Goal: Transaction & Acquisition: Purchase product/service

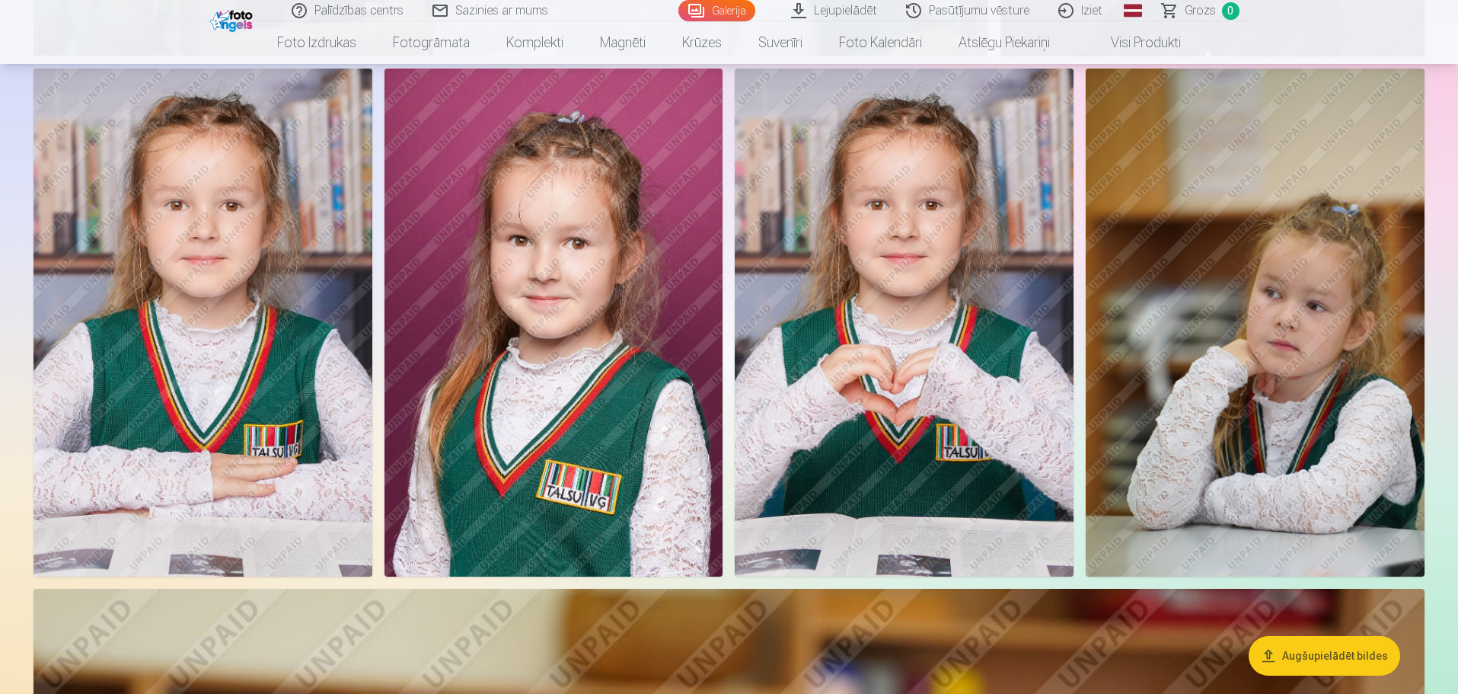
scroll to position [6168, 0]
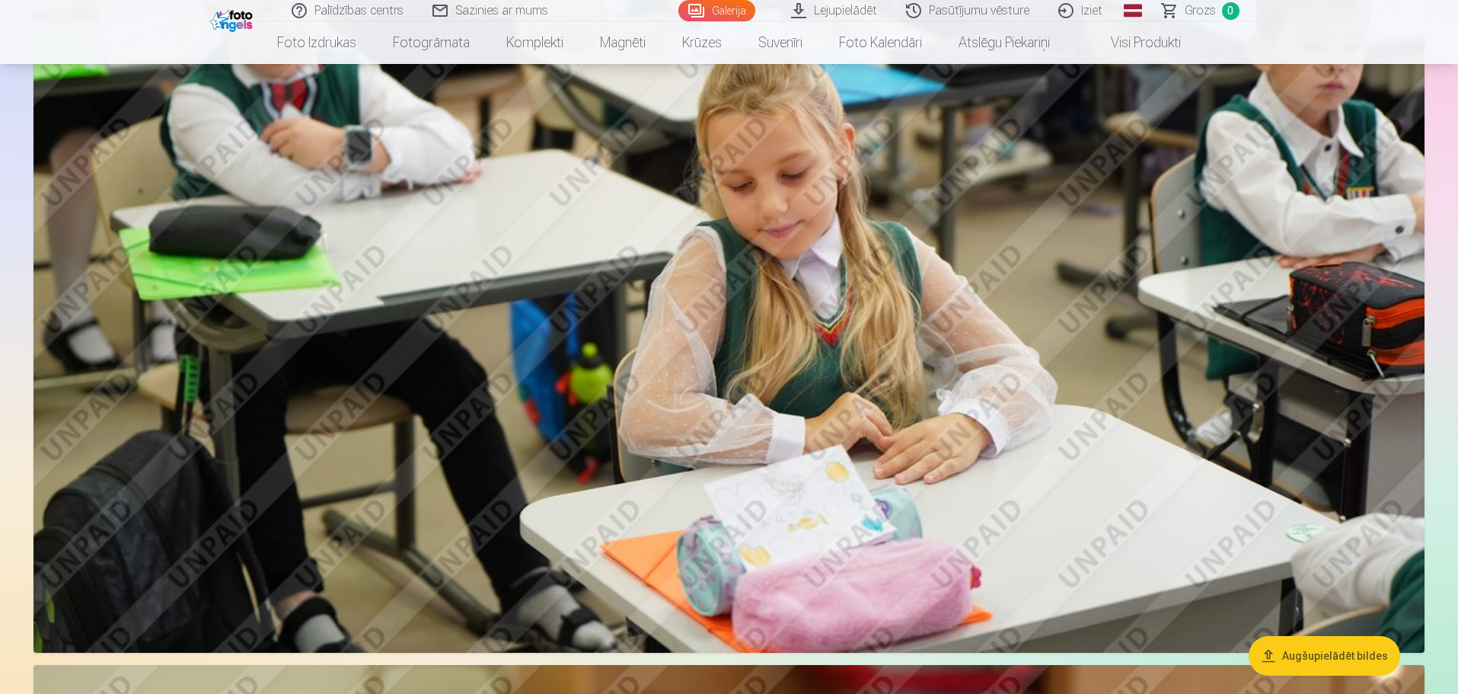
click at [1307, 646] on button "Augšupielādēt bildes" at bounding box center [1325, 656] width 152 height 40
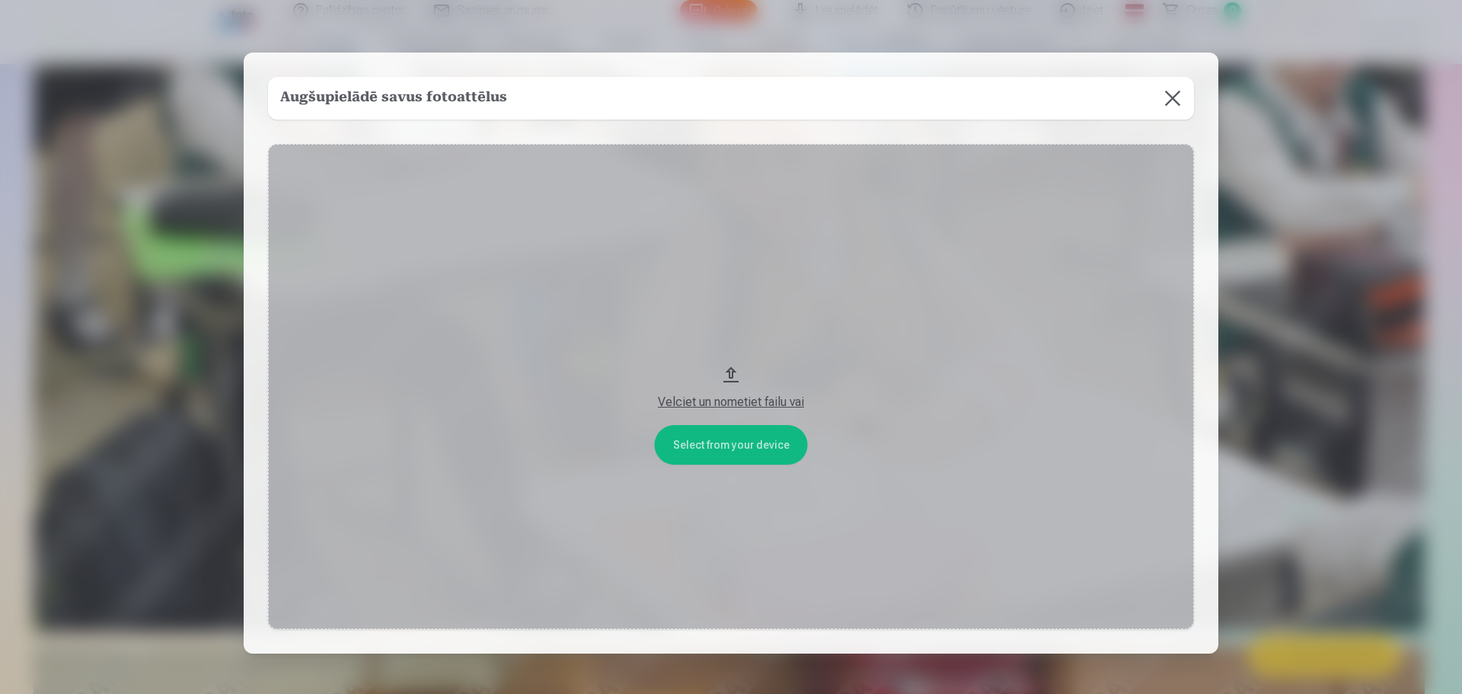
click at [1171, 93] on button at bounding box center [1172, 98] width 43 height 43
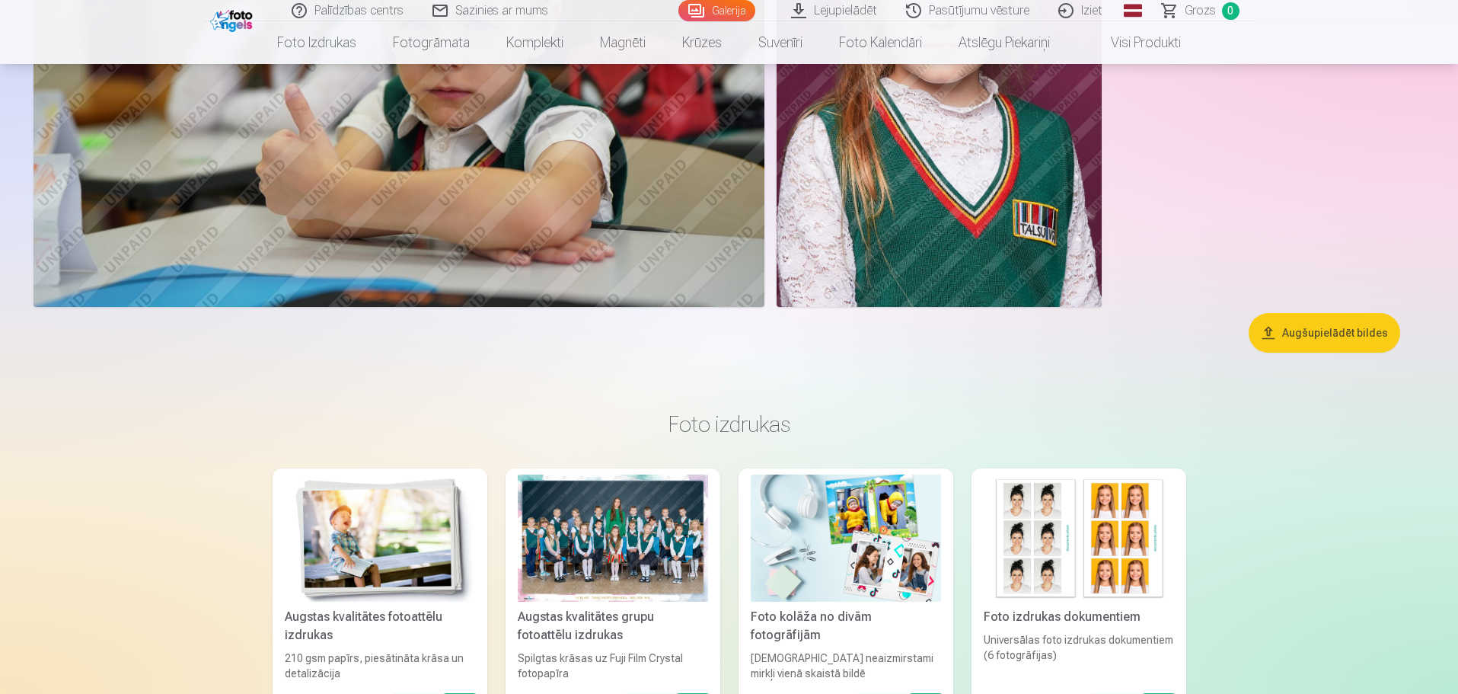
scroll to position [14793, 0]
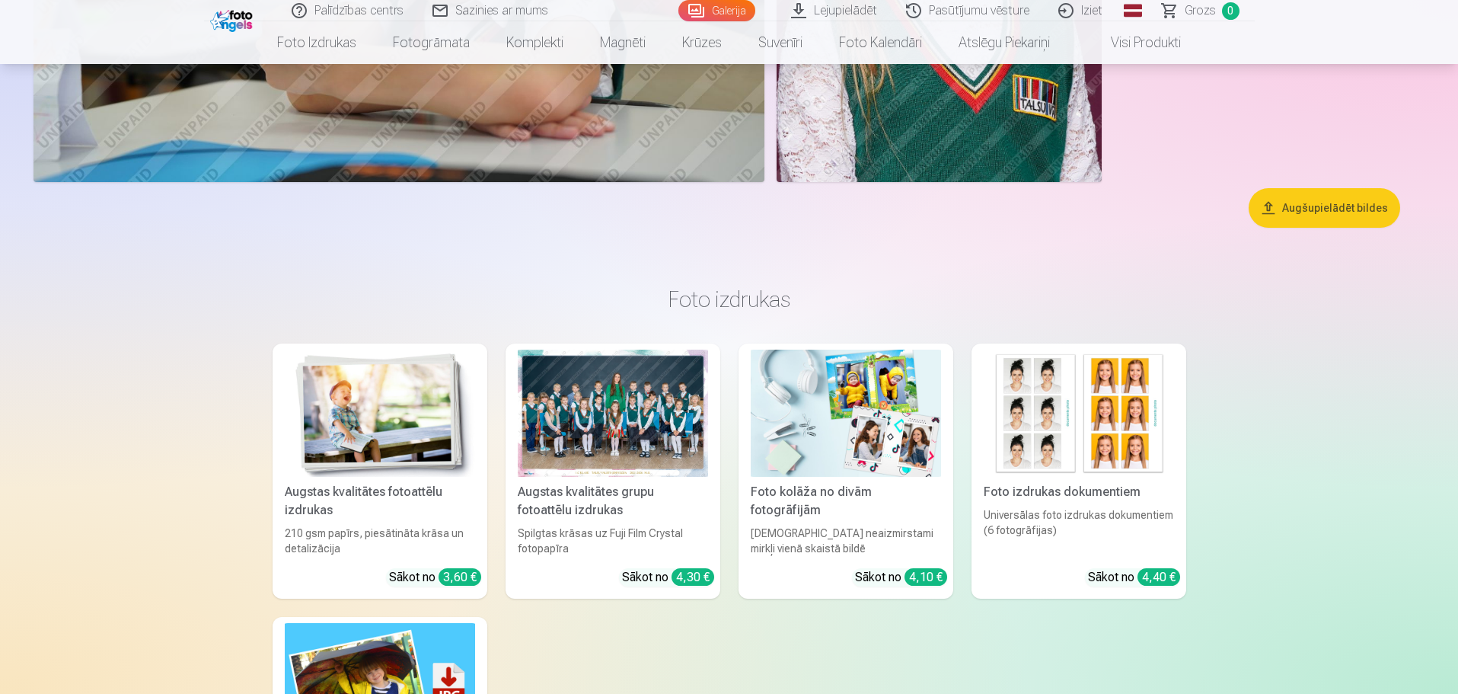
click at [638, 433] on div at bounding box center [613, 413] width 190 height 127
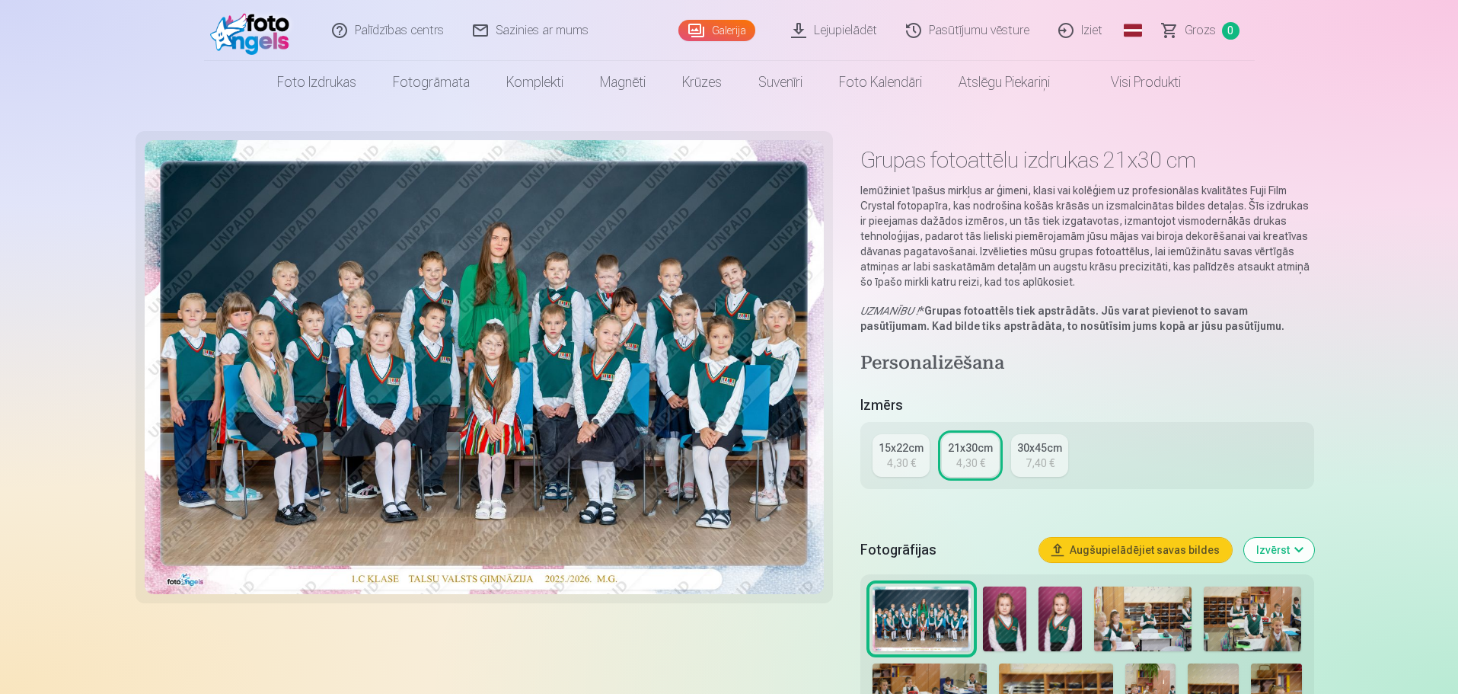
click at [962, 446] on div "21x30cm" at bounding box center [970, 447] width 45 height 15
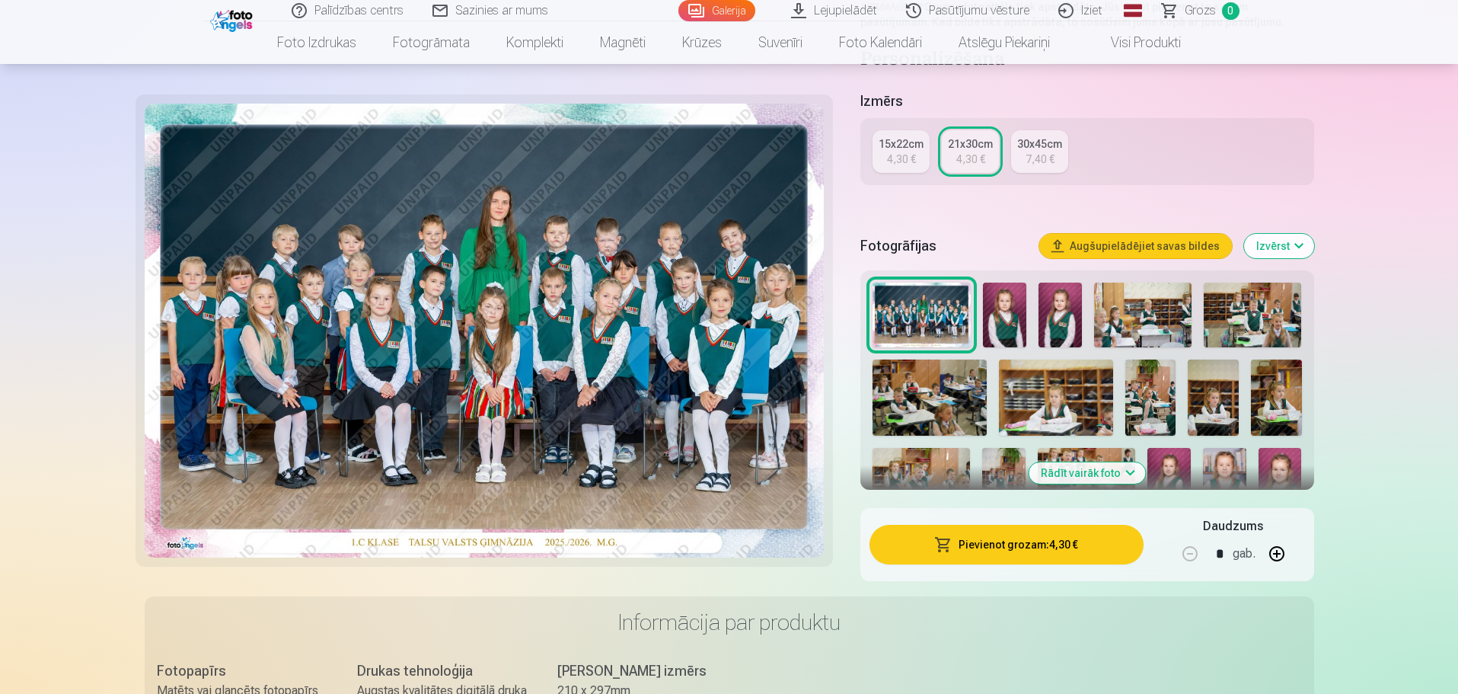
scroll to position [305, 0]
click at [1030, 546] on button "Pievienot grozam : 4,30 €" at bounding box center [1006, 544] width 273 height 40
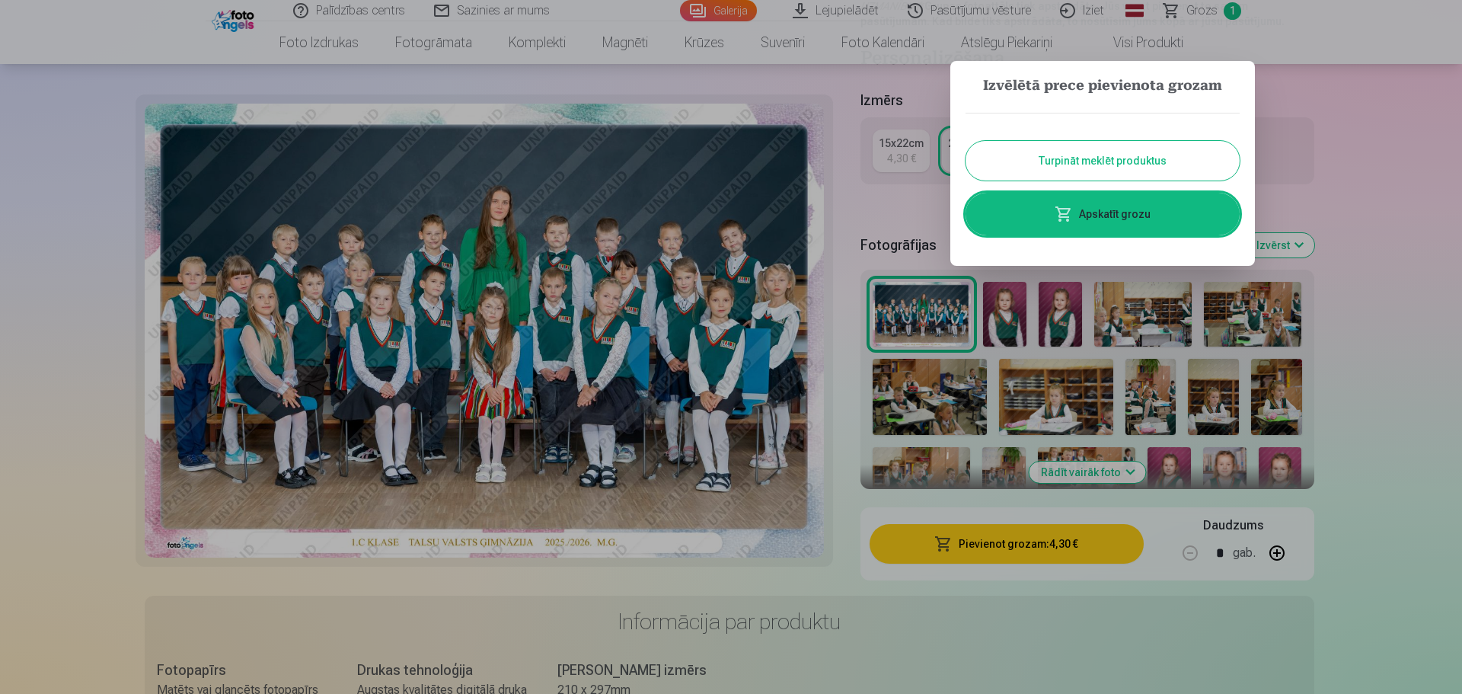
click at [1109, 157] on button "Turpināt meklēt produktus" at bounding box center [1103, 161] width 274 height 40
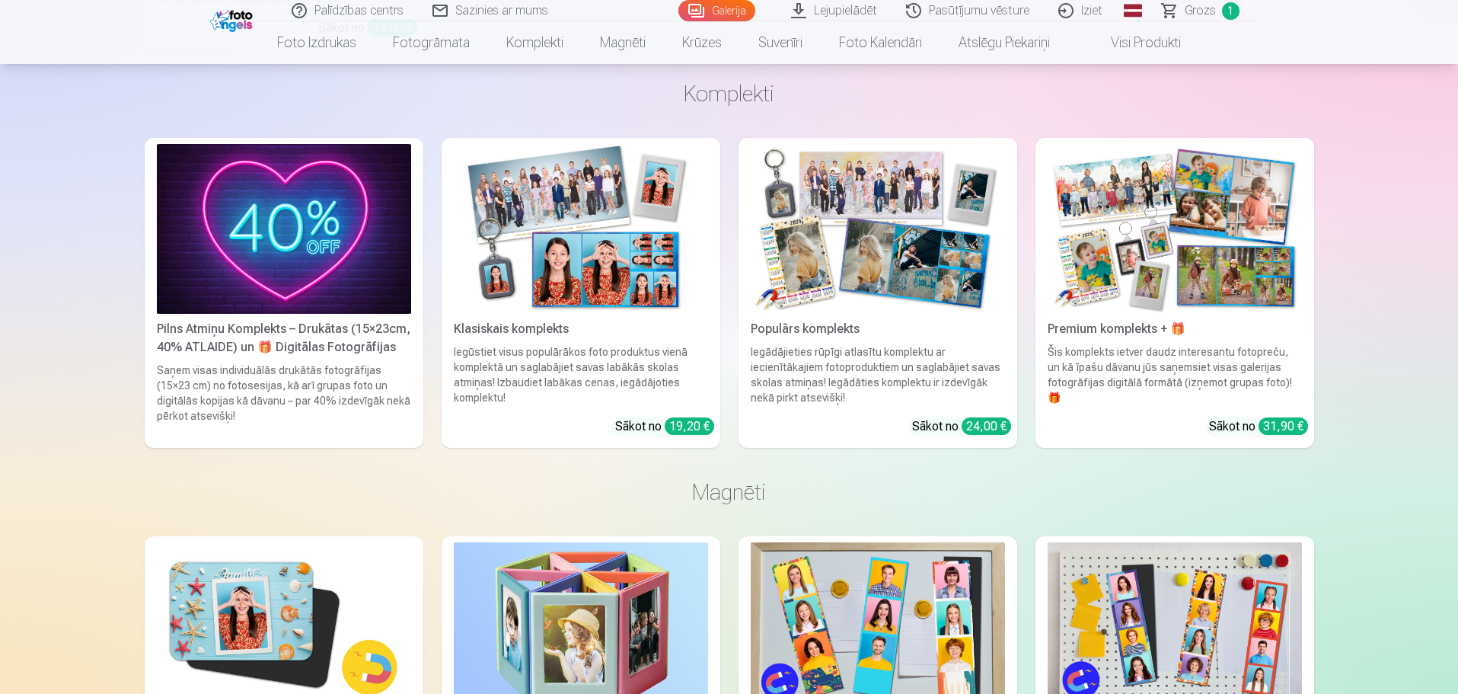
scroll to position [2284, 0]
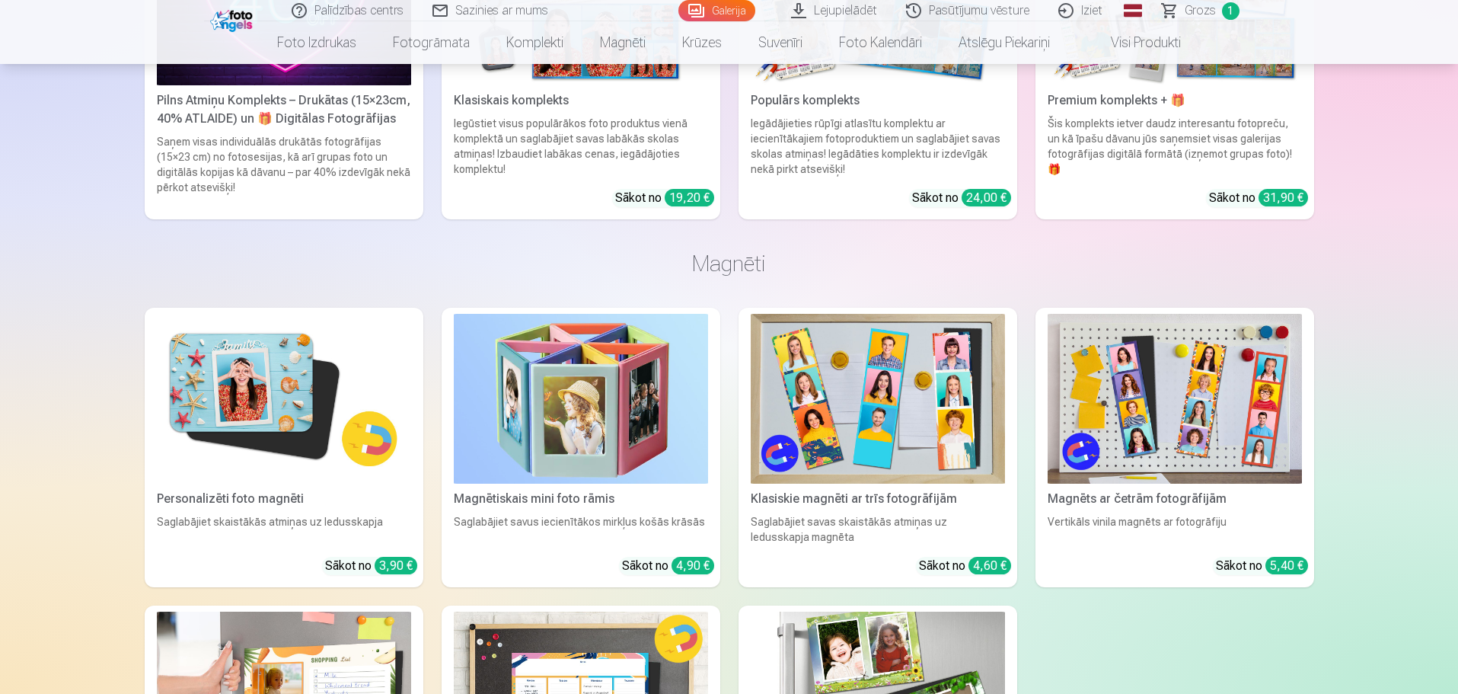
click at [615, 129] on div "Iegūstiet visus populārākos foto produktus vienā komplektā un saglabājiet savas…" at bounding box center [581, 146] width 267 height 61
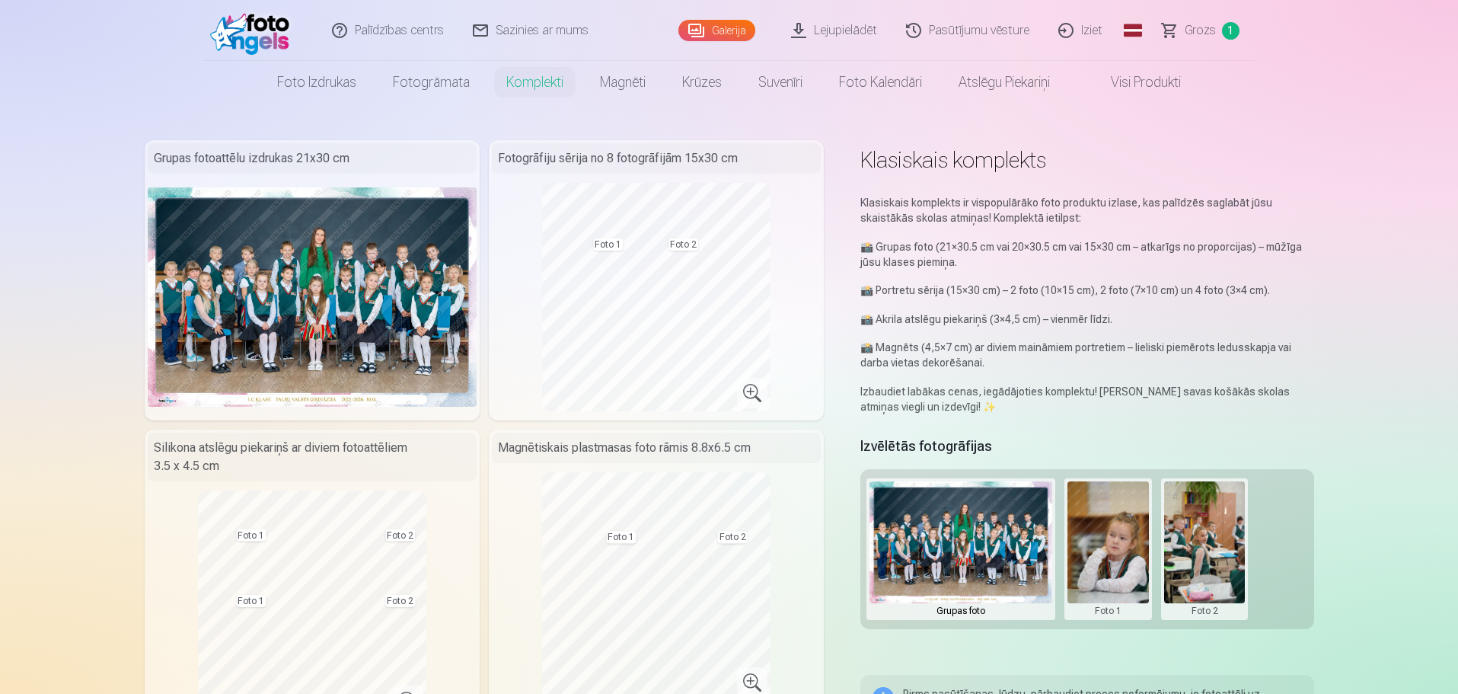
click at [1210, 29] on span "Grozs" at bounding box center [1200, 30] width 31 height 18
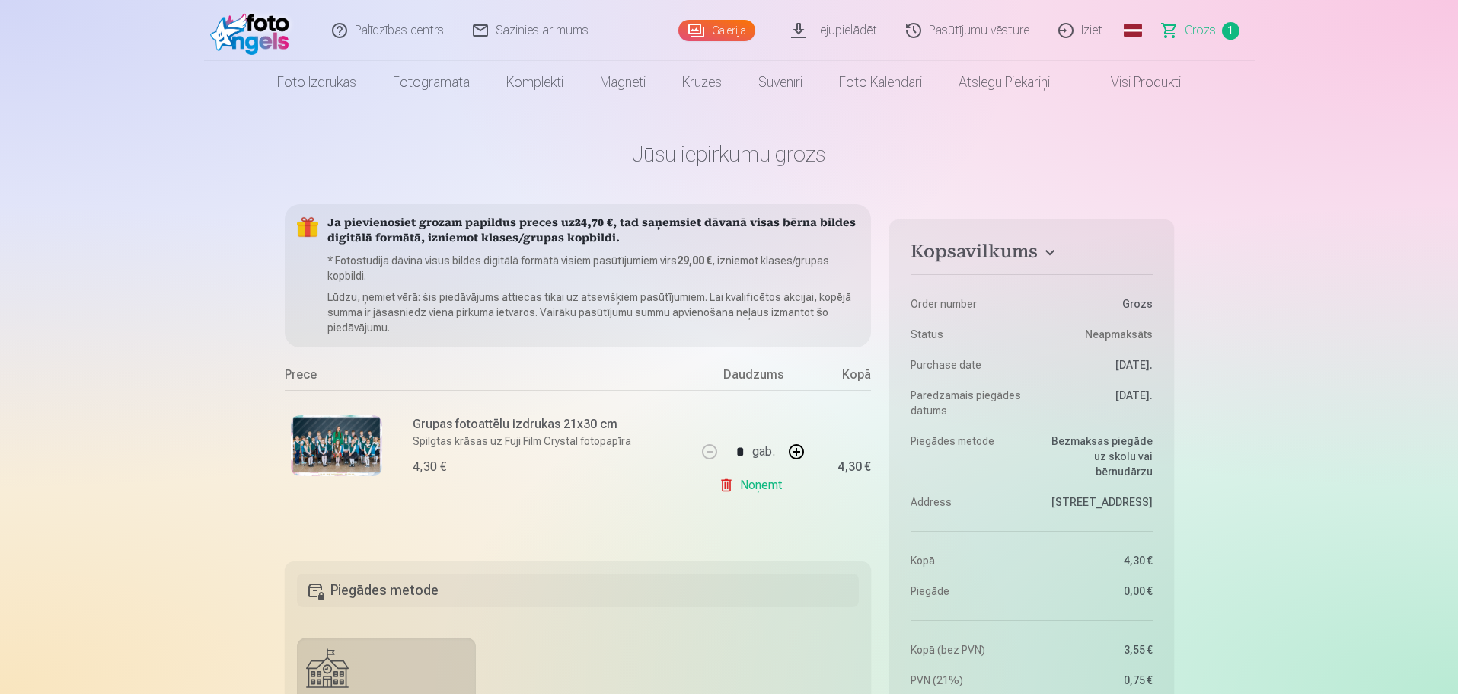
click at [722, 482] on link "Noņemt" at bounding box center [753, 485] width 69 height 30
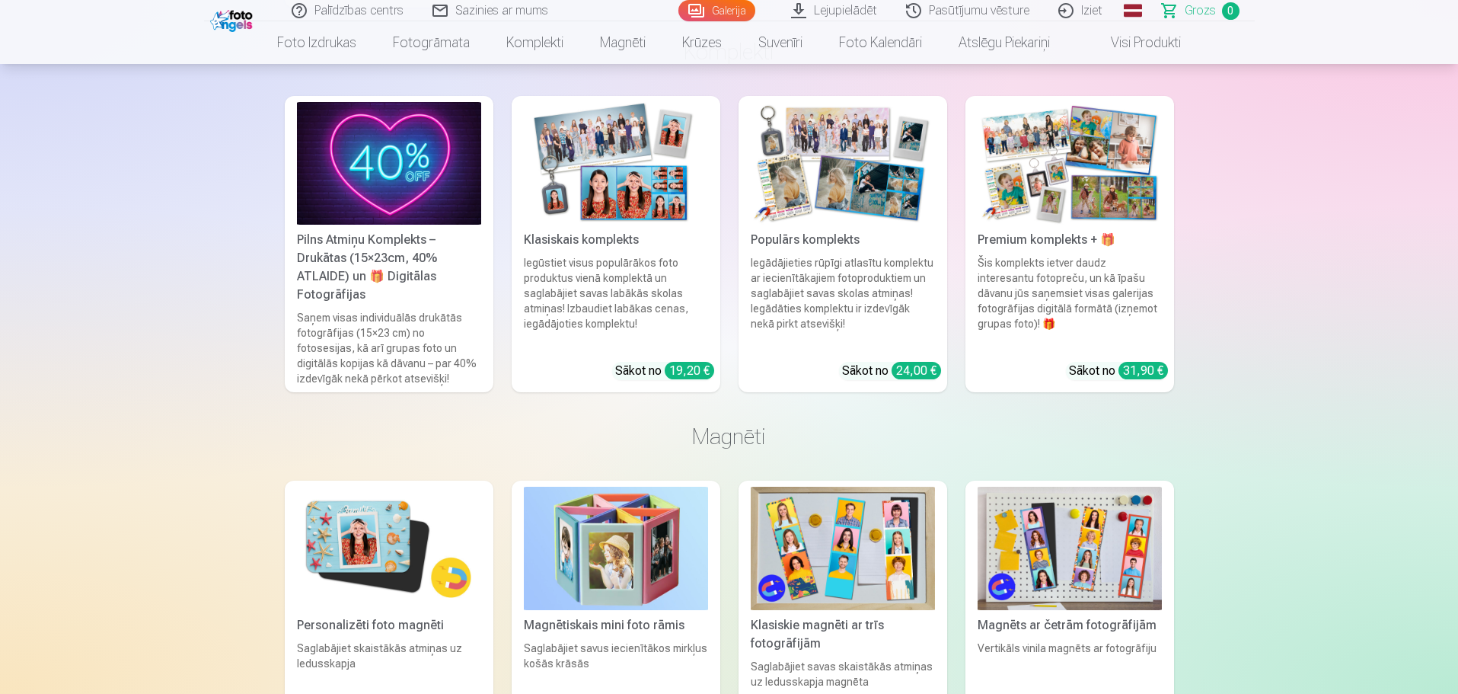
scroll to position [1371, 0]
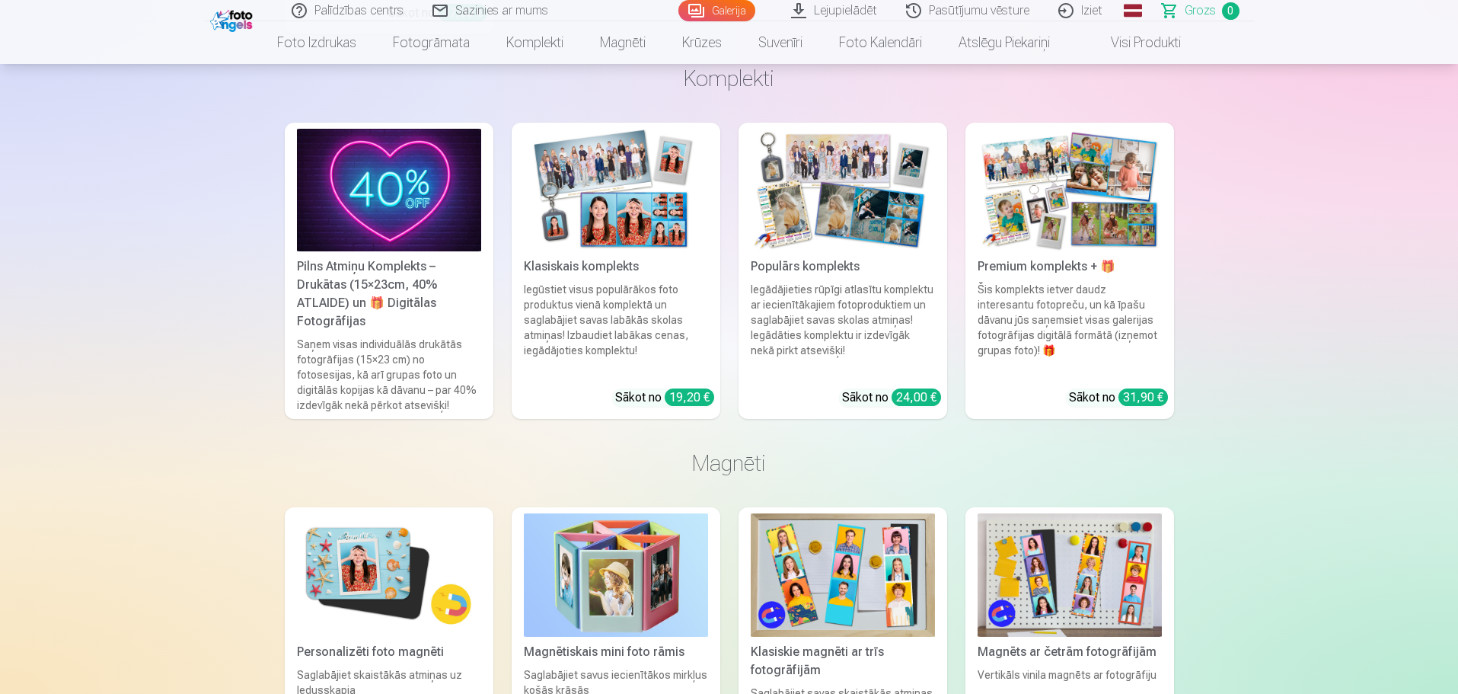
click at [873, 198] on img at bounding box center [843, 190] width 184 height 123
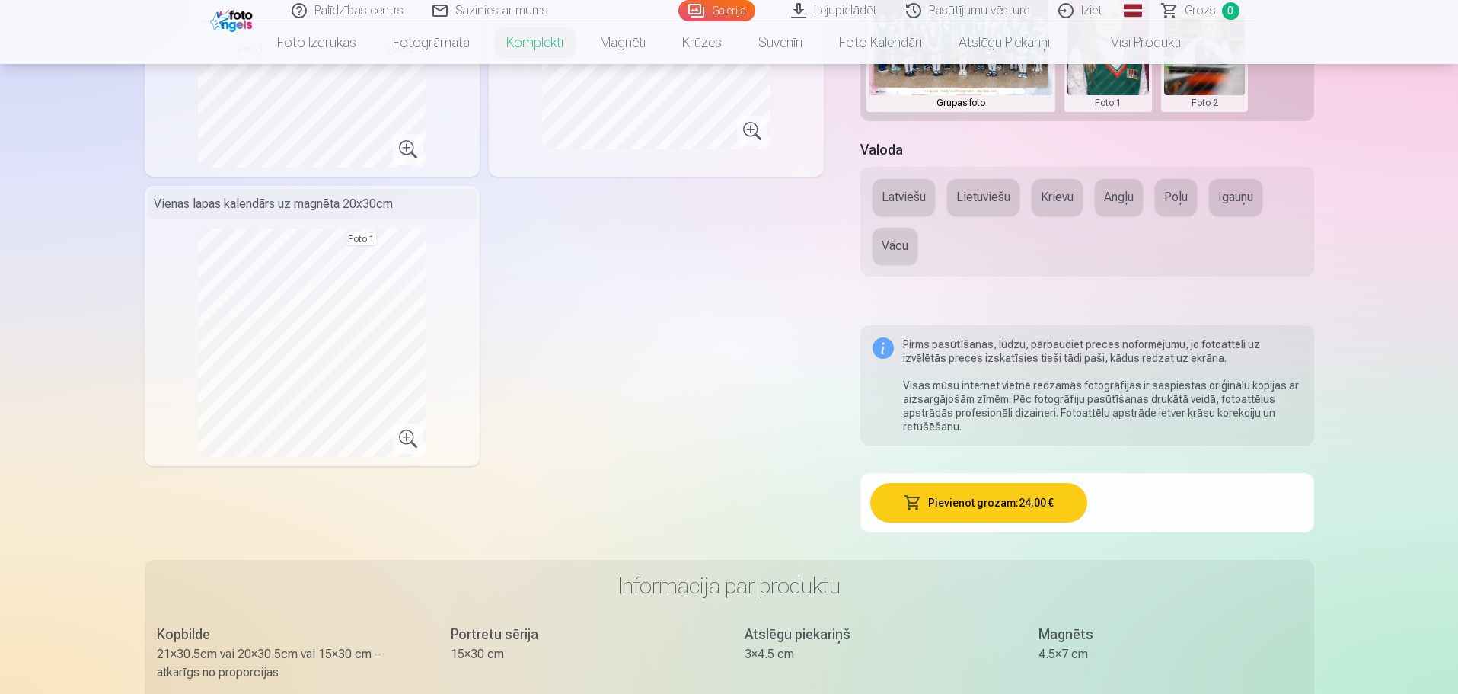
scroll to position [609, 0]
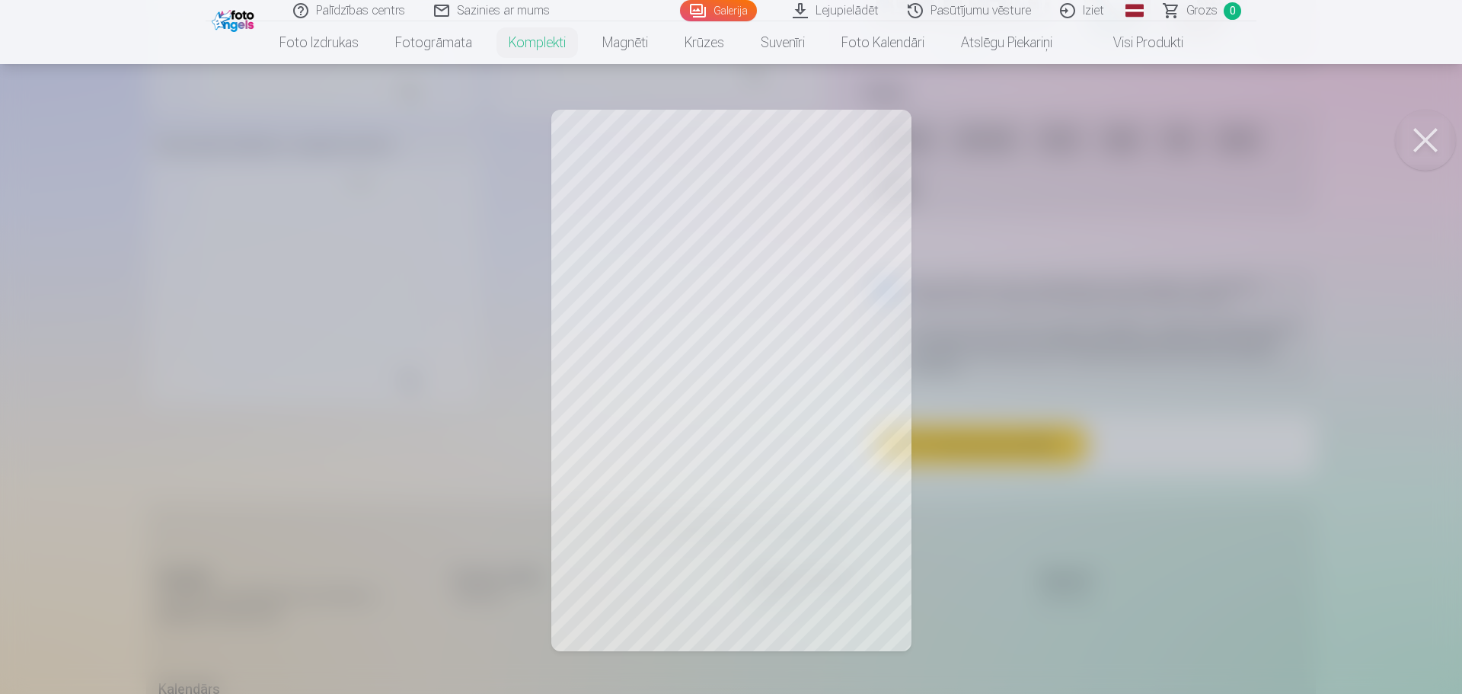
click at [793, 246] on div at bounding box center [731, 347] width 1462 height 694
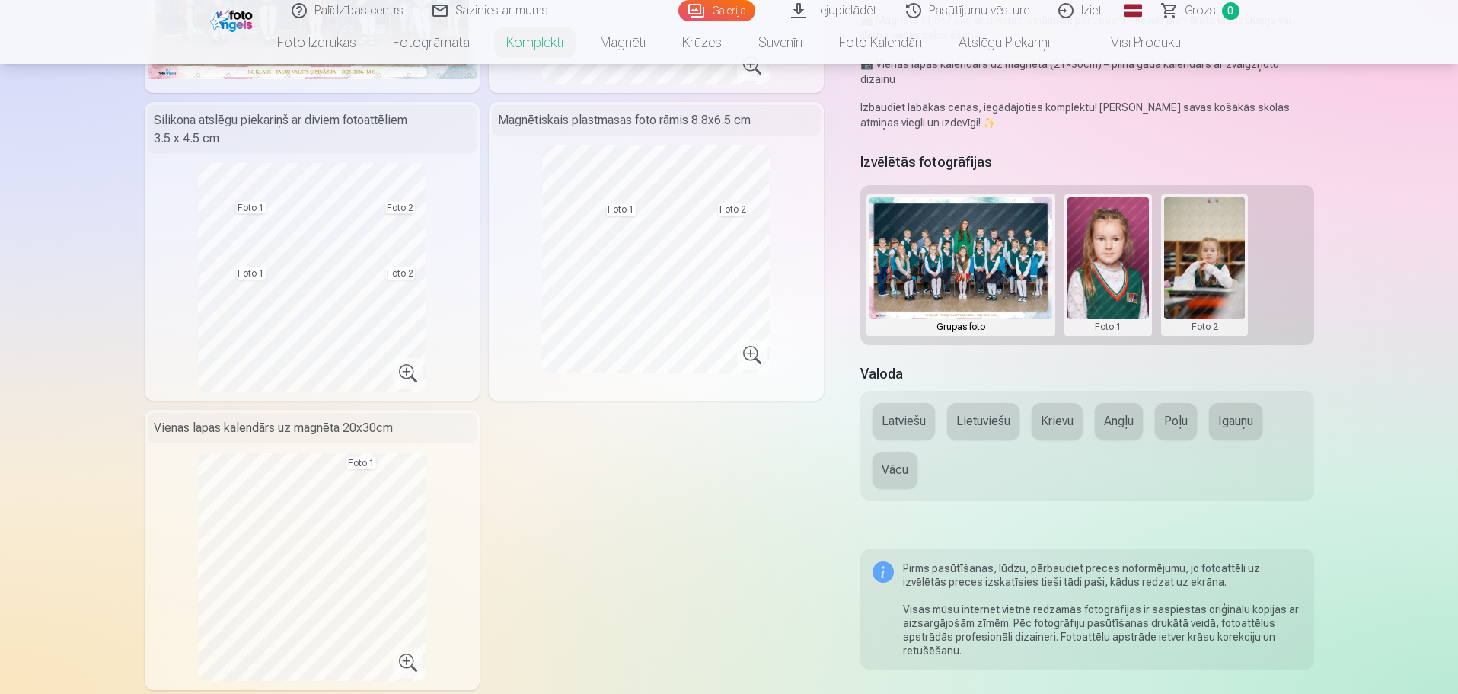
scroll to position [305, 0]
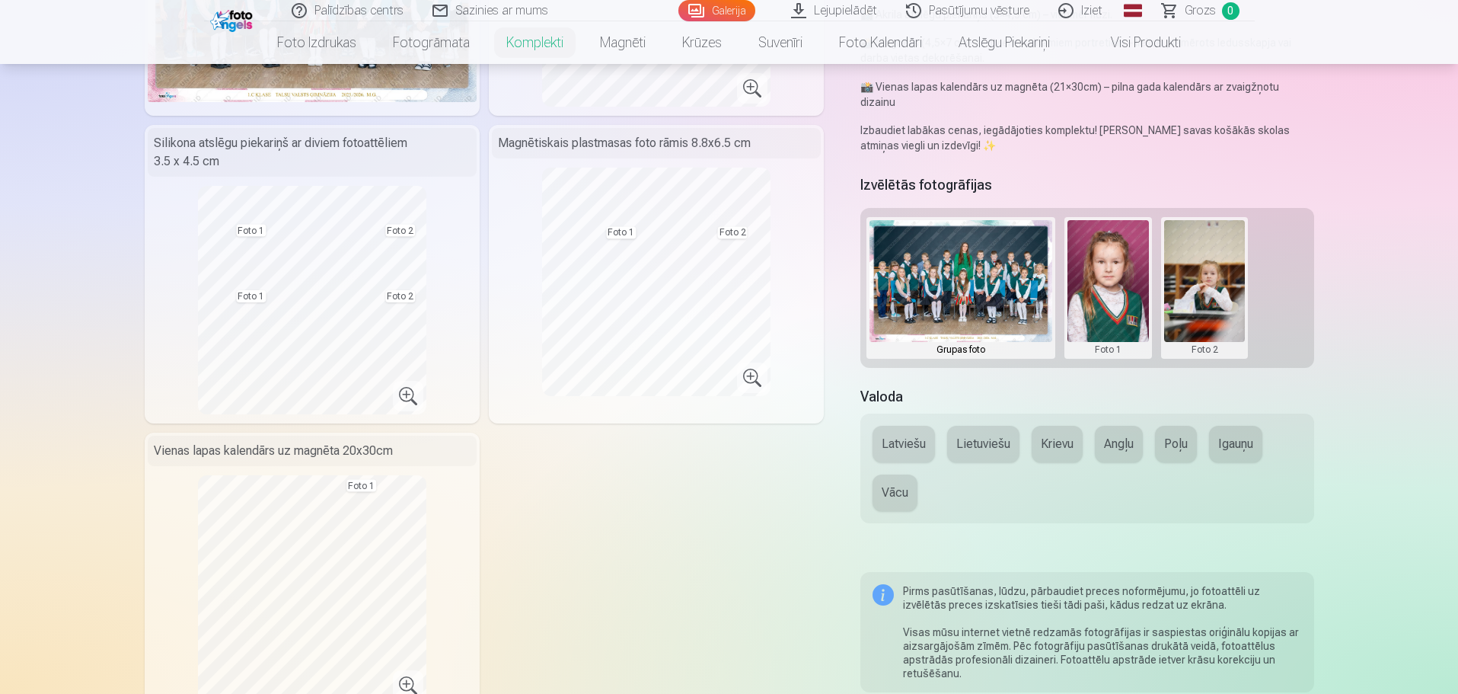
click at [1216, 263] on button at bounding box center [1204, 288] width 81 height 136
click at [1208, 305] on div at bounding box center [729, 347] width 1458 height 694
click at [1191, 276] on button at bounding box center [1204, 288] width 81 height 136
click at [1204, 230] on div at bounding box center [729, 347] width 1458 height 694
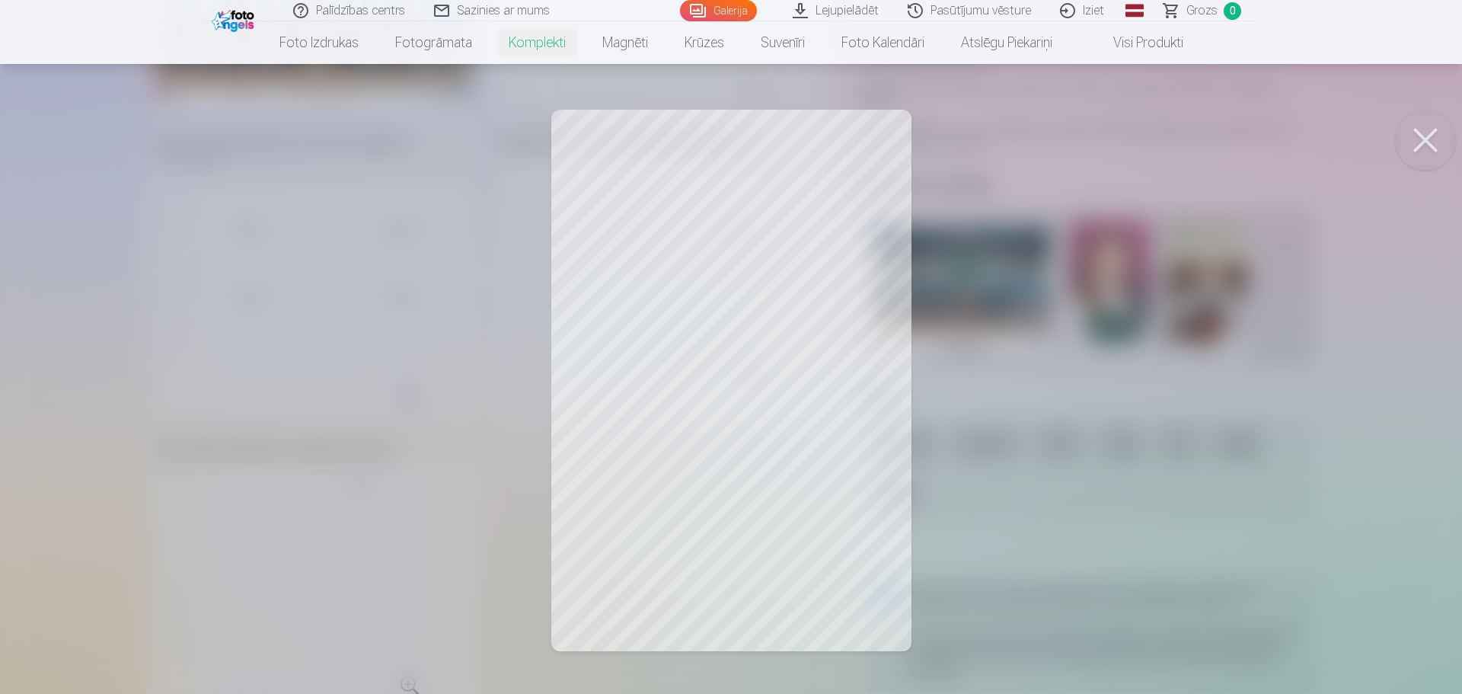
click at [835, 249] on div at bounding box center [731, 347] width 1462 height 694
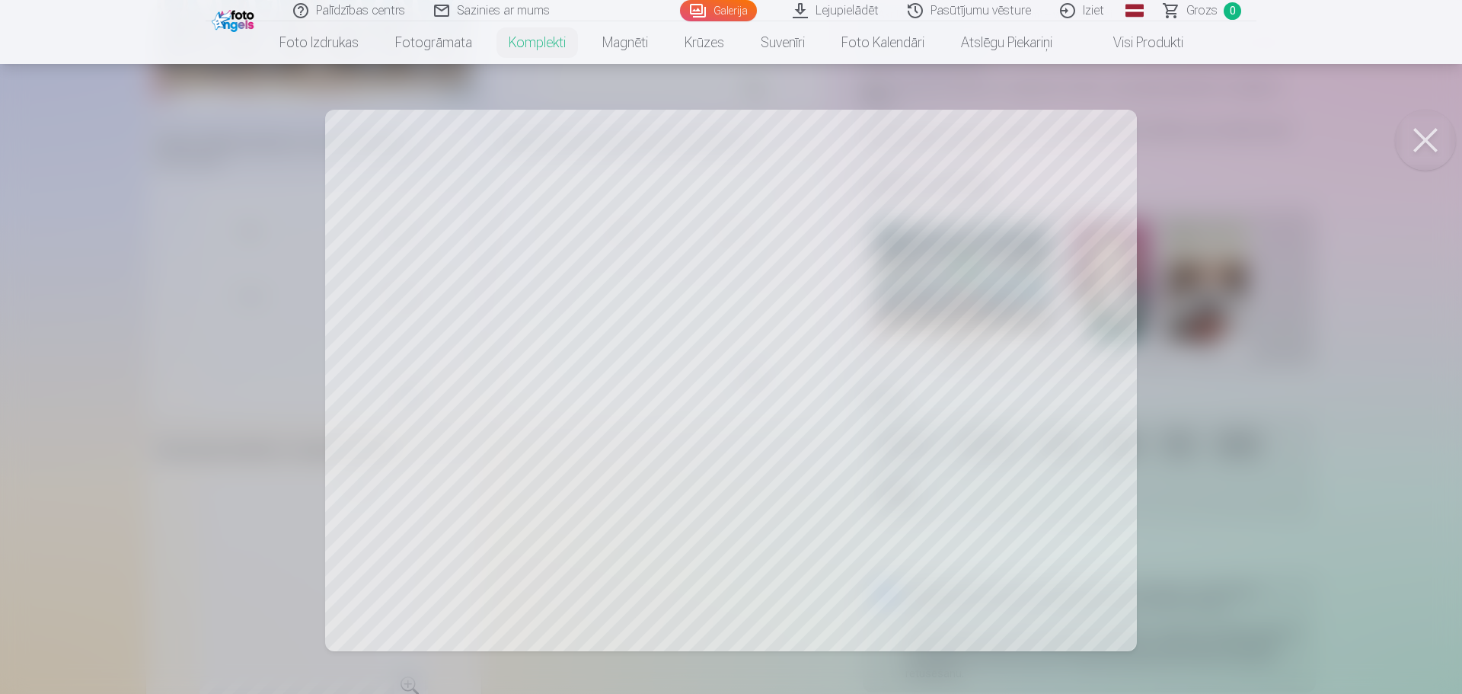
click at [1045, 369] on div at bounding box center [731, 347] width 1462 height 694
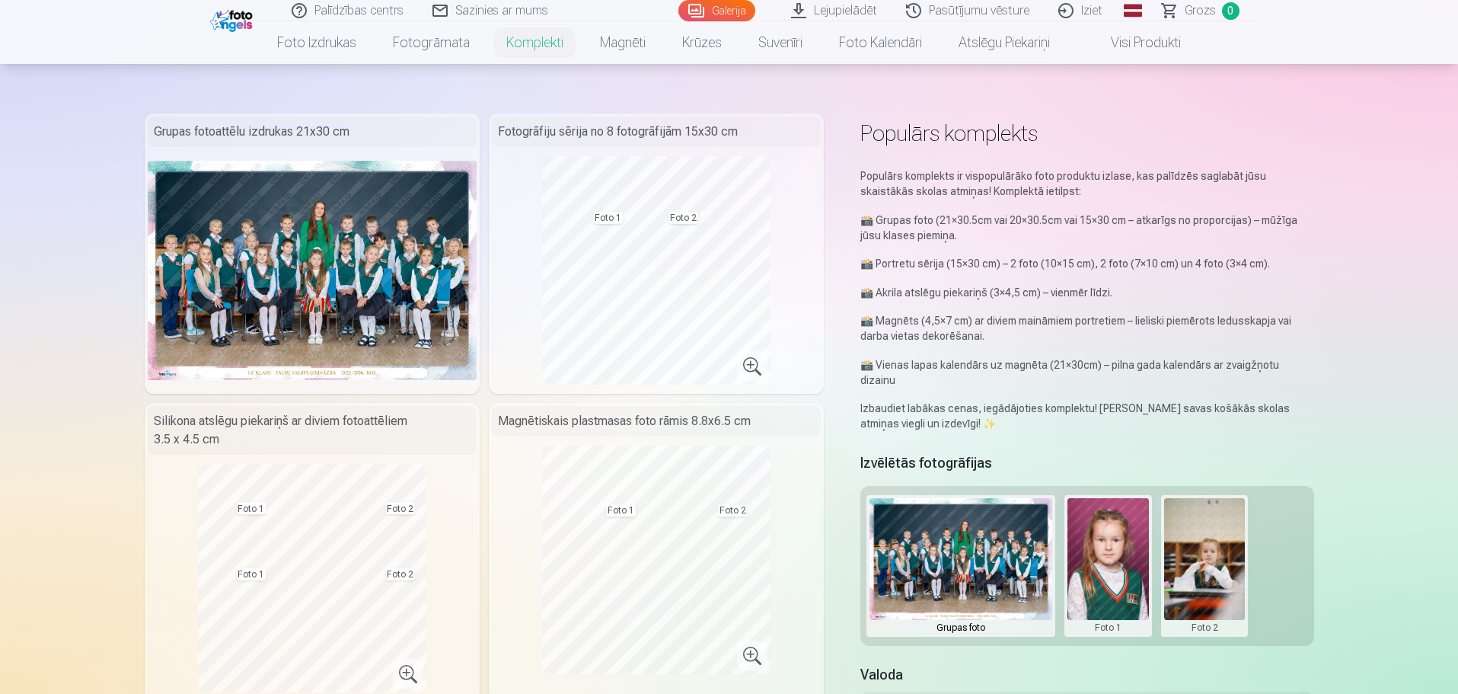
scroll to position [0, 0]
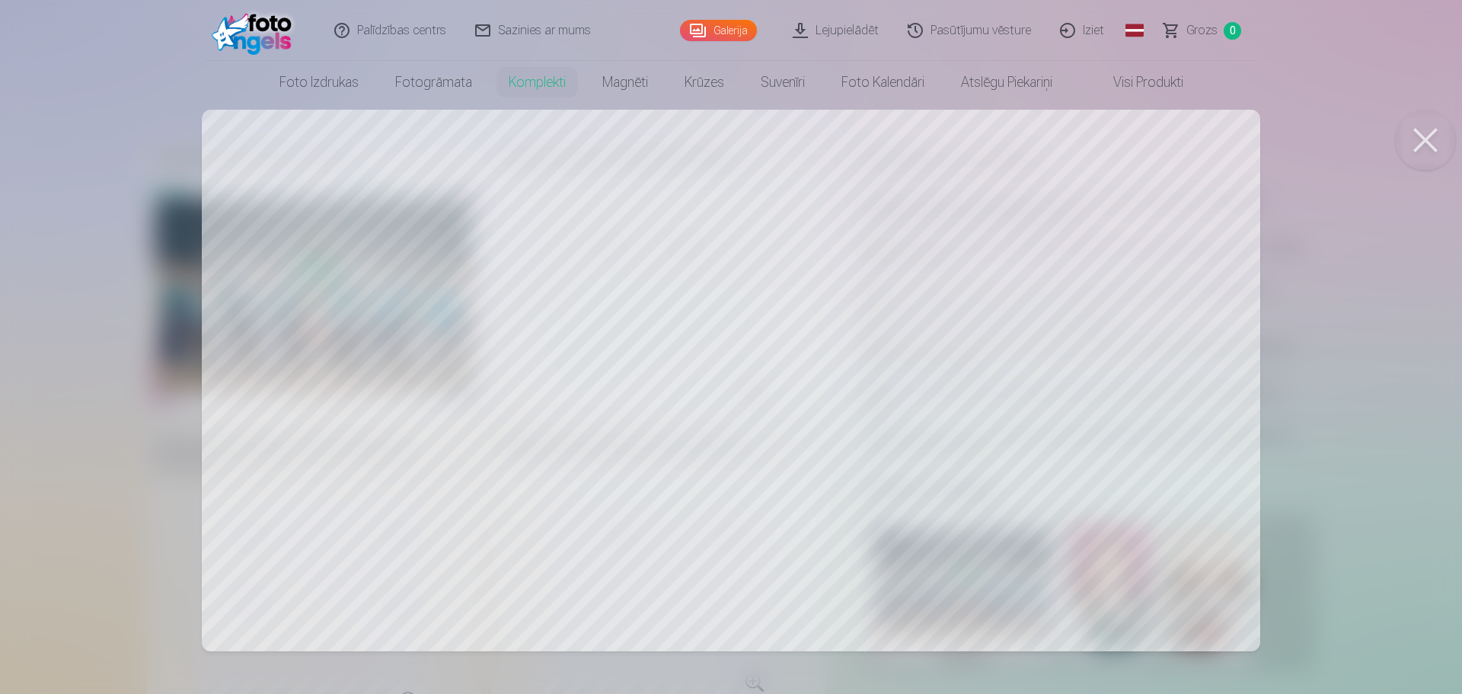
click at [1428, 132] on button at bounding box center [1425, 140] width 61 height 61
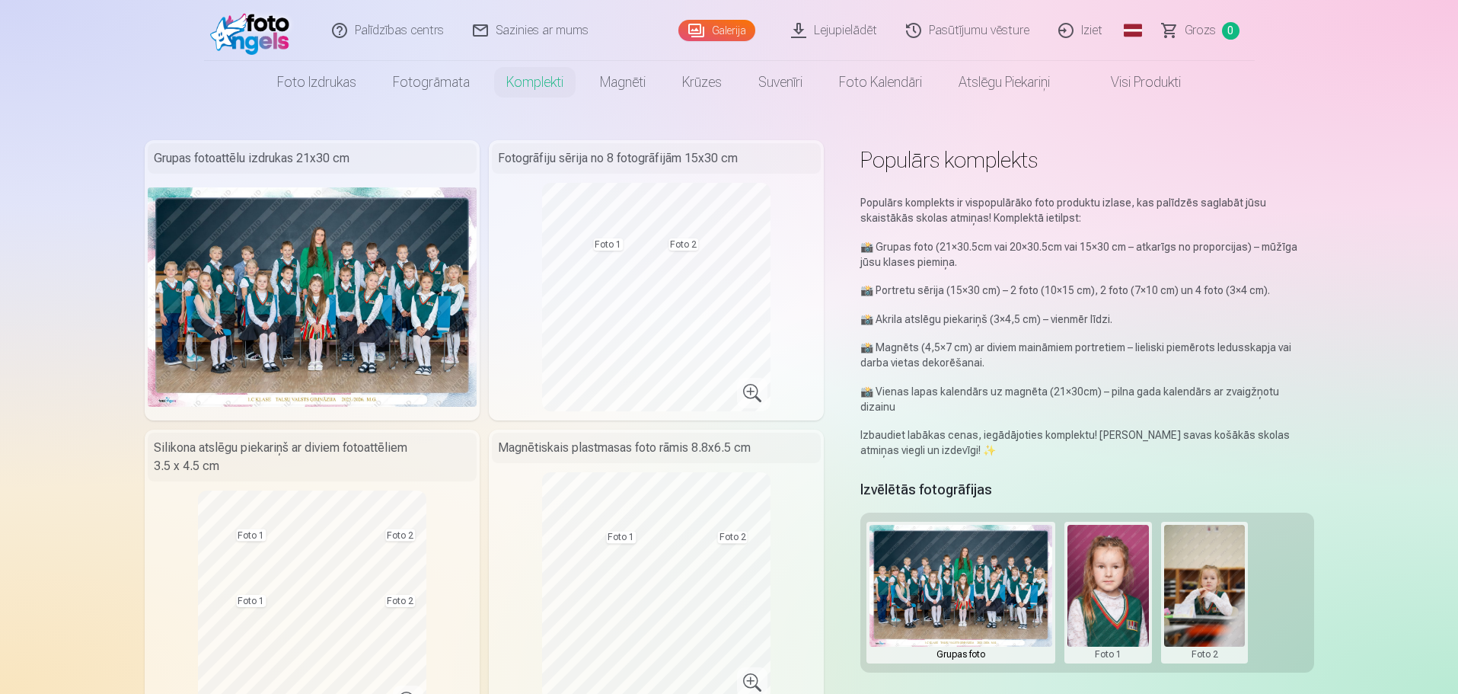
click at [340, 159] on div "Grupas fotoattēlu izdrukas 21x30 cm" at bounding box center [312, 158] width 329 height 30
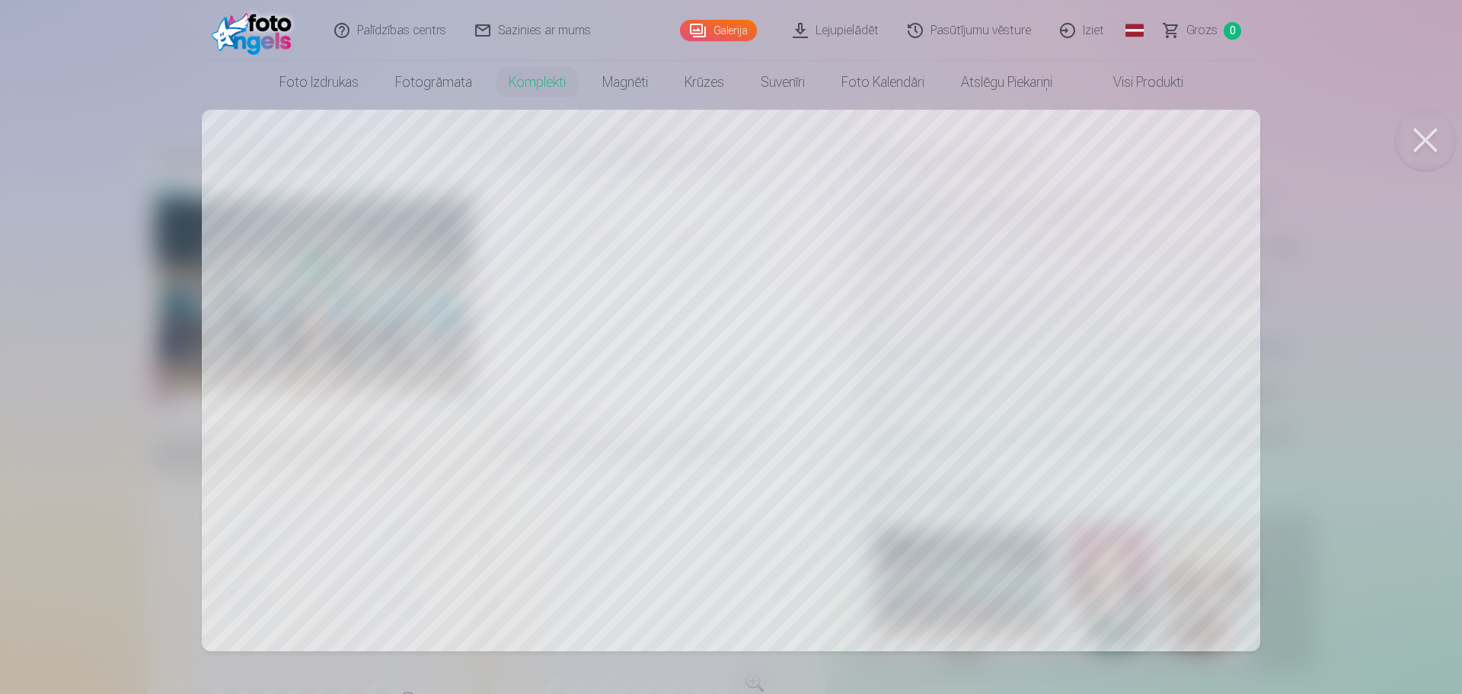
click at [860, 419] on div at bounding box center [731, 347] width 1462 height 694
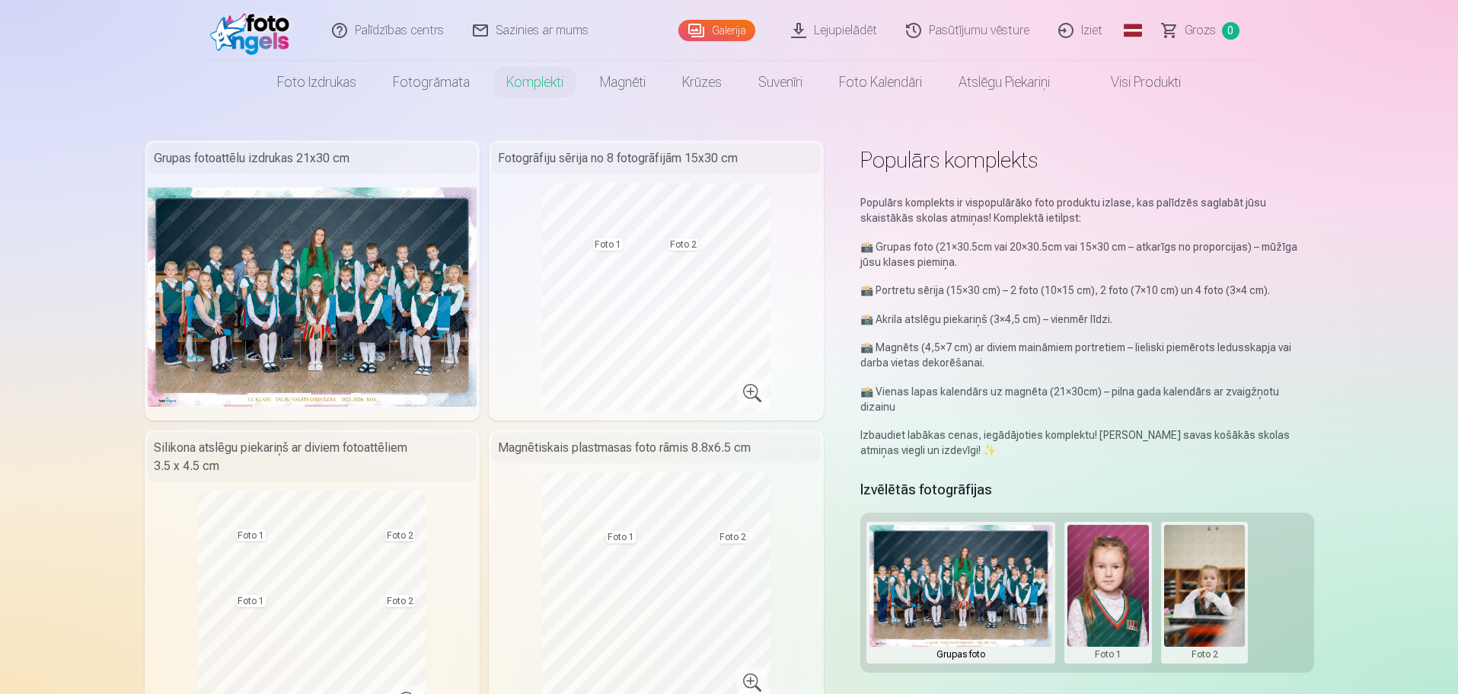
click at [918, 479] on h5 "Izvēlētās fotogrāfijas" at bounding box center [926, 489] width 132 height 21
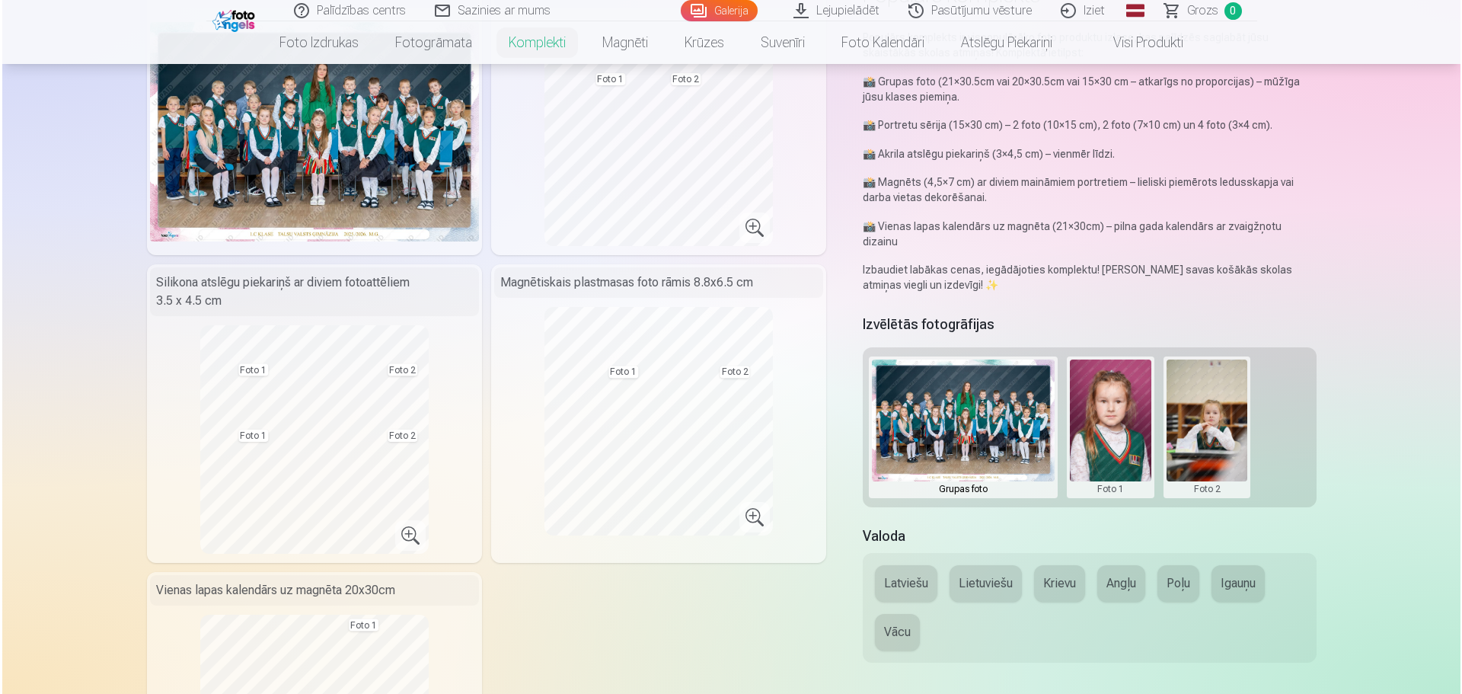
scroll to position [228, 0]
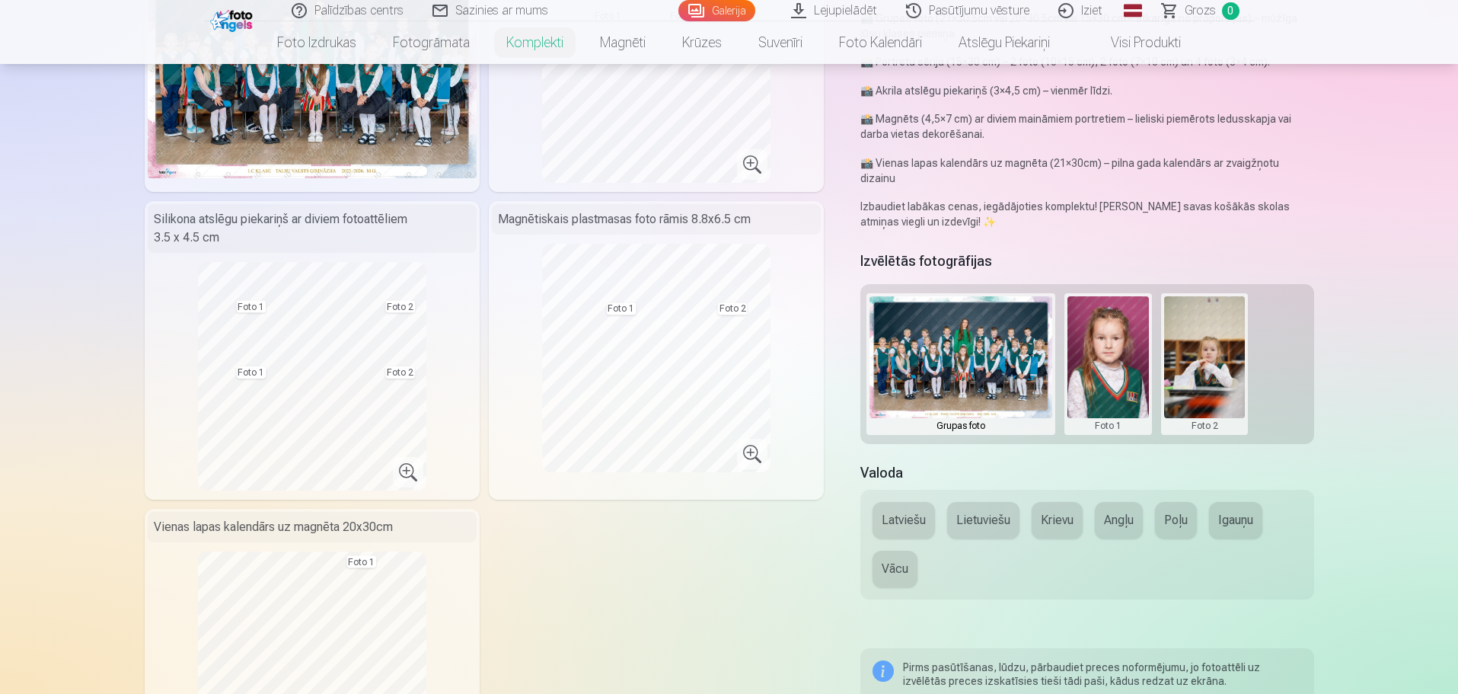
click at [998, 418] on div "Grupas foto" at bounding box center [961, 425] width 183 height 15
click at [1119, 404] on button at bounding box center [1108, 364] width 81 height 136
click at [1214, 410] on div at bounding box center [729, 347] width 1458 height 694
click at [1109, 340] on button at bounding box center [1108, 364] width 81 height 136
click at [1193, 344] on div at bounding box center [729, 347] width 1458 height 694
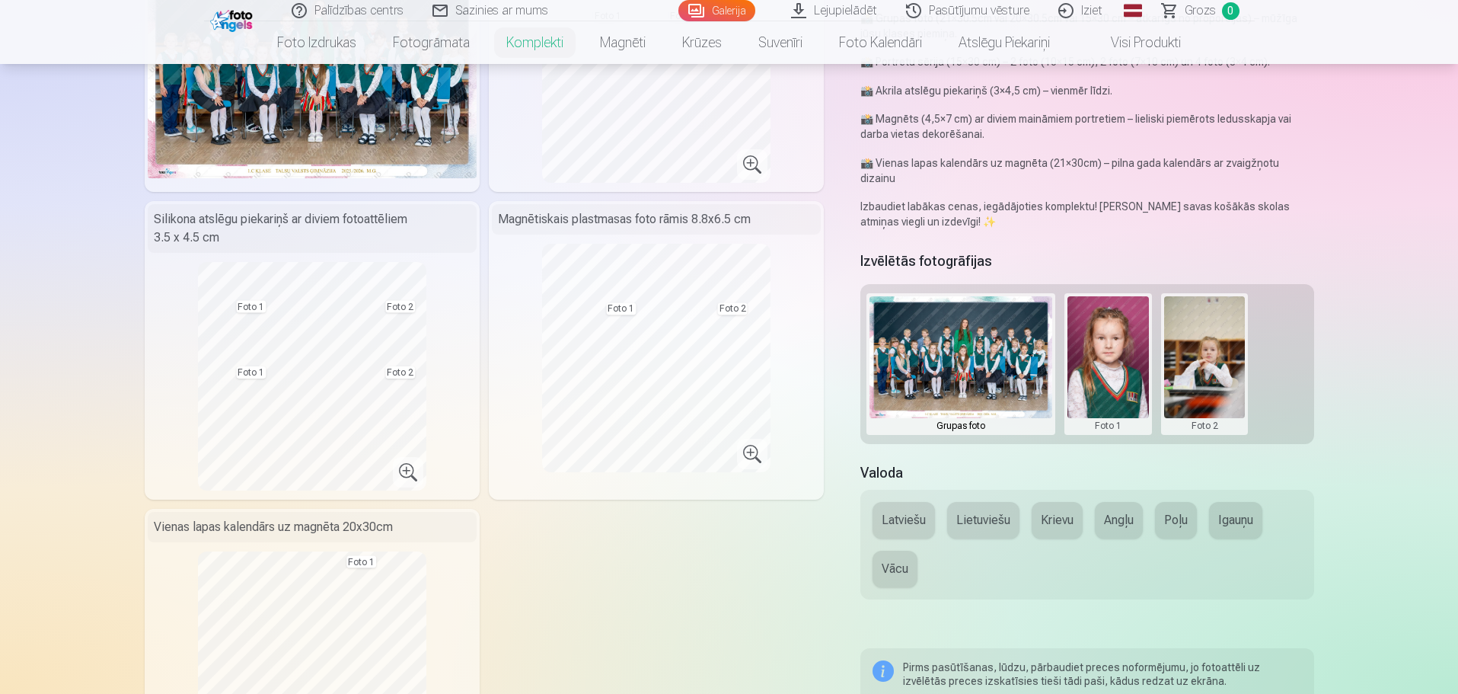
click at [1133, 341] on button at bounding box center [1108, 364] width 81 height 136
click at [1116, 343] on button "Nomainiet foto" at bounding box center [1107, 348] width 124 height 43
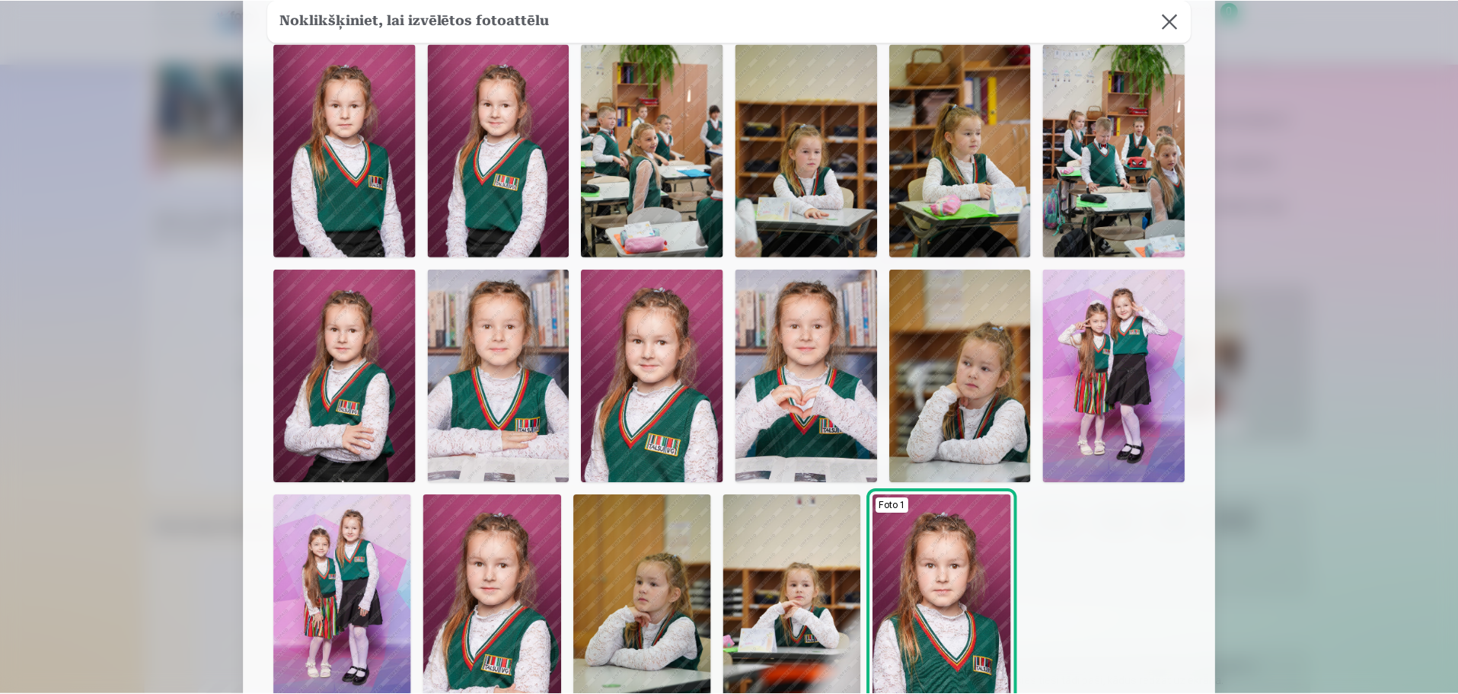
scroll to position [0, 0]
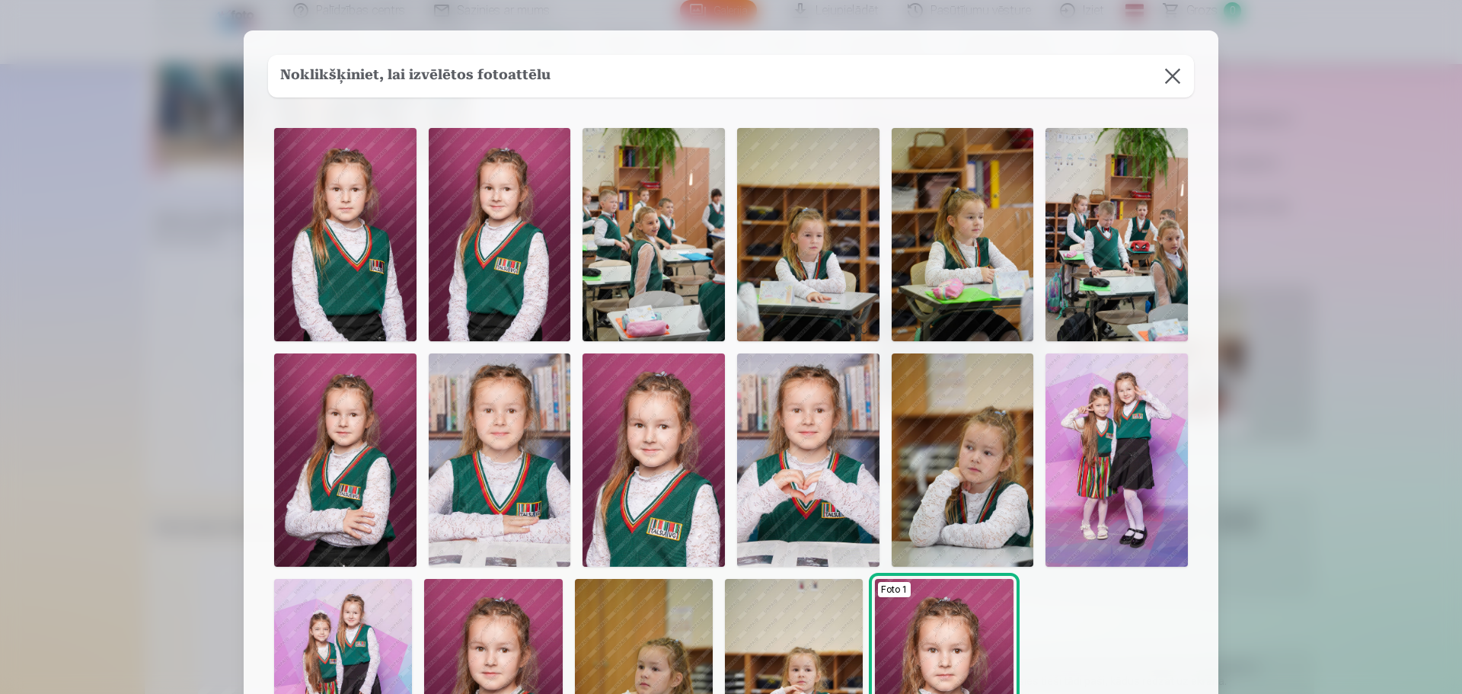
click at [796, 240] on img at bounding box center [808, 234] width 142 height 213
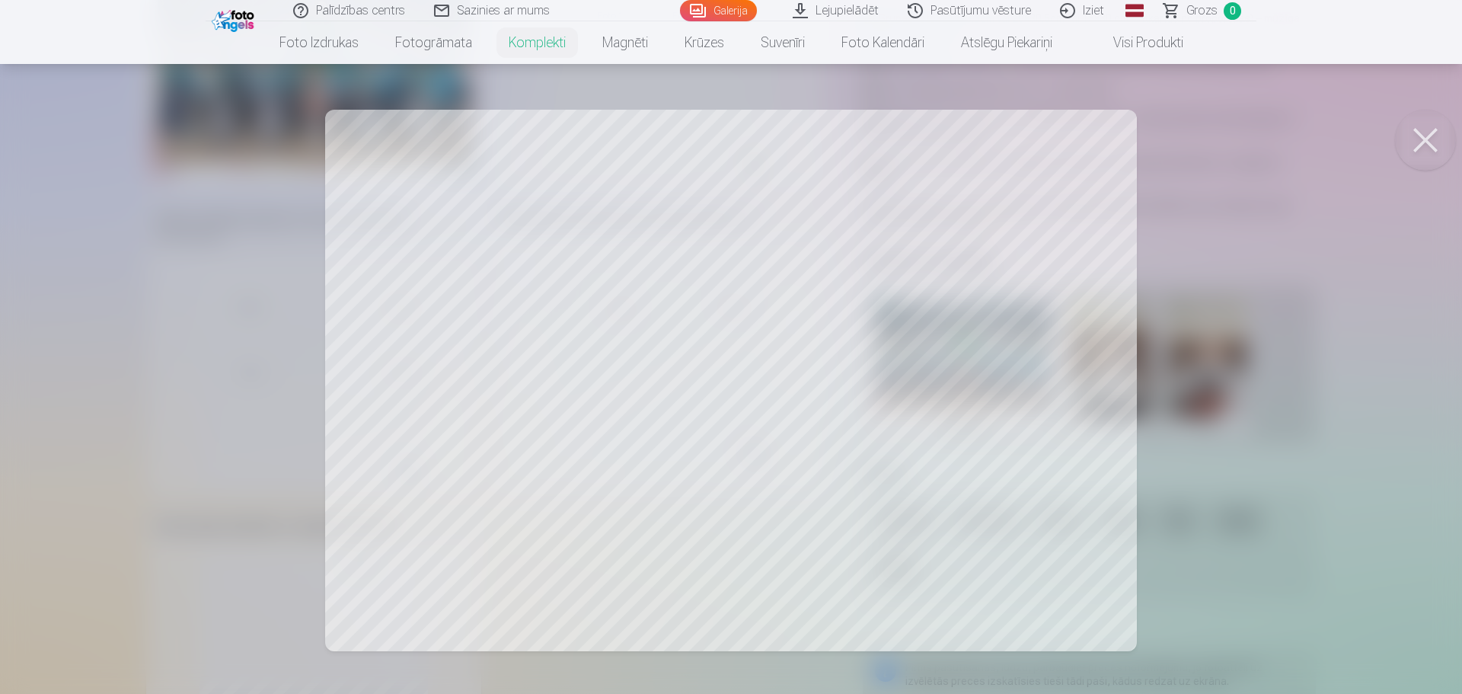
click at [1424, 139] on button at bounding box center [1425, 140] width 61 height 61
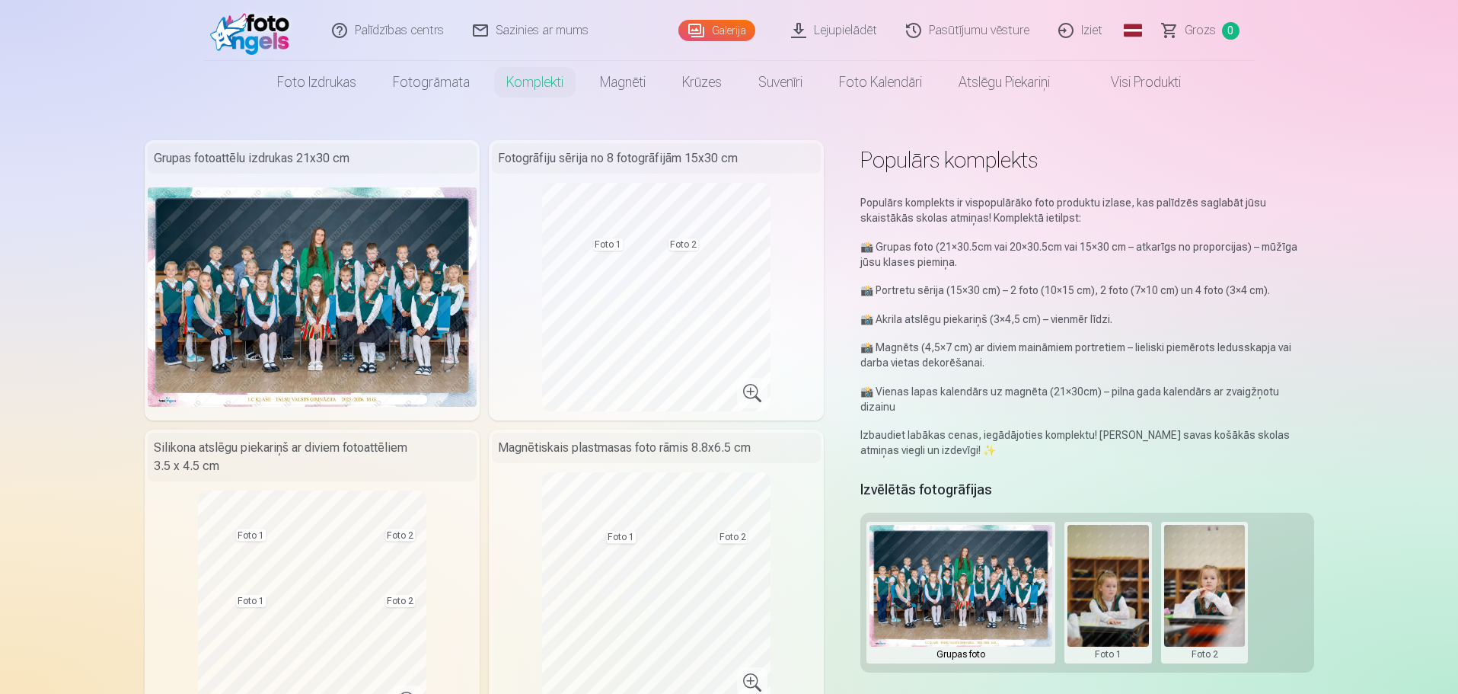
click at [266, 32] on img at bounding box center [254, 30] width 88 height 49
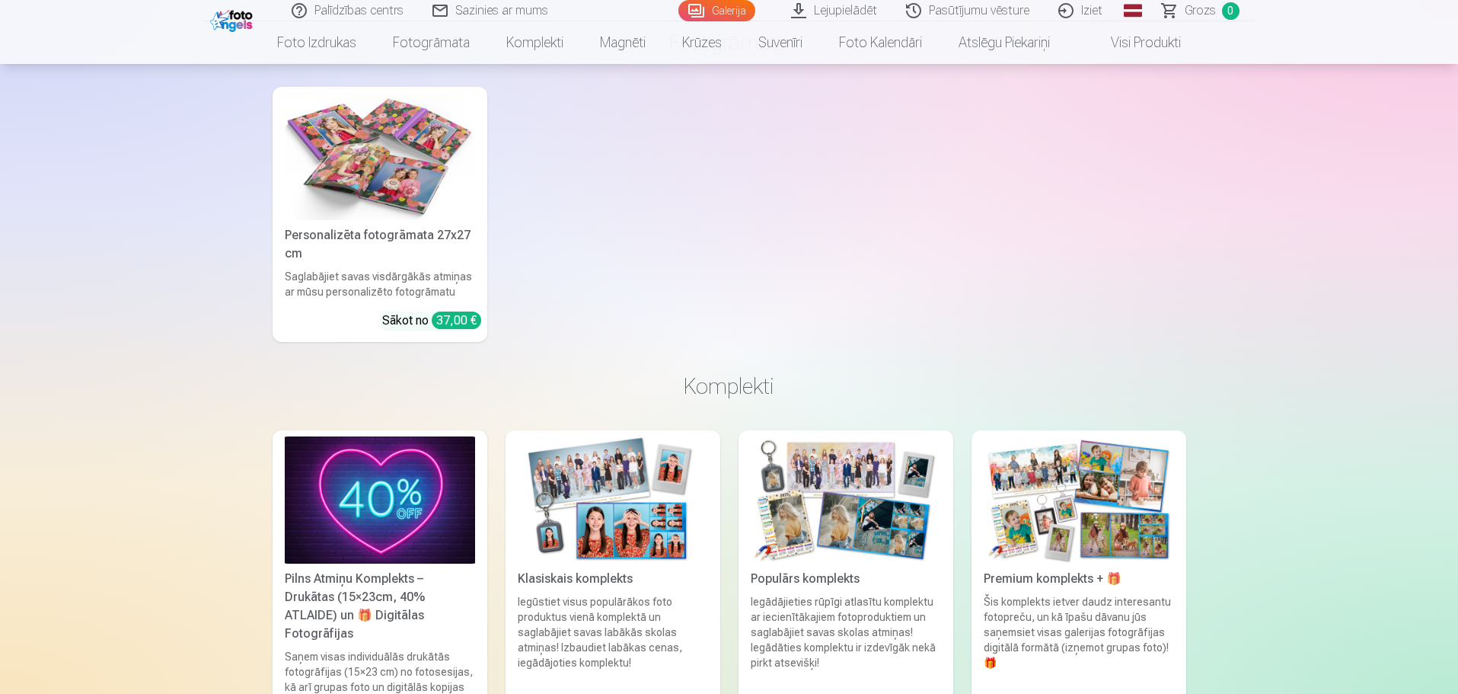
scroll to position [15721, 0]
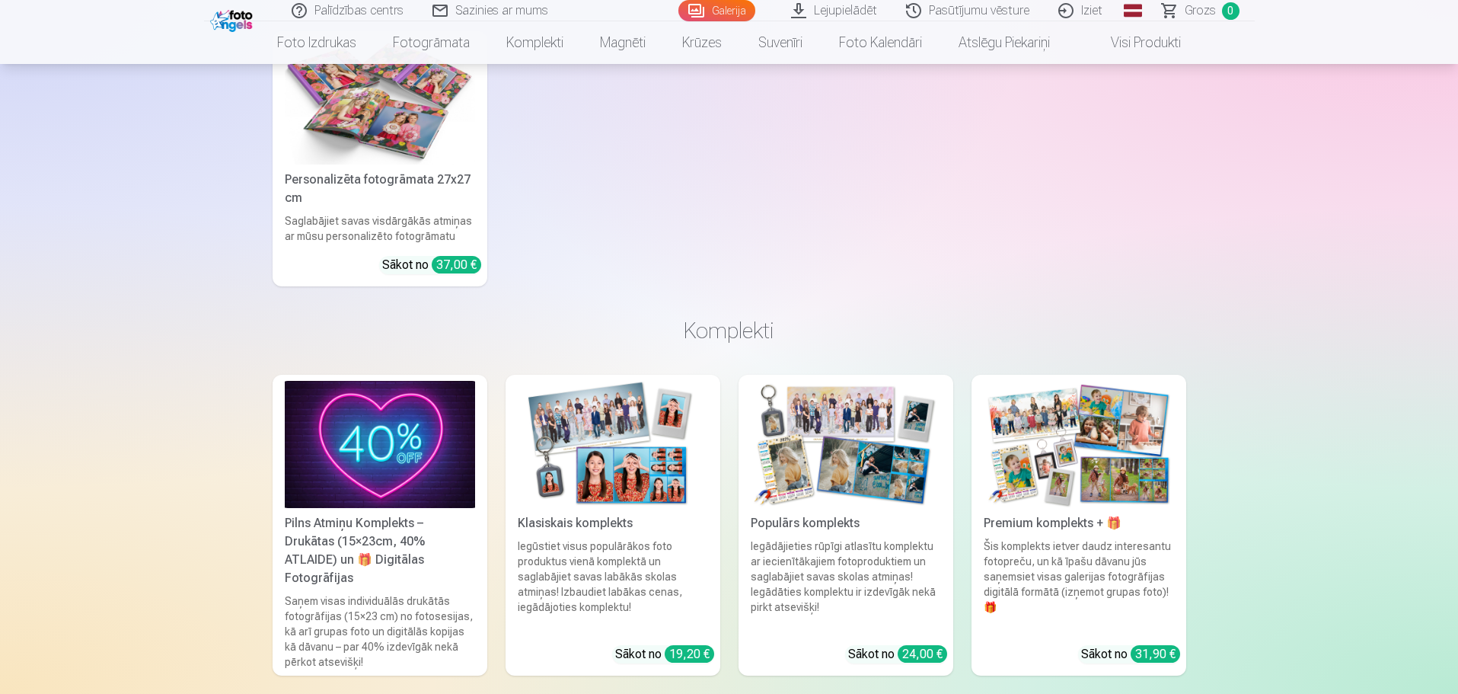
click at [841, 454] on img at bounding box center [846, 444] width 190 height 127
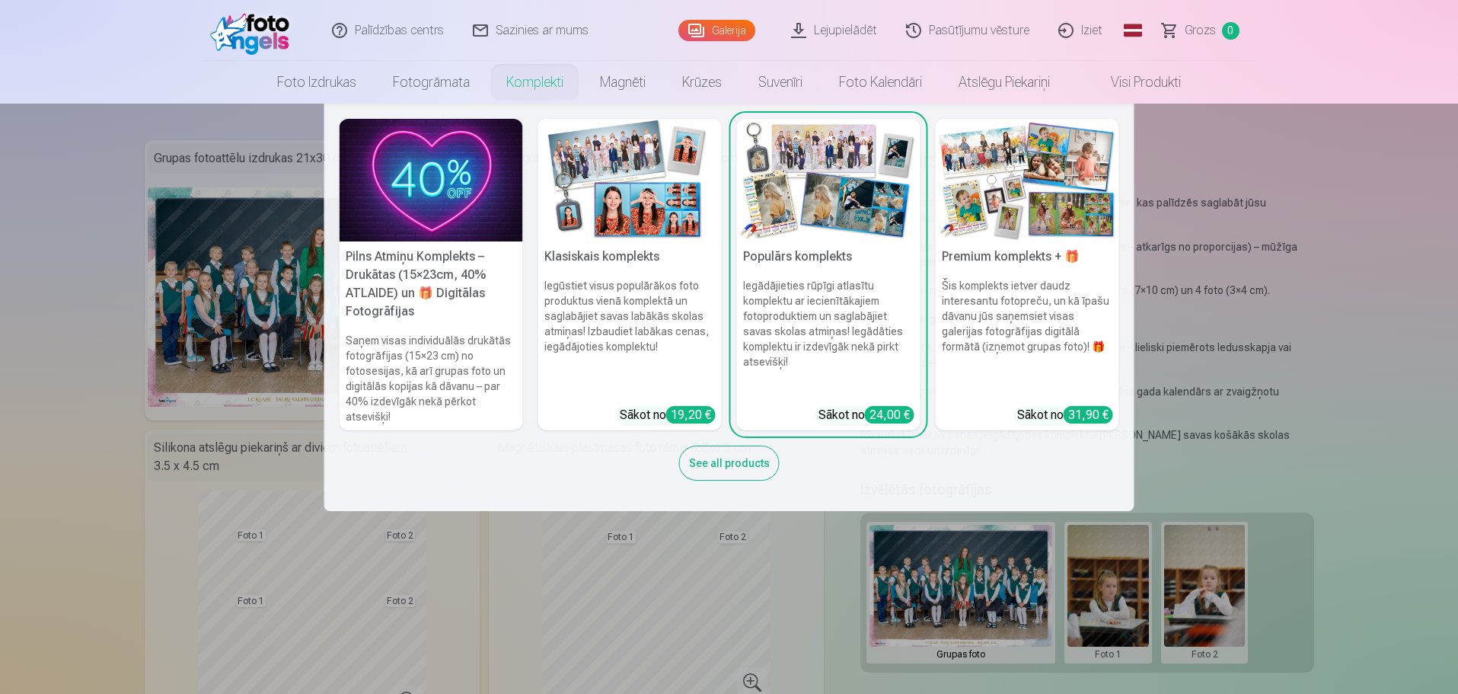
click at [541, 80] on link "Komplekti" at bounding box center [535, 82] width 94 height 43
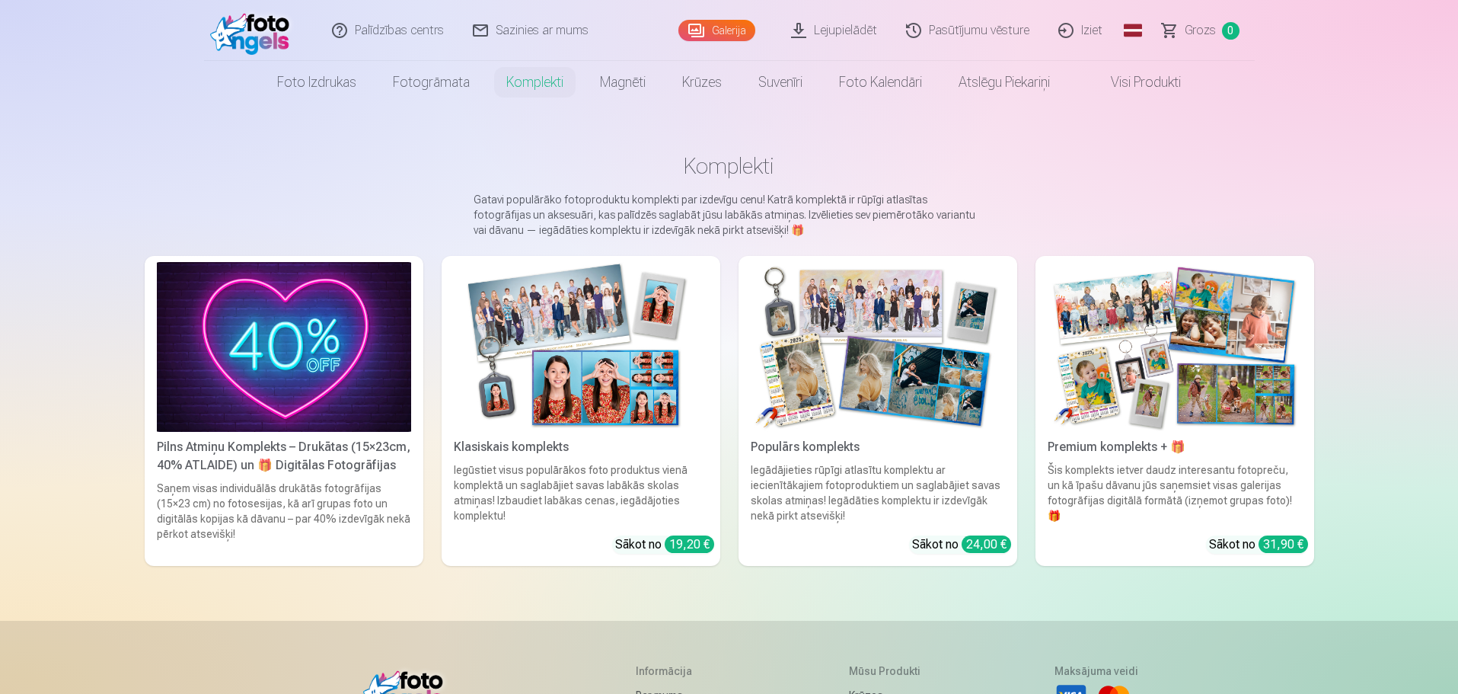
click at [598, 361] on img at bounding box center [581, 347] width 254 height 170
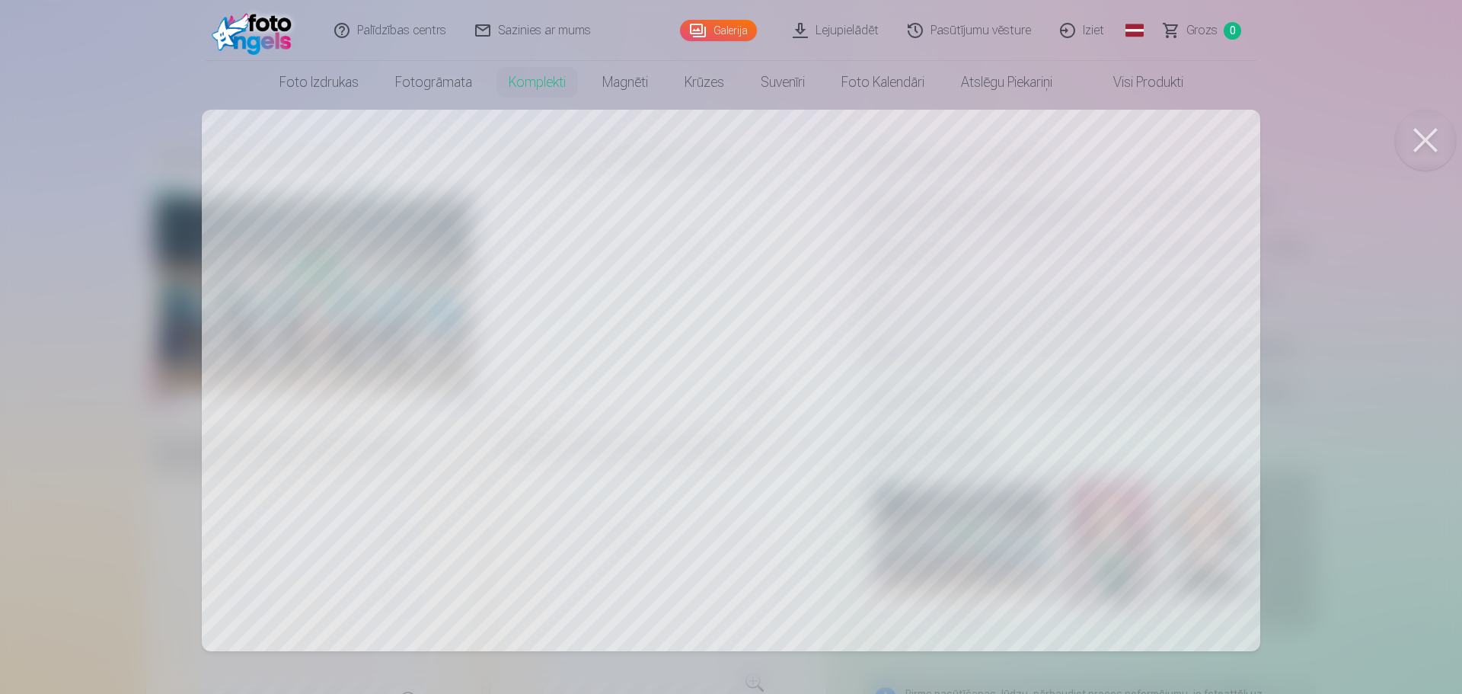
click at [1421, 132] on button at bounding box center [1425, 140] width 61 height 61
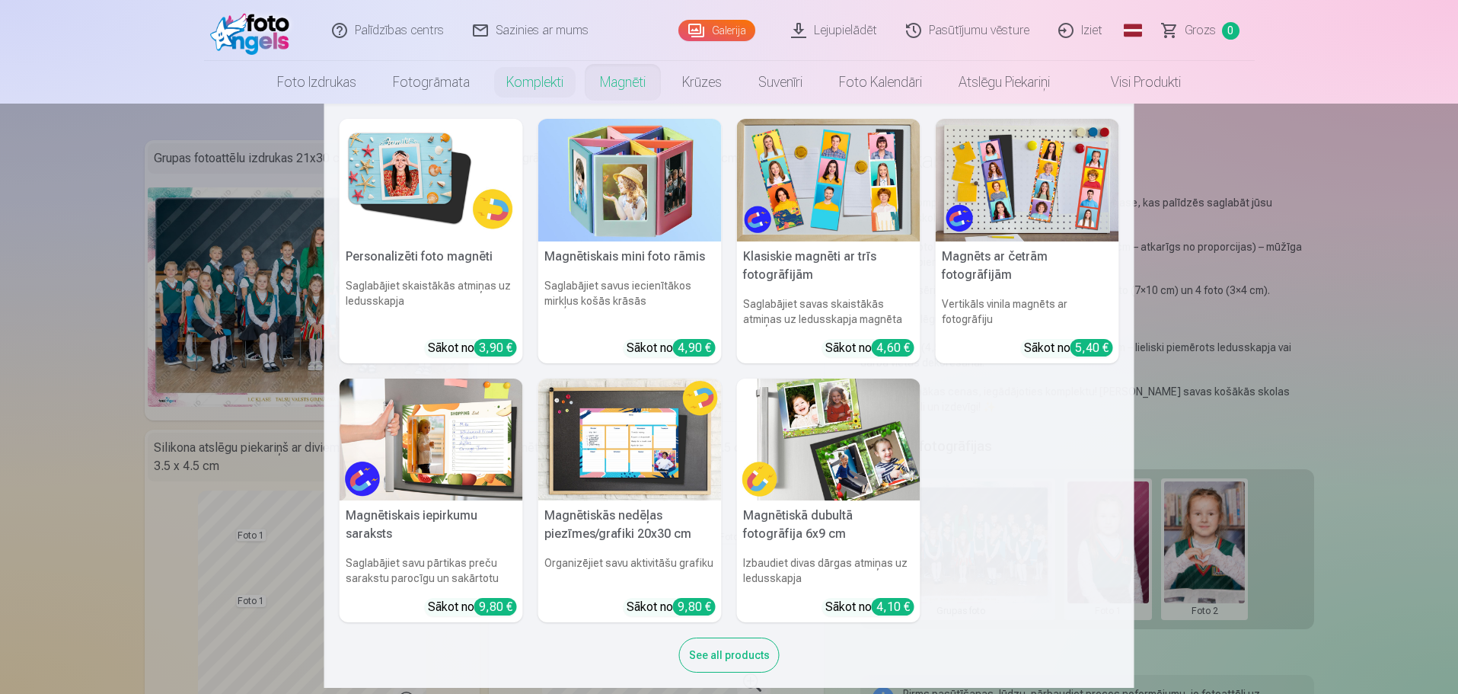
click at [628, 78] on link "Magnēti" at bounding box center [623, 82] width 82 height 43
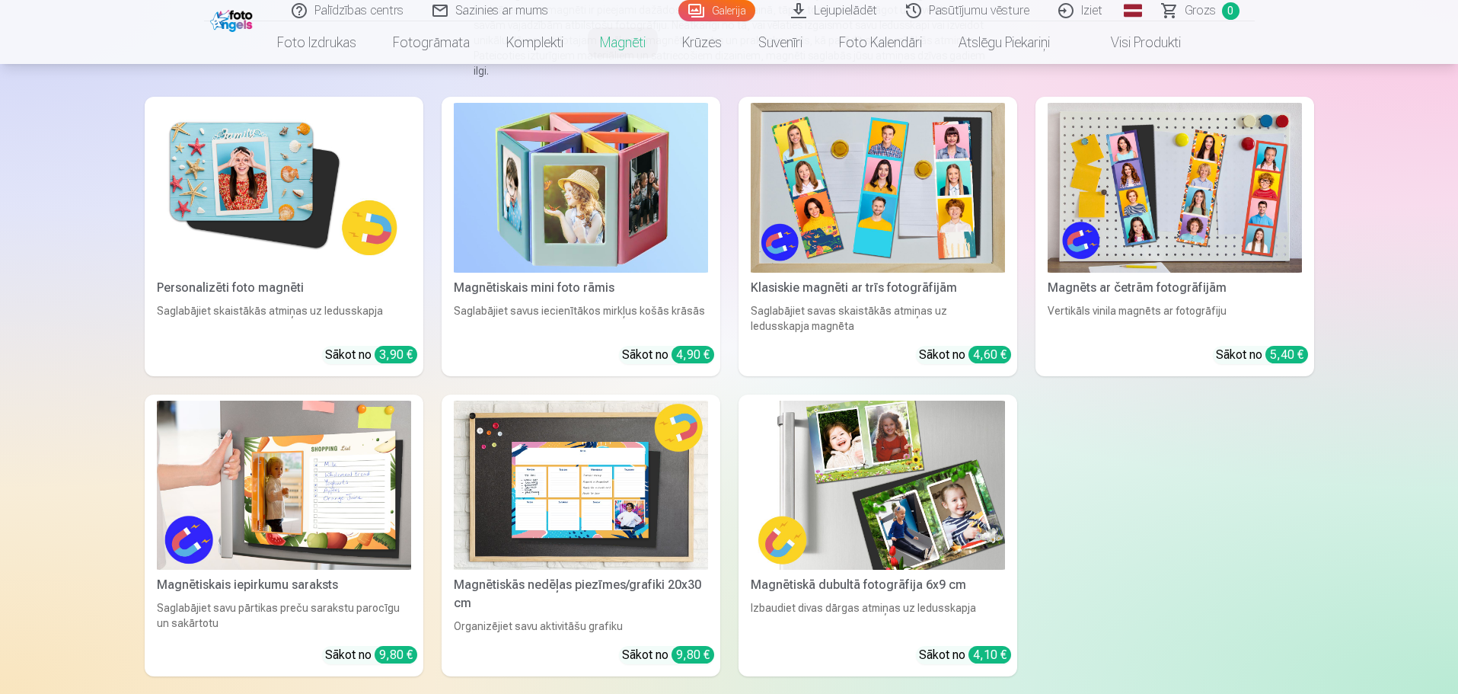
scroll to position [228, 0]
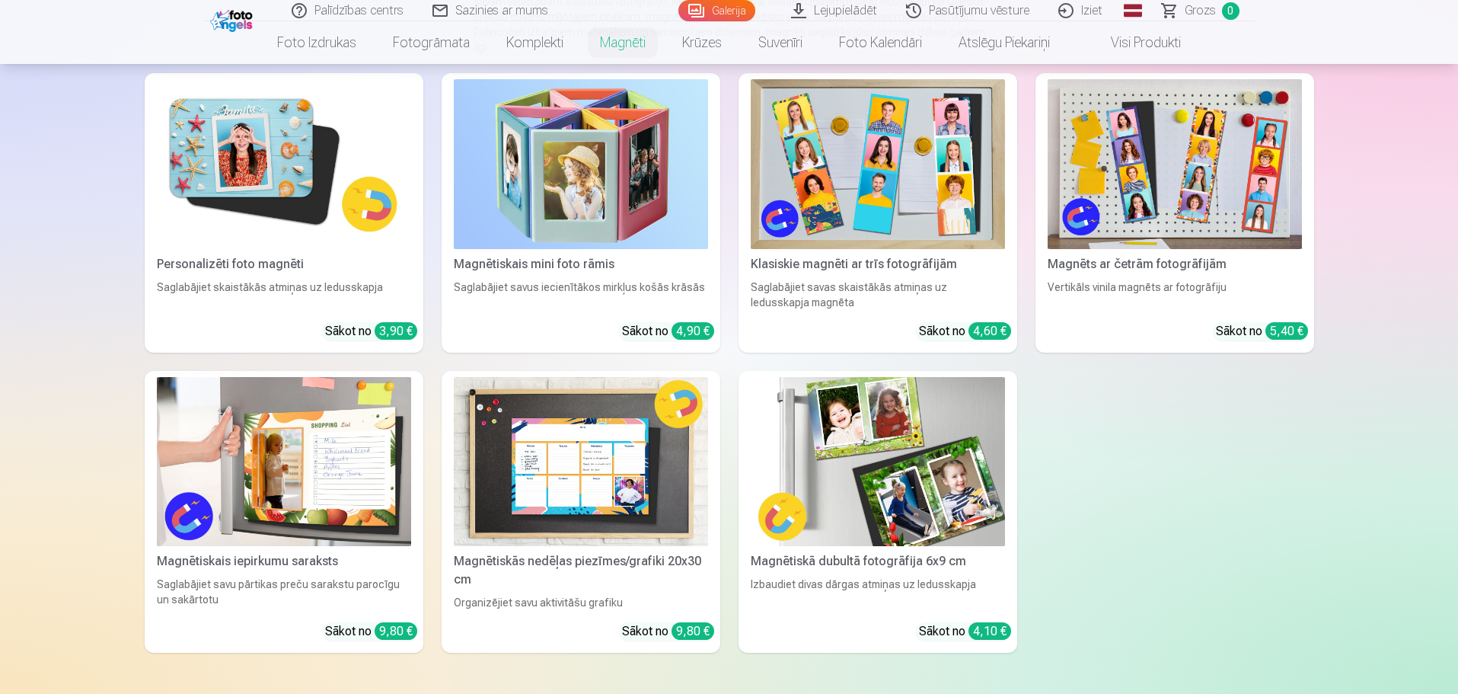
click at [927, 455] on img at bounding box center [878, 462] width 254 height 170
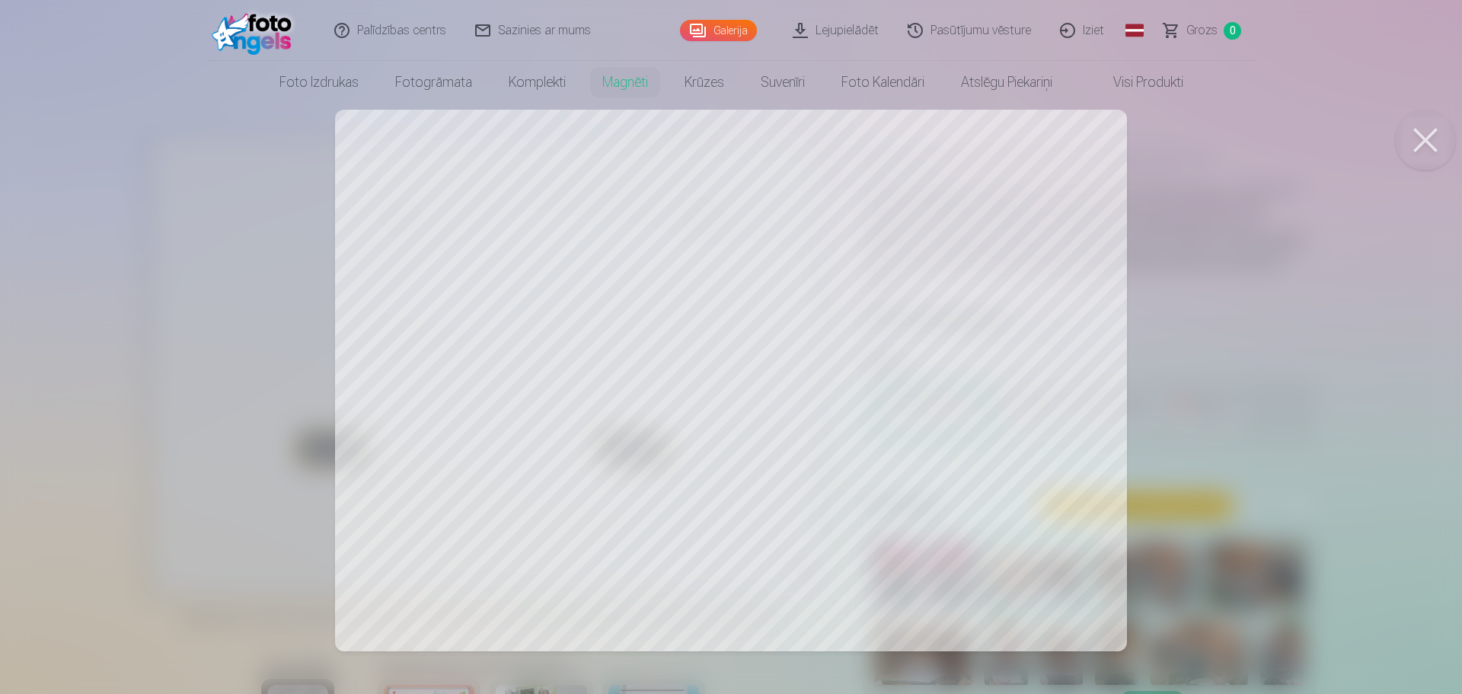
click at [537, 337] on div at bounding box center [731, 347] width 1462 height 694
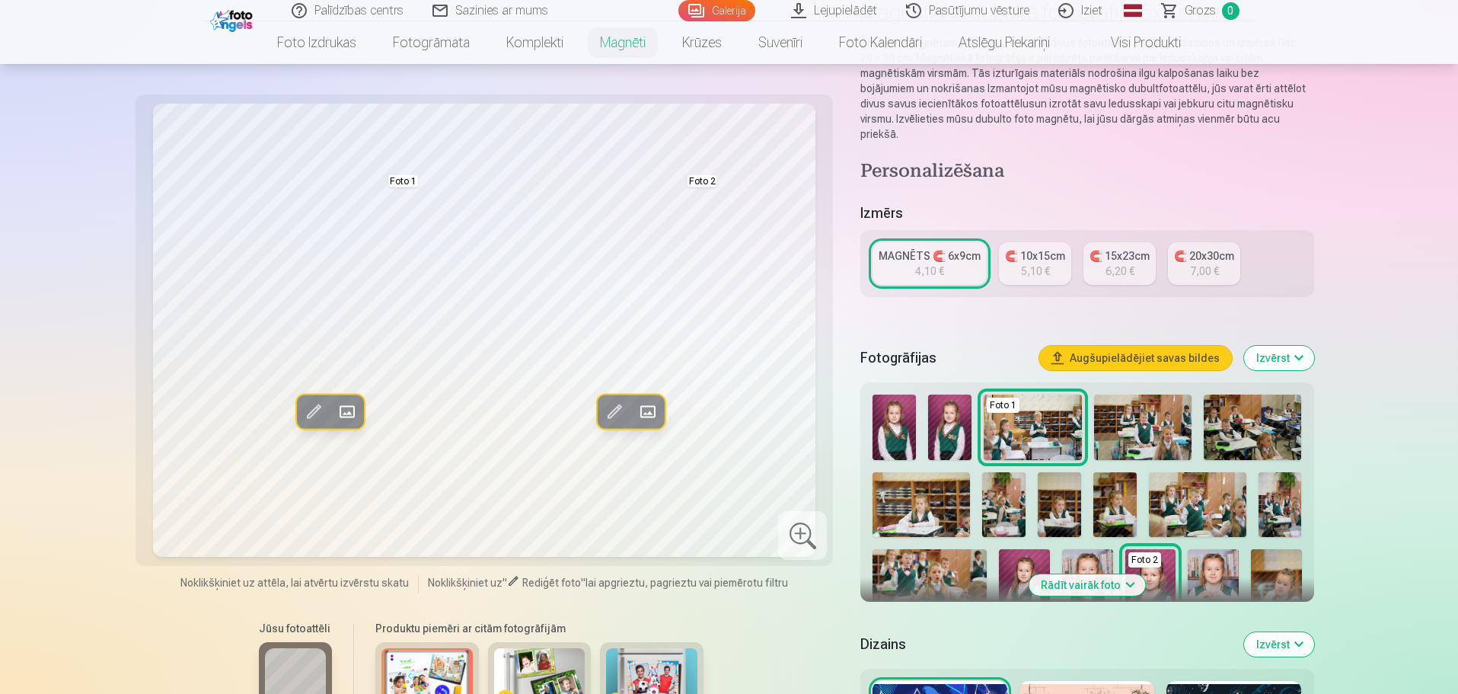
scroll to position [152, 0]
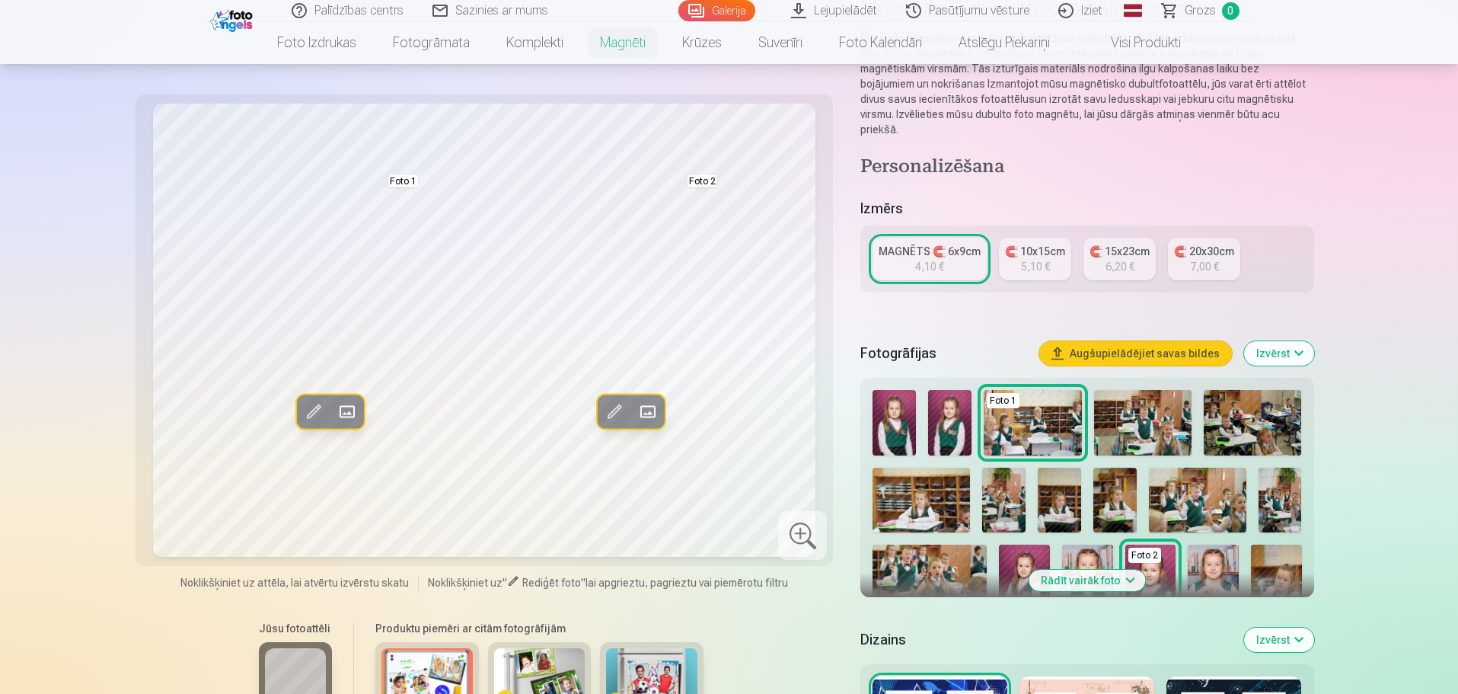
click at [957, 244] on div "MAGNĒTS 🧲 6x9cm" at bounding box center [930, 251] width 102 height 15
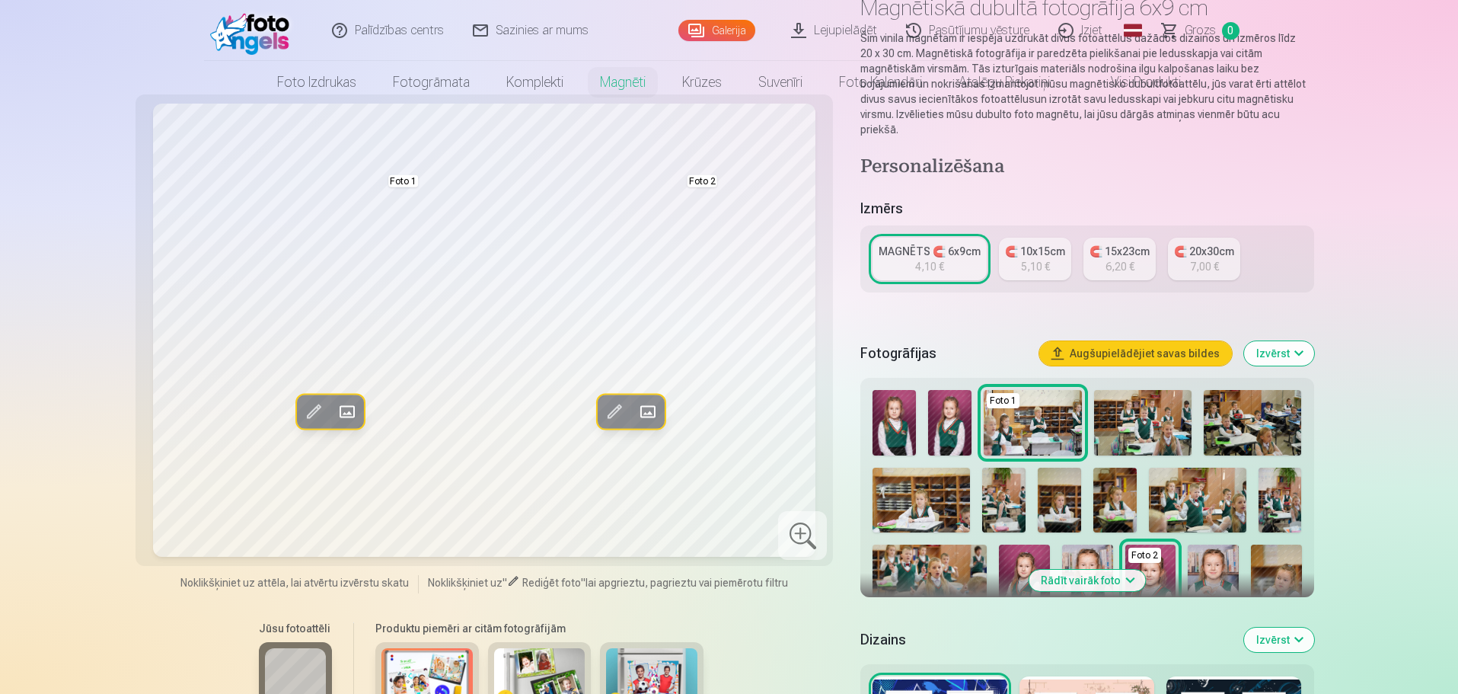
scroll to position [0, 0]
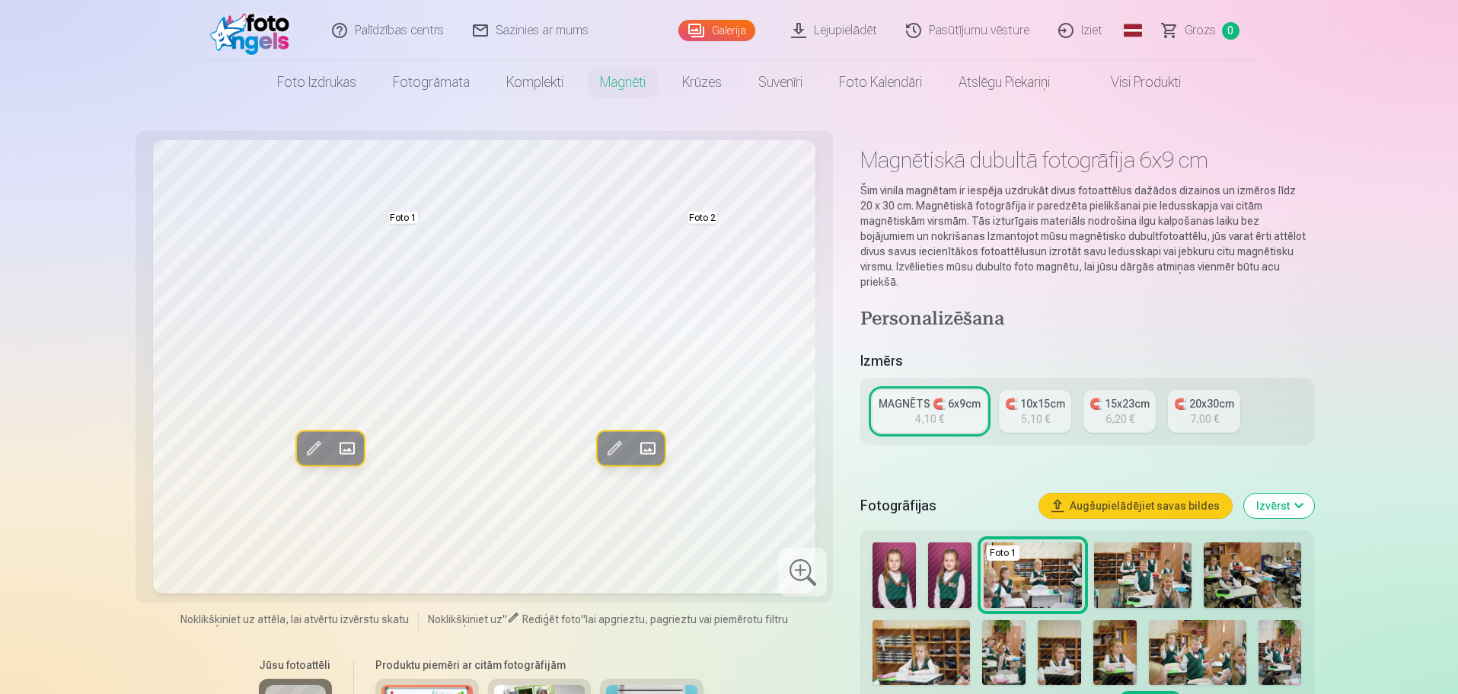
click at [1039, 411] on div "5,10 €" at bounding box center [1035, 418] width 29 height 15
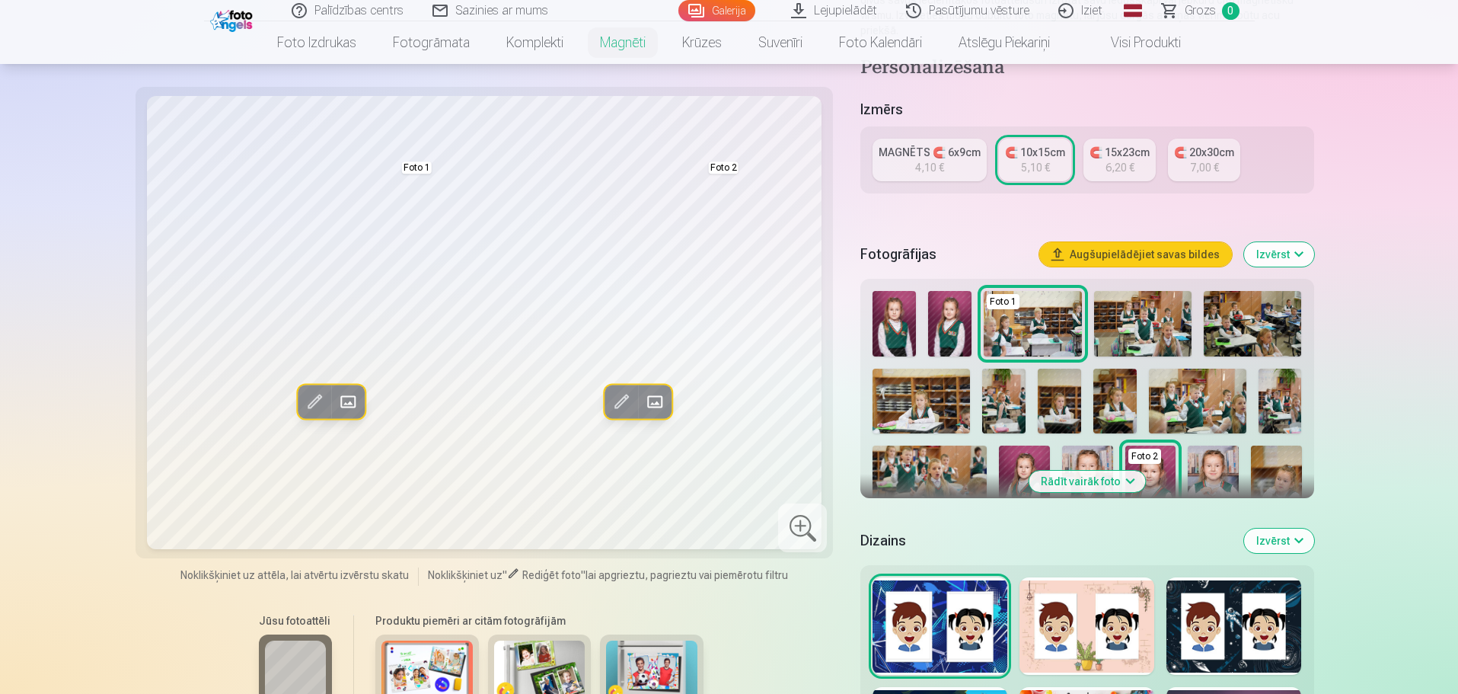
scroll to position [228, 0]
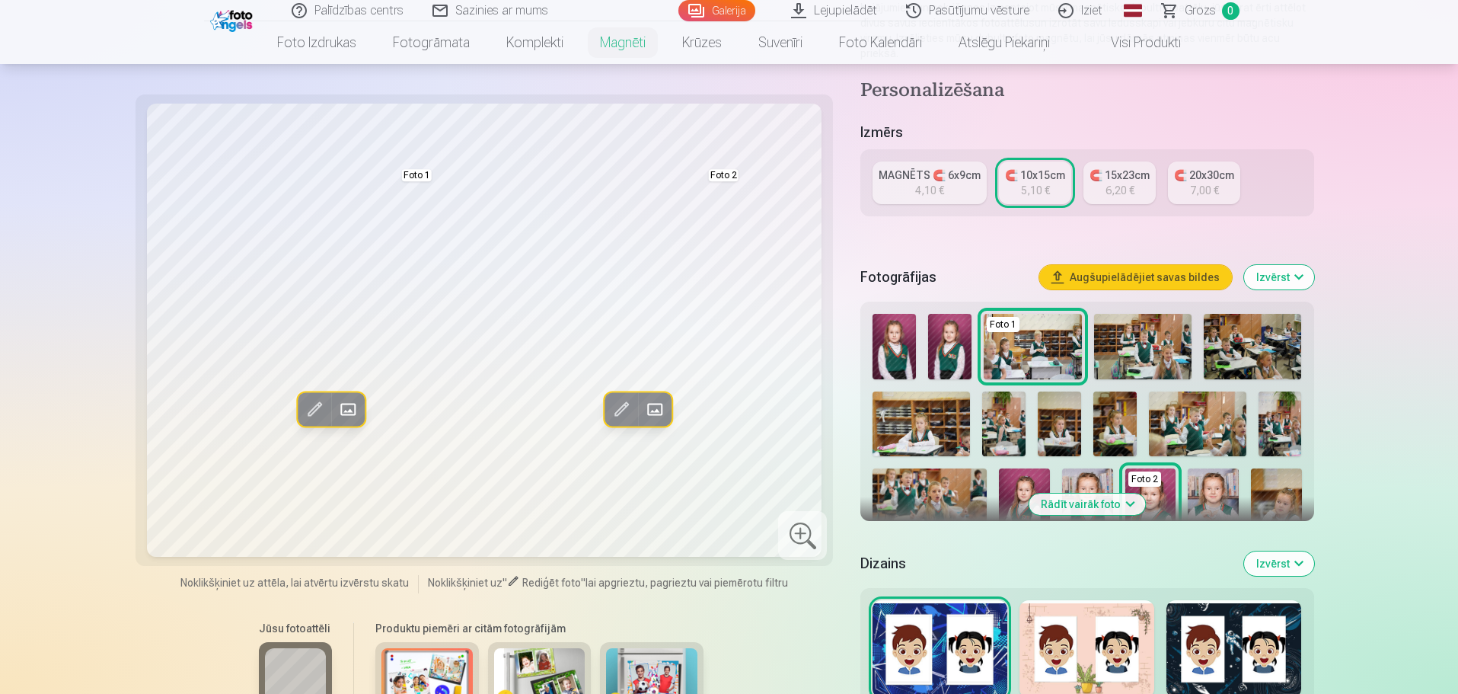
click at [888, 321] on img at bounding box center [894, 346] width 43 height 65
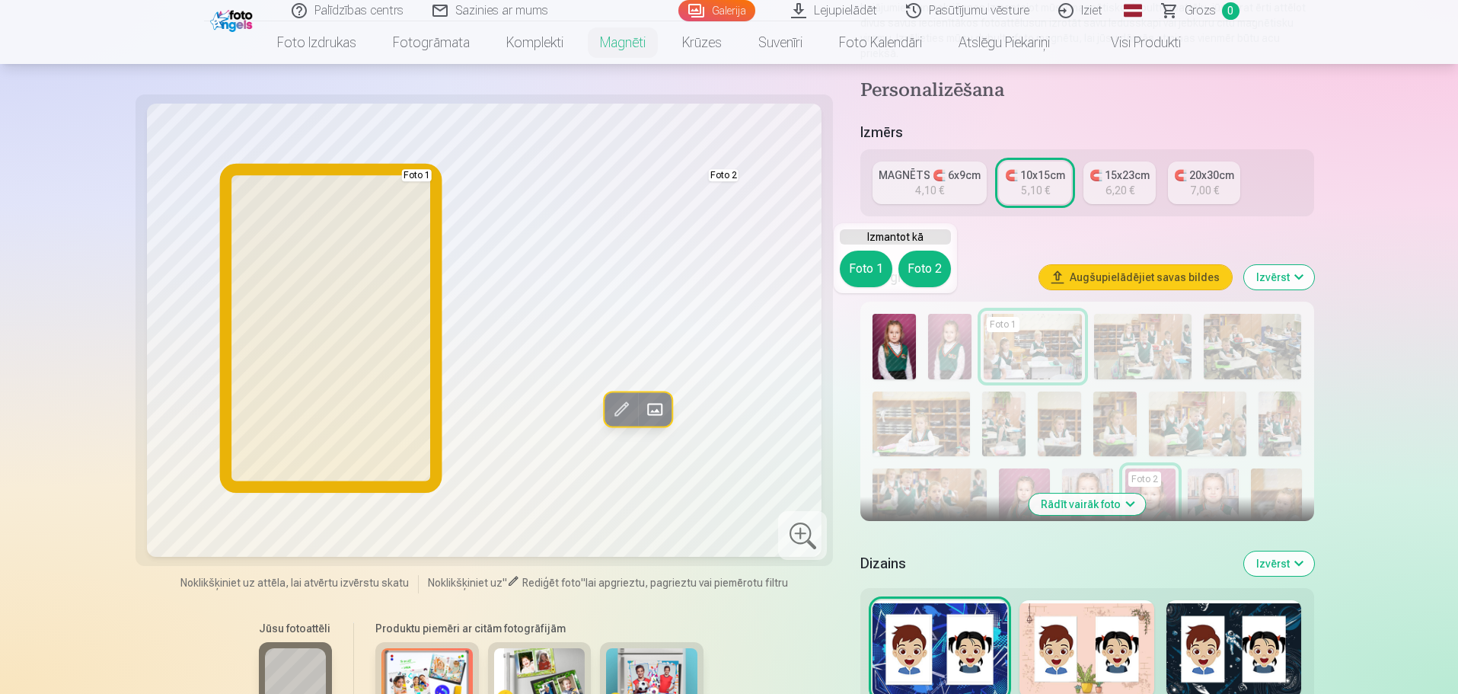
click at [879, 271] on button "Foto 1" at bounding box center [866, 269] width 53 height 37
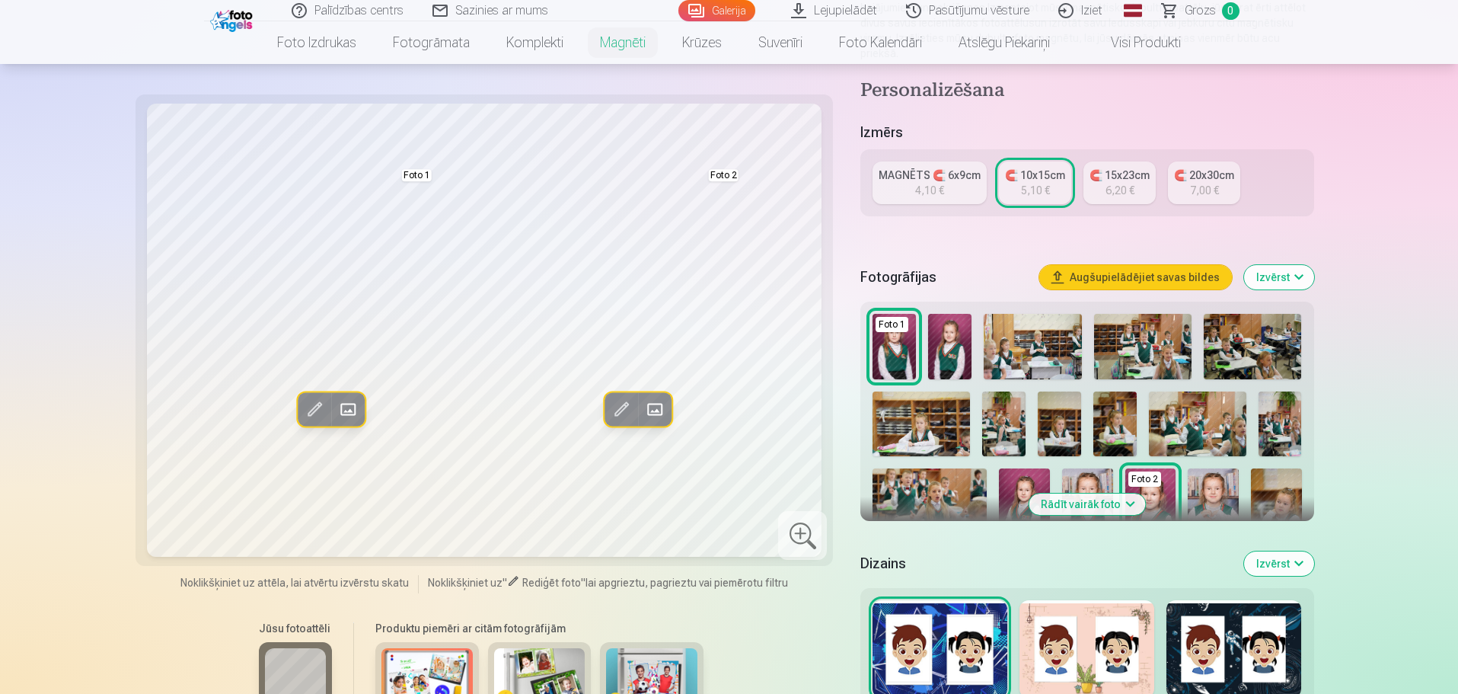
click at [1025, 477] on img at bounding box center [1024, 506] width 51 height 76
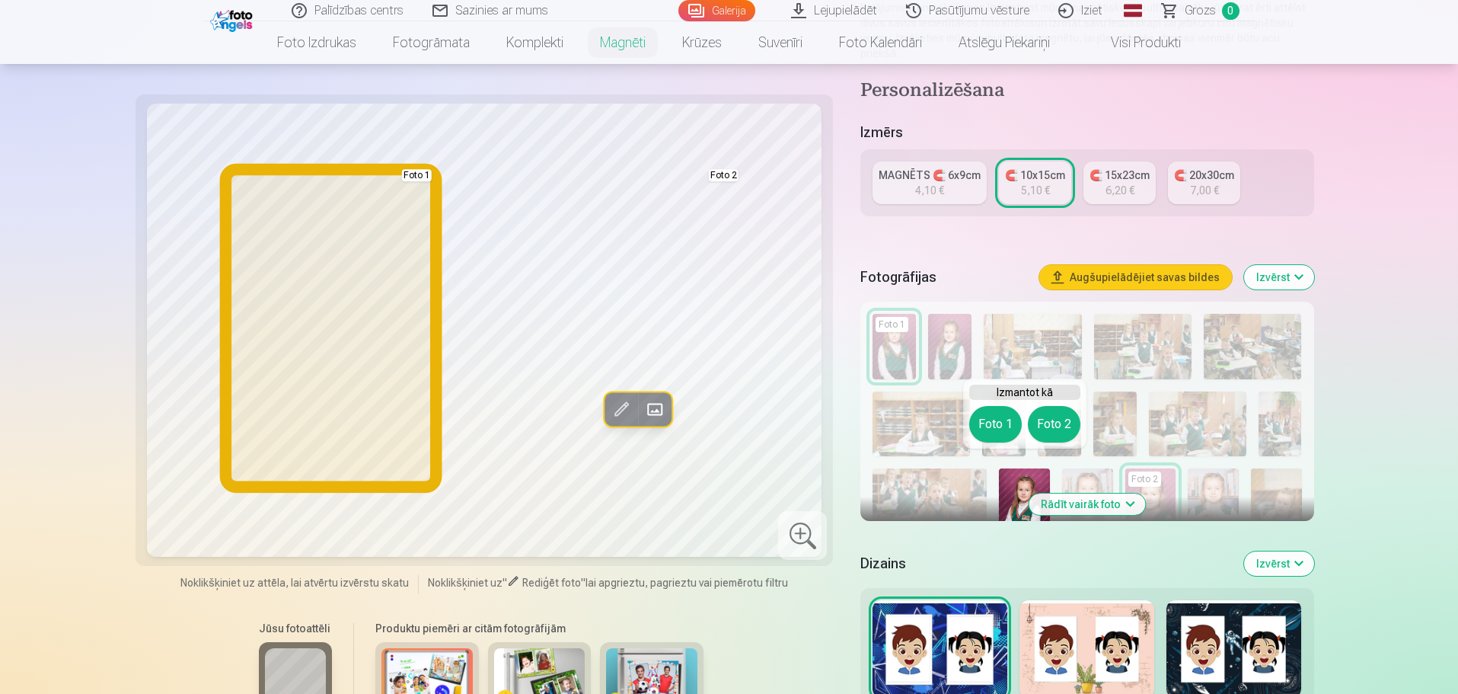
click at [1002, 422] on button "Foto 1" at bounding box center [995, 424] width 53 height 37
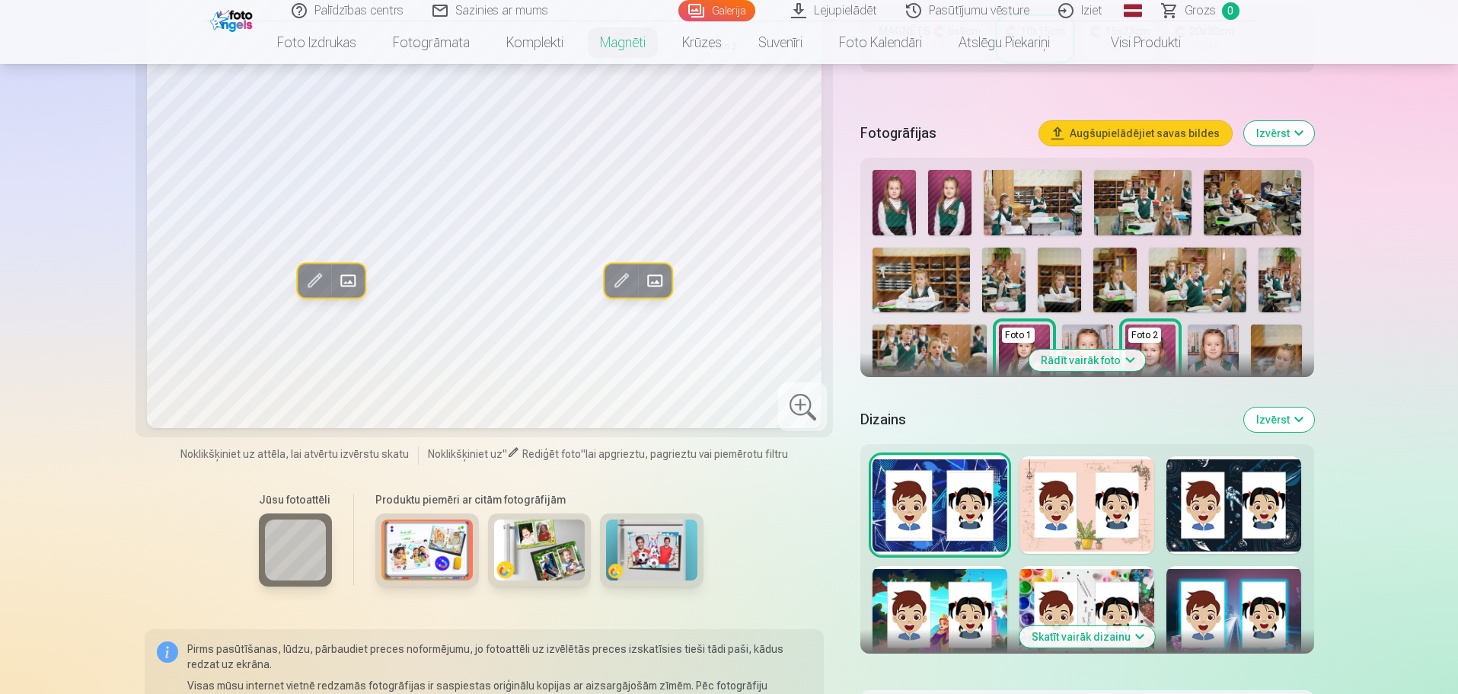
scroll to position [381, 0]
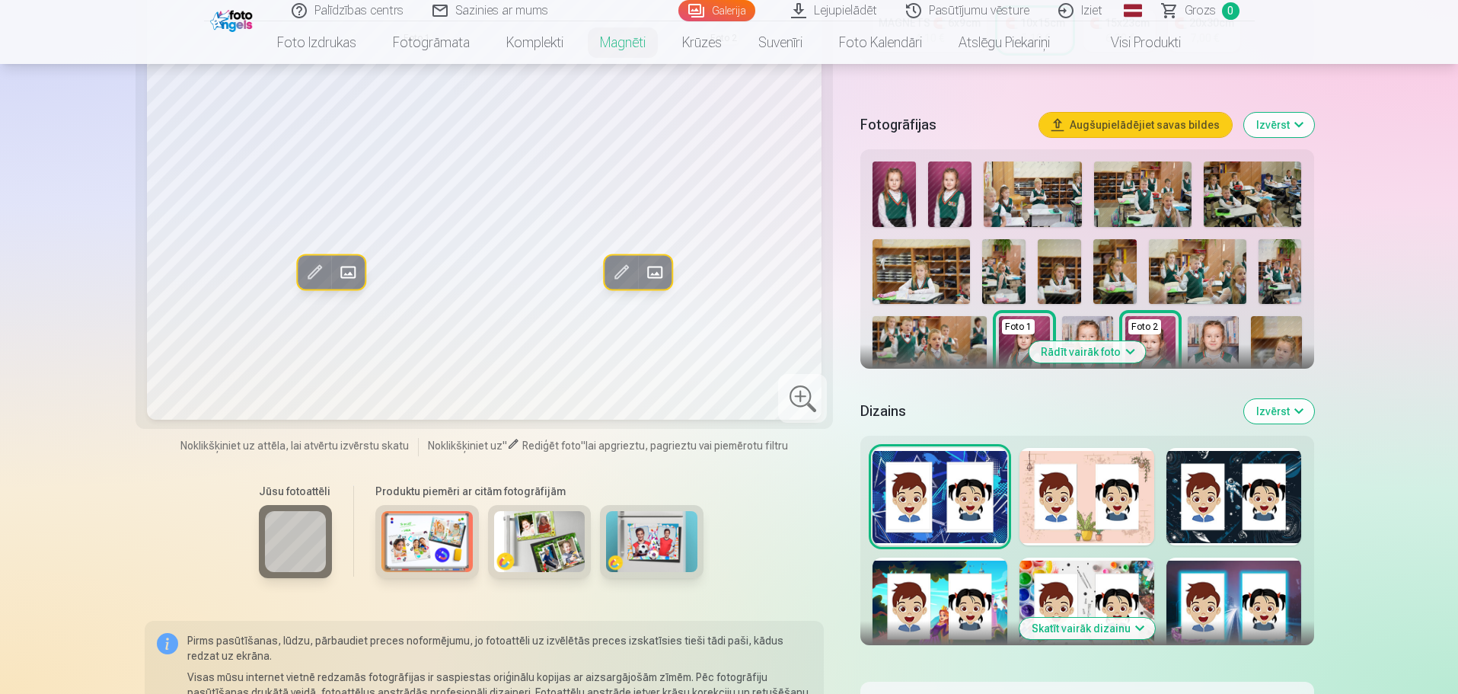
click at [1221, 326] on img at bounding box center [1213, 354] width 51 height 76
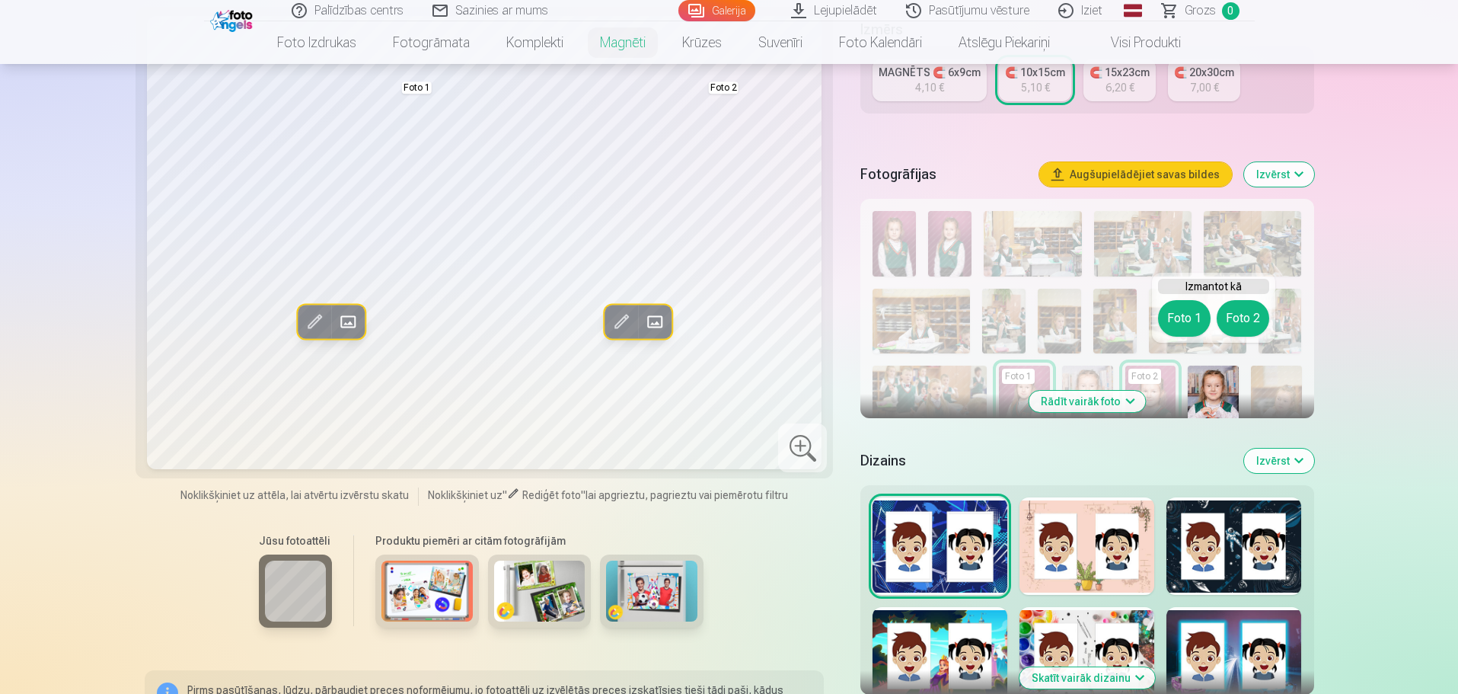
scroll to position [305, 0]
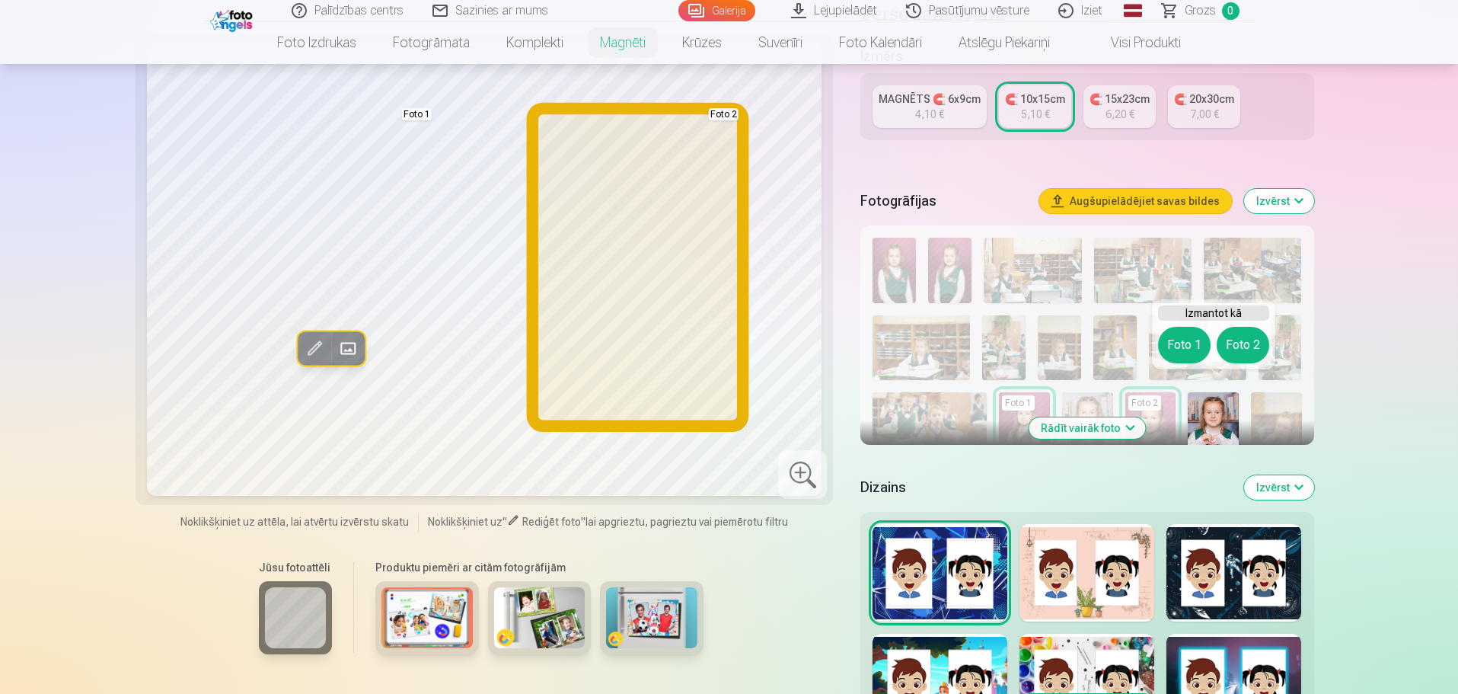
click at [1251, 337] on button "Foto 2" at bounding box center [1243, 345] width 53 height 37
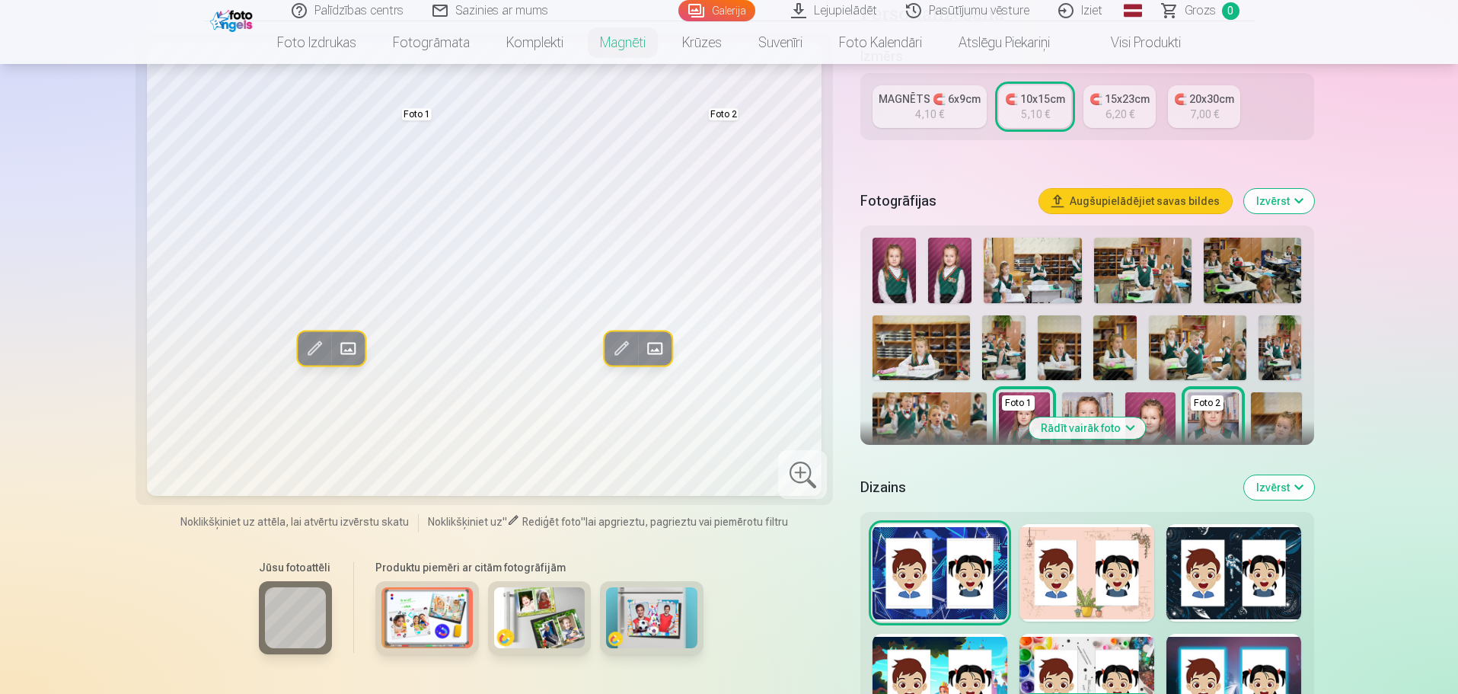
click at [1282, 394] on img at bounding box center [1276, 430] width 51 height 76
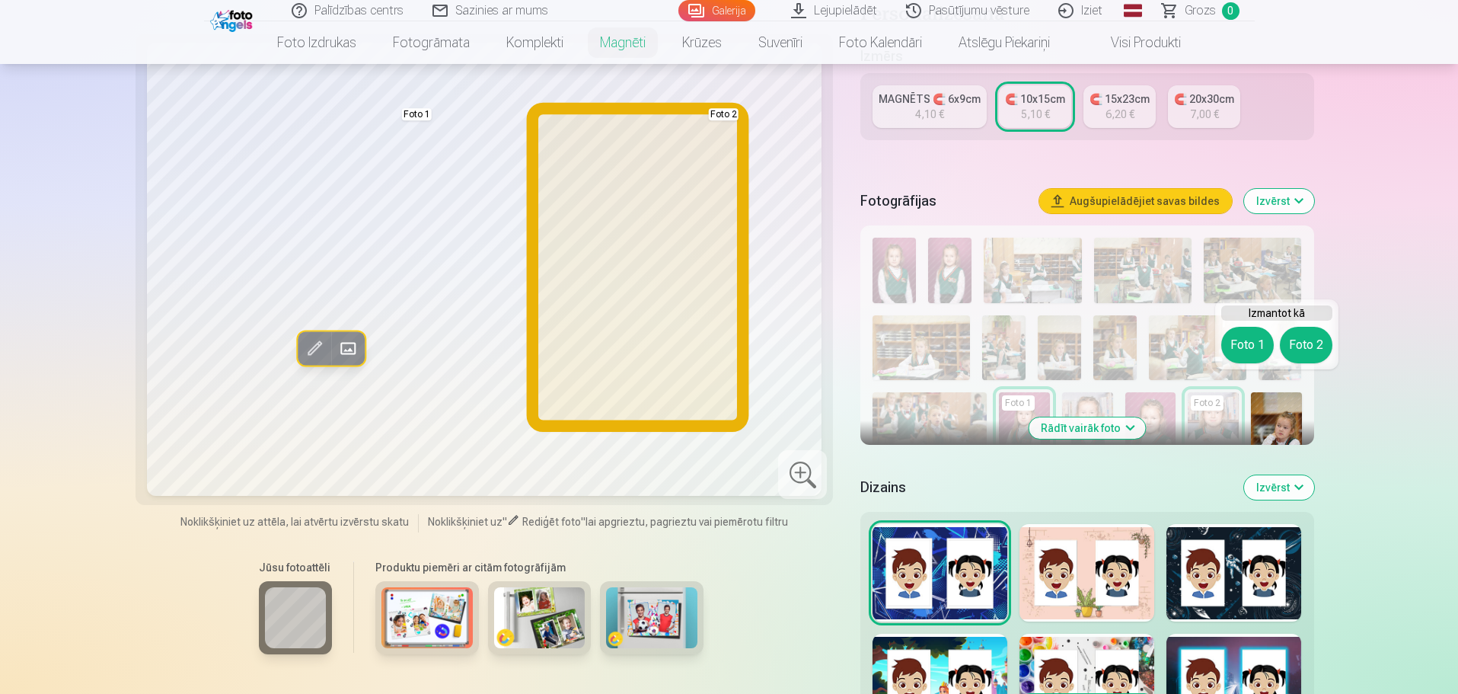
click at [1299, 350] on button "Foto 2" at bounding box center [1306, 345] width 53 height 37
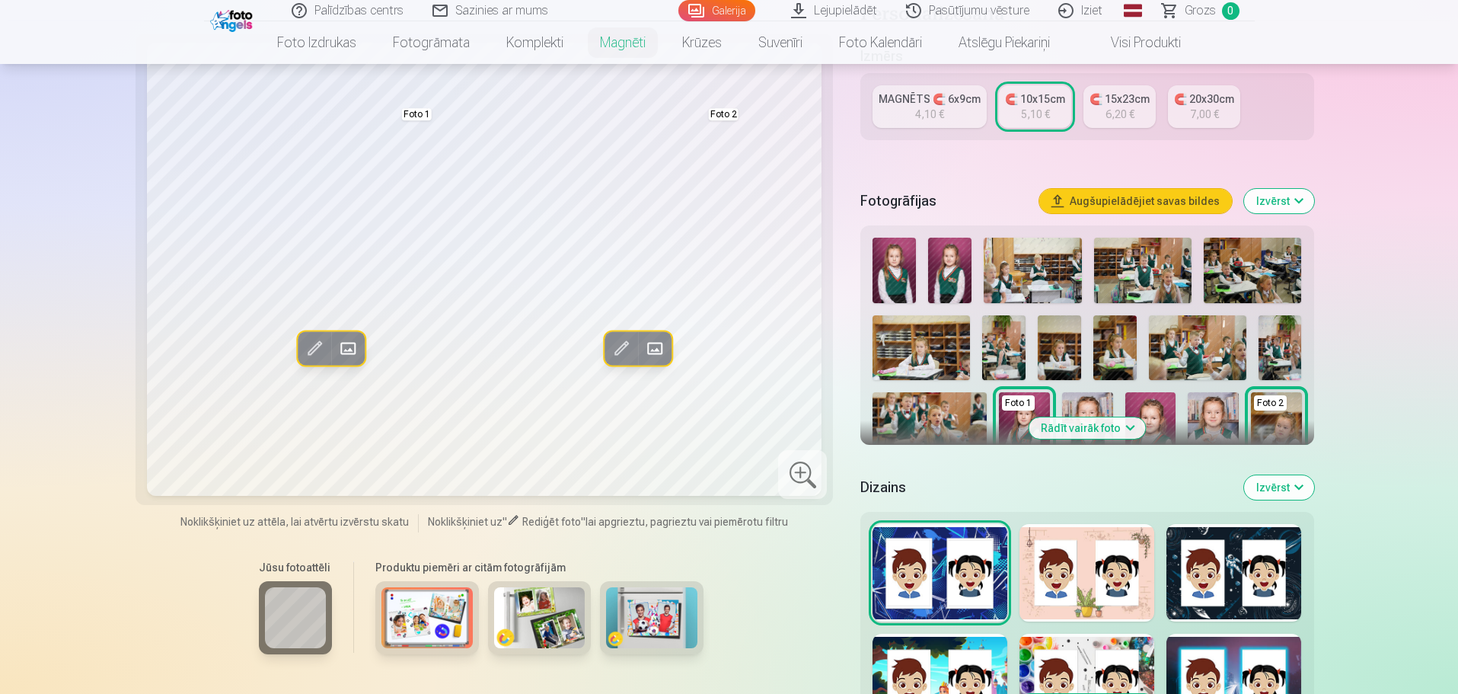
click at [1259, 189] on button "Izvērst" at bounding box center [1279, 201] width 70 height 24
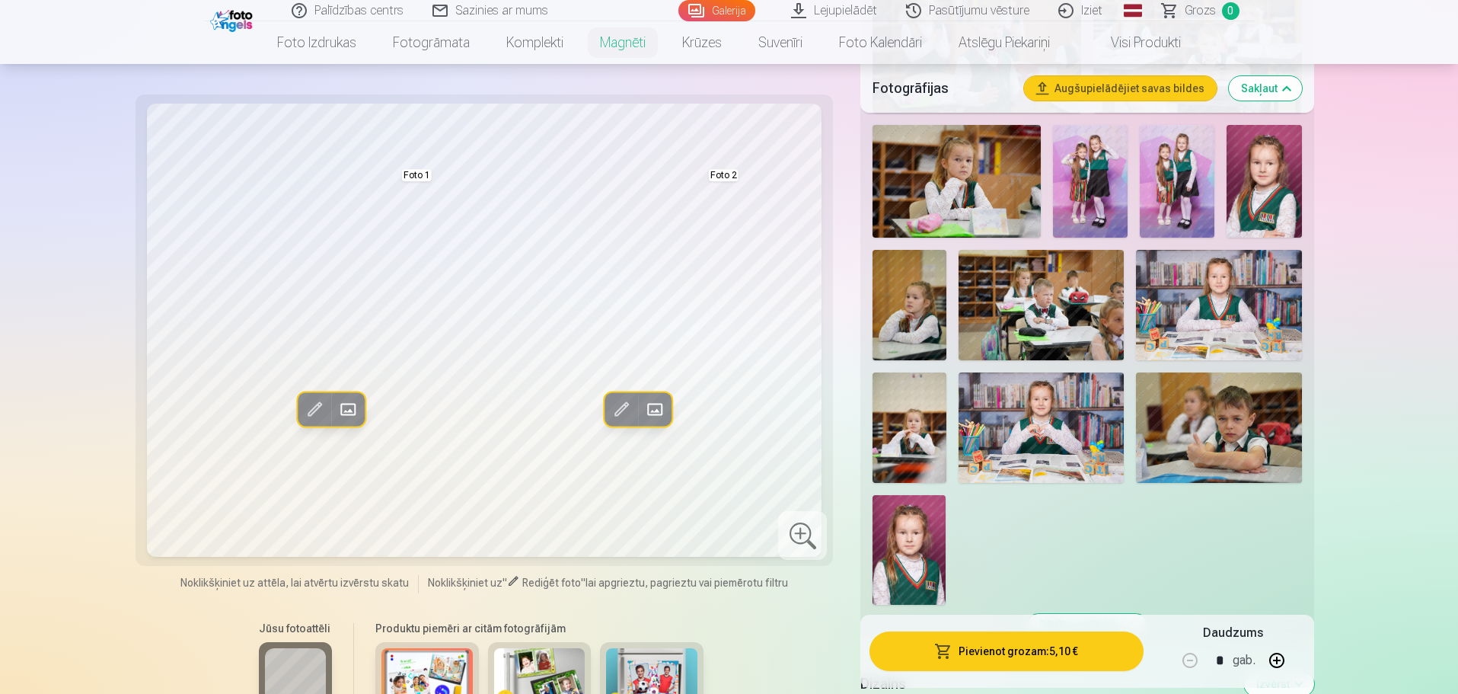
scroll to position [1371, 0]
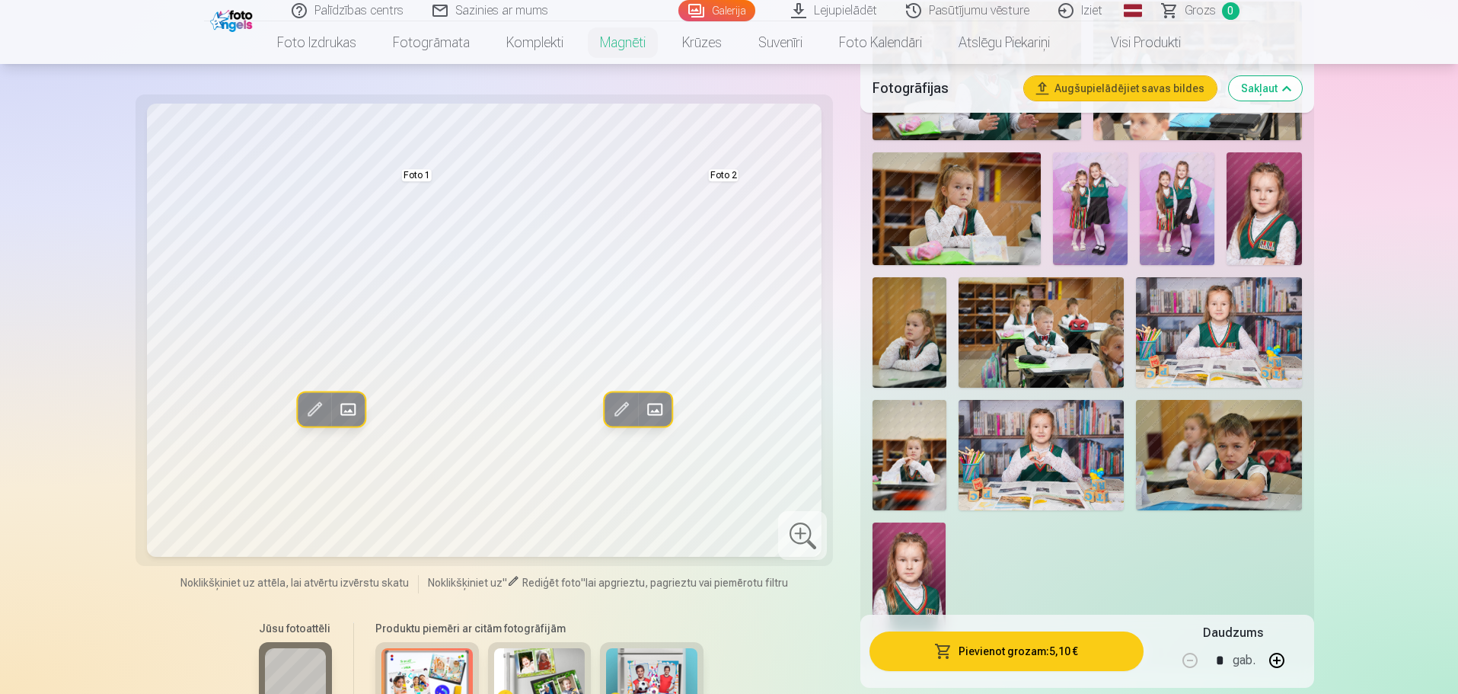
click at [910, 435] on img at bounding box center [910, 455] width 74 height 110
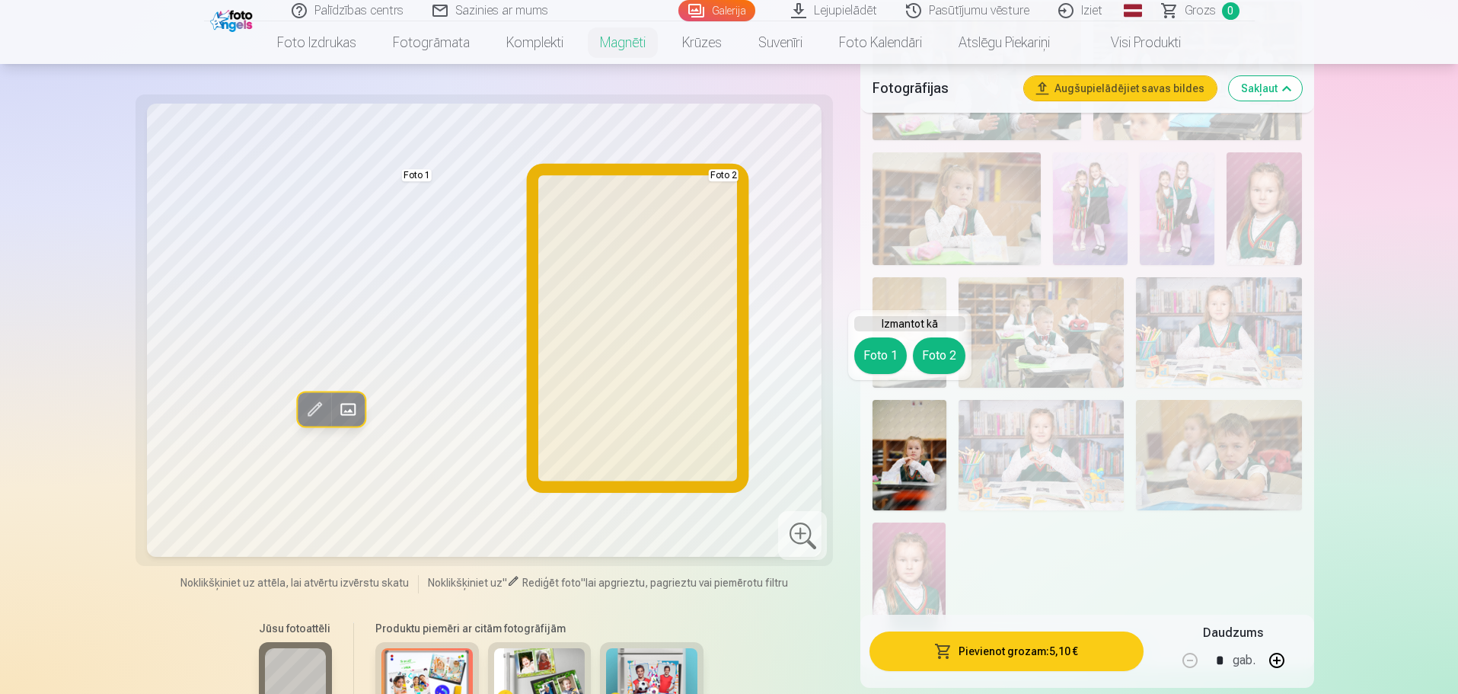
click at [947, 351] on button "Foto 2" at bounding box center [939, 355] width 53 height 37
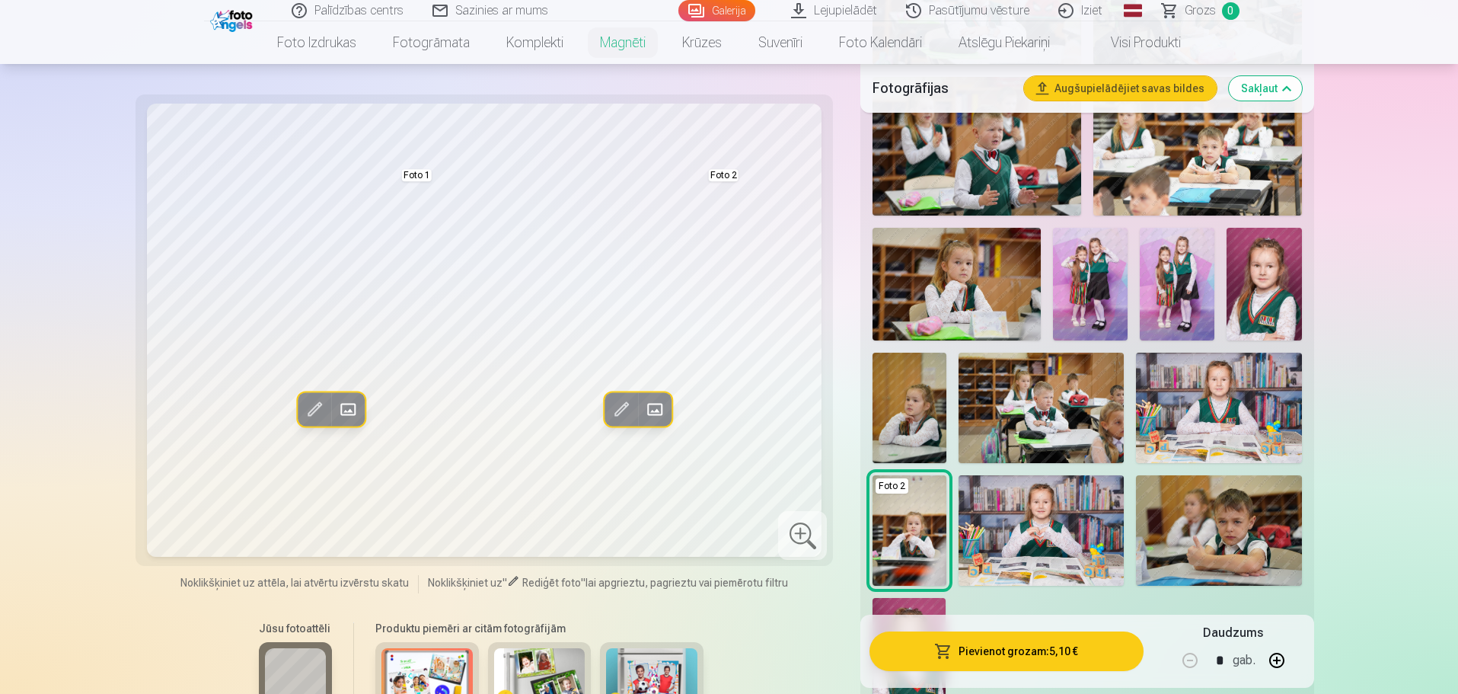
scroll to position [1294, 0]
click at [896, 403] on img at bounding box center [910, 408] width 74 height 110
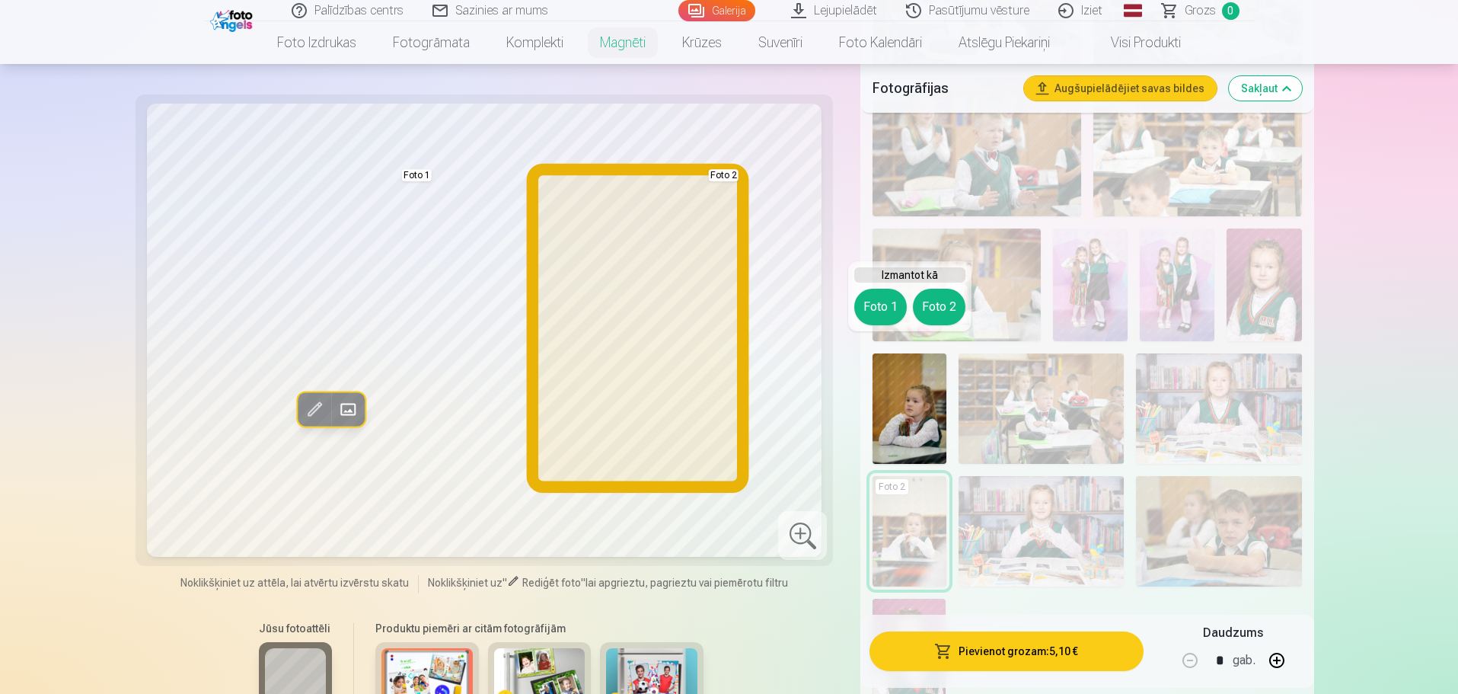
click at [946, 306] on button "Foto 2" at bounding box center [939, 307] width 53 height 37
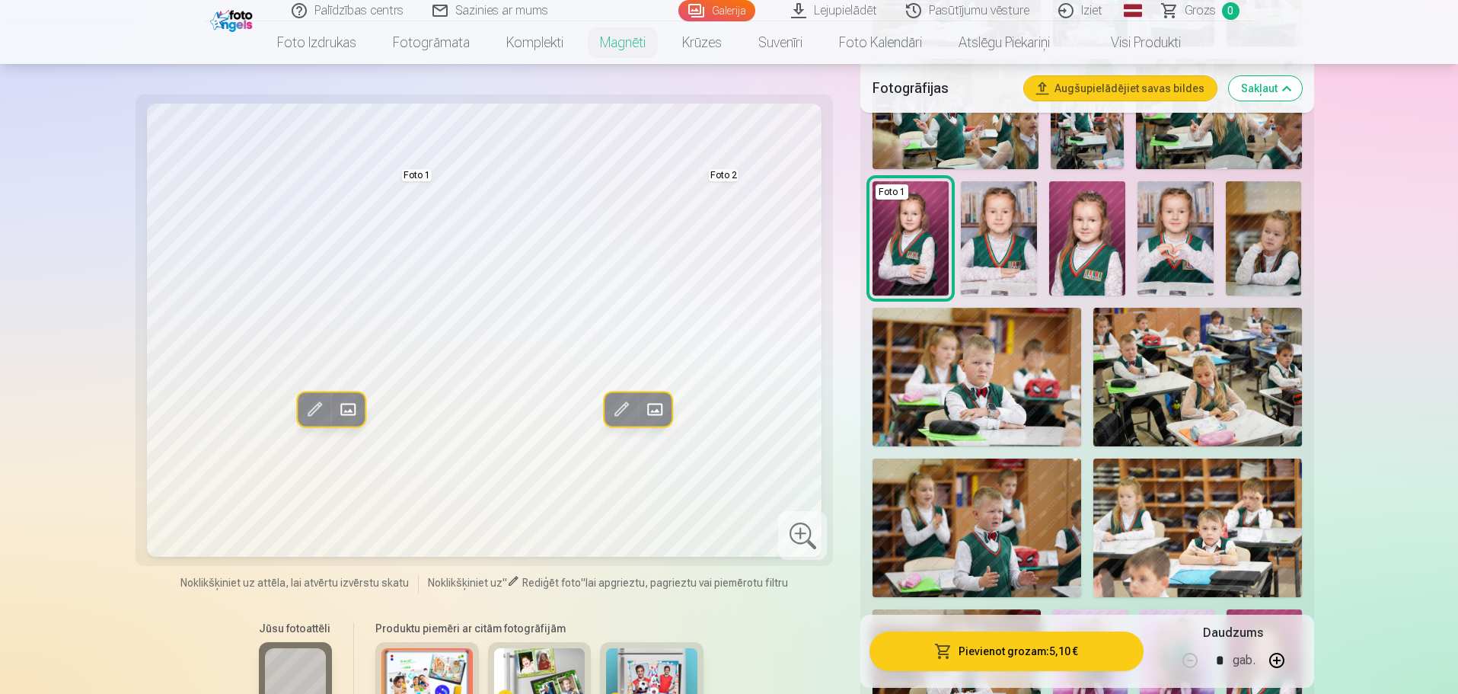
scroll to position [838, 0]
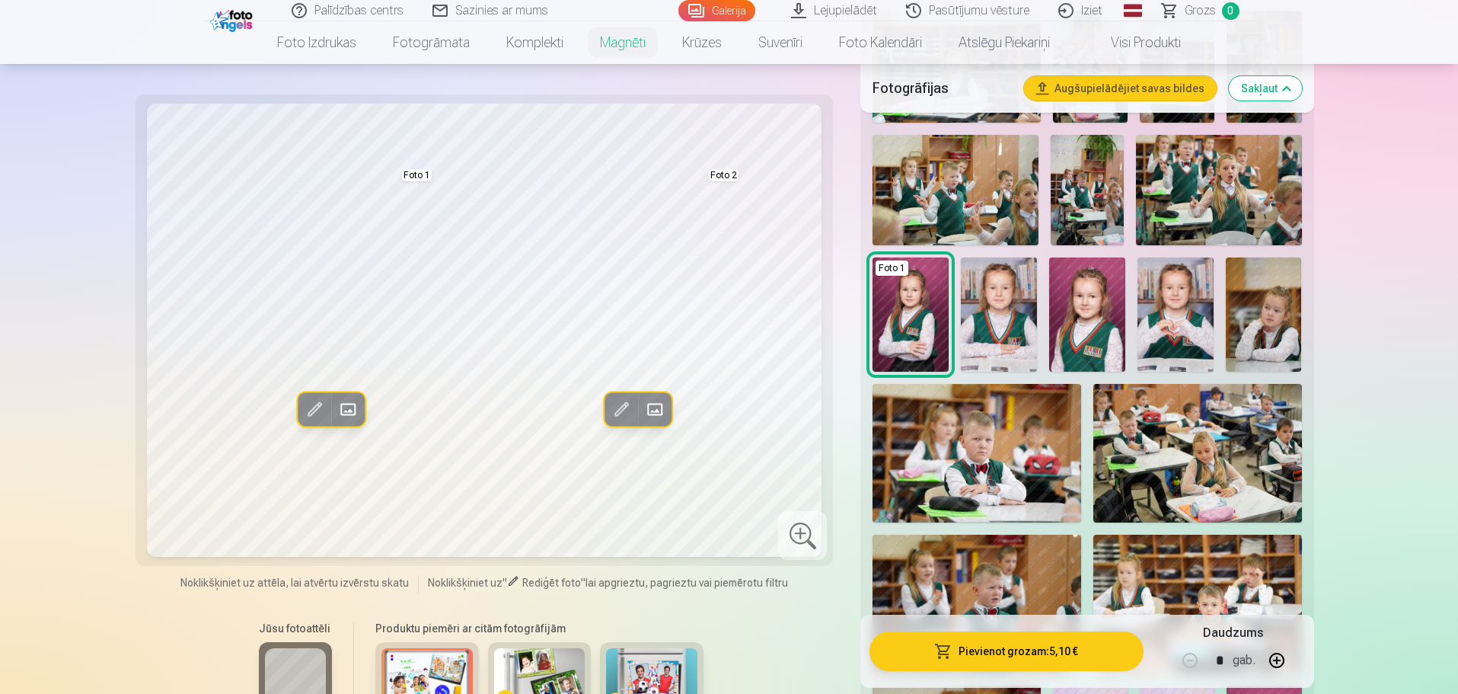
click at [1170, 318] on img at bounding box center [1176, 314] width 76 height 114
click at [1088, 268] on img at bounding box center [1087, 314] width 76 height 114
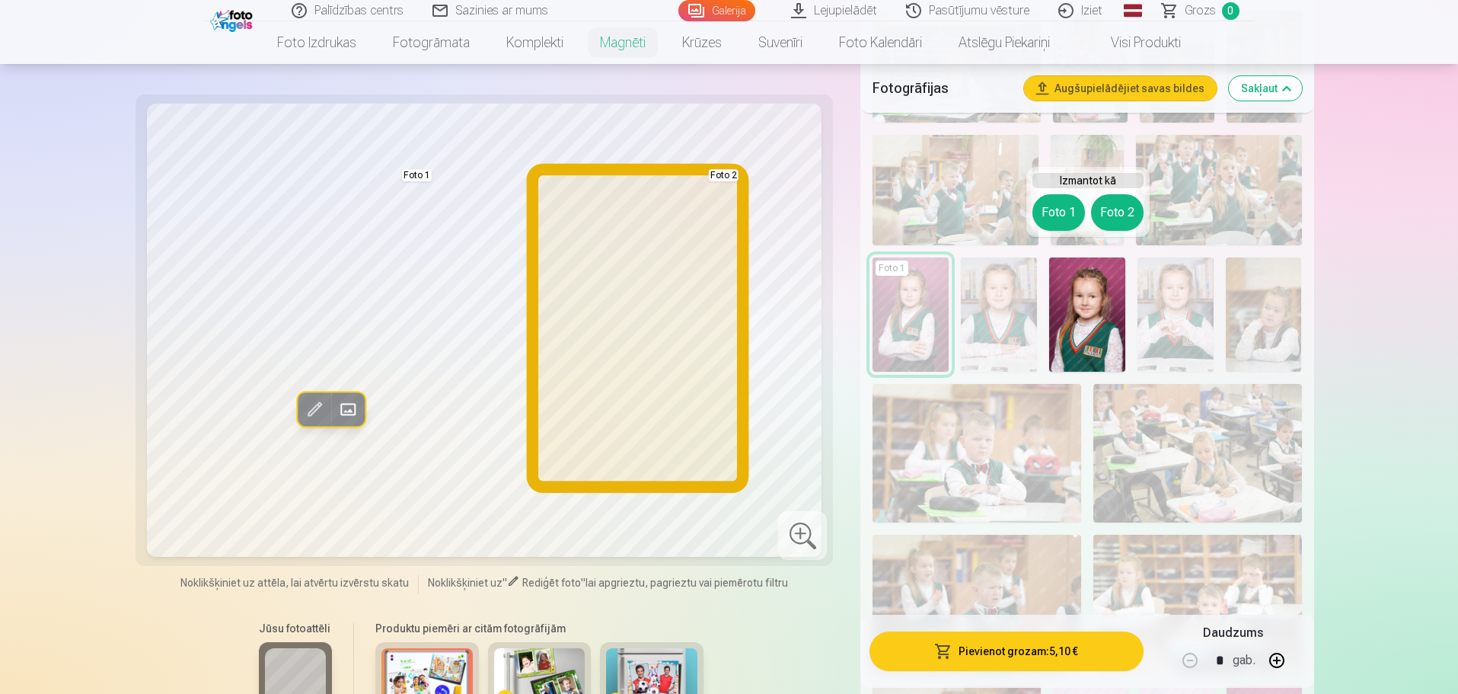
click at [1111, 213] on button "Foto 2" at bounding box center [1117, 212] width 53 height 37
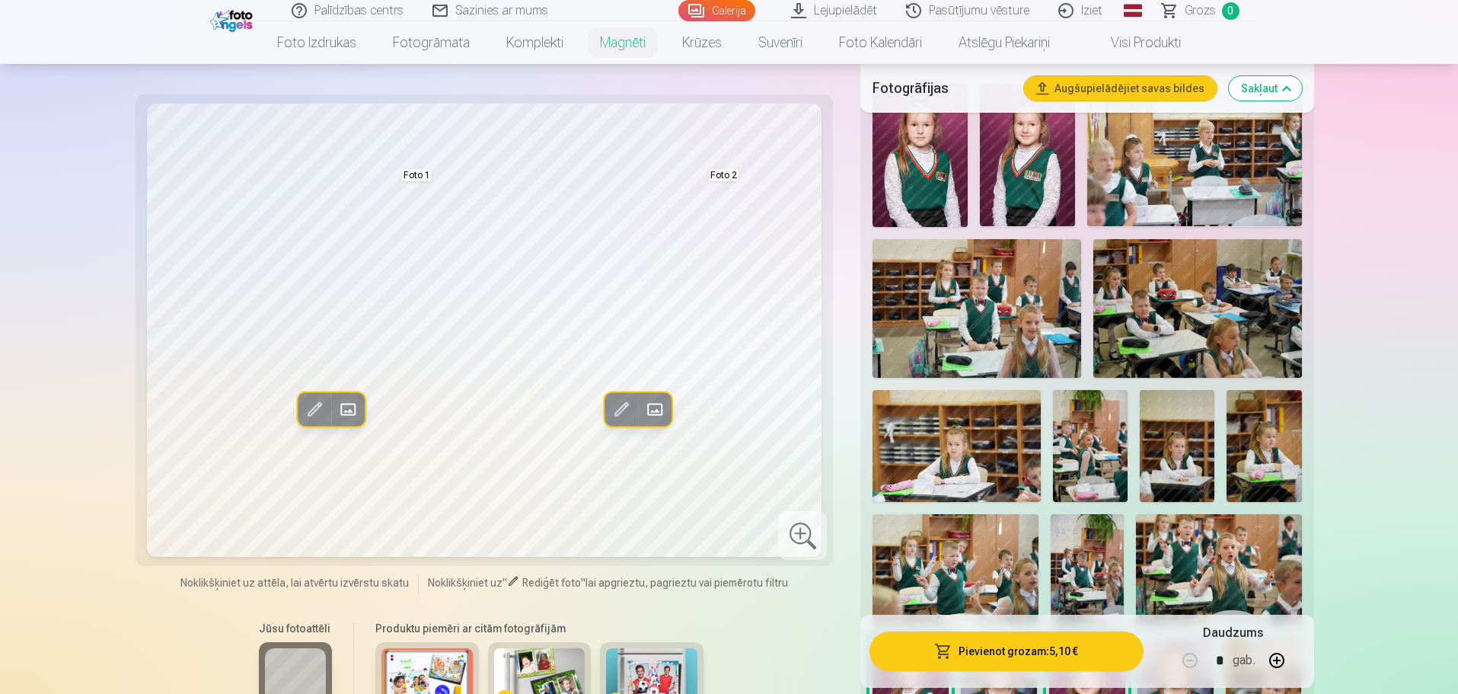
scroll to position [457, 0]
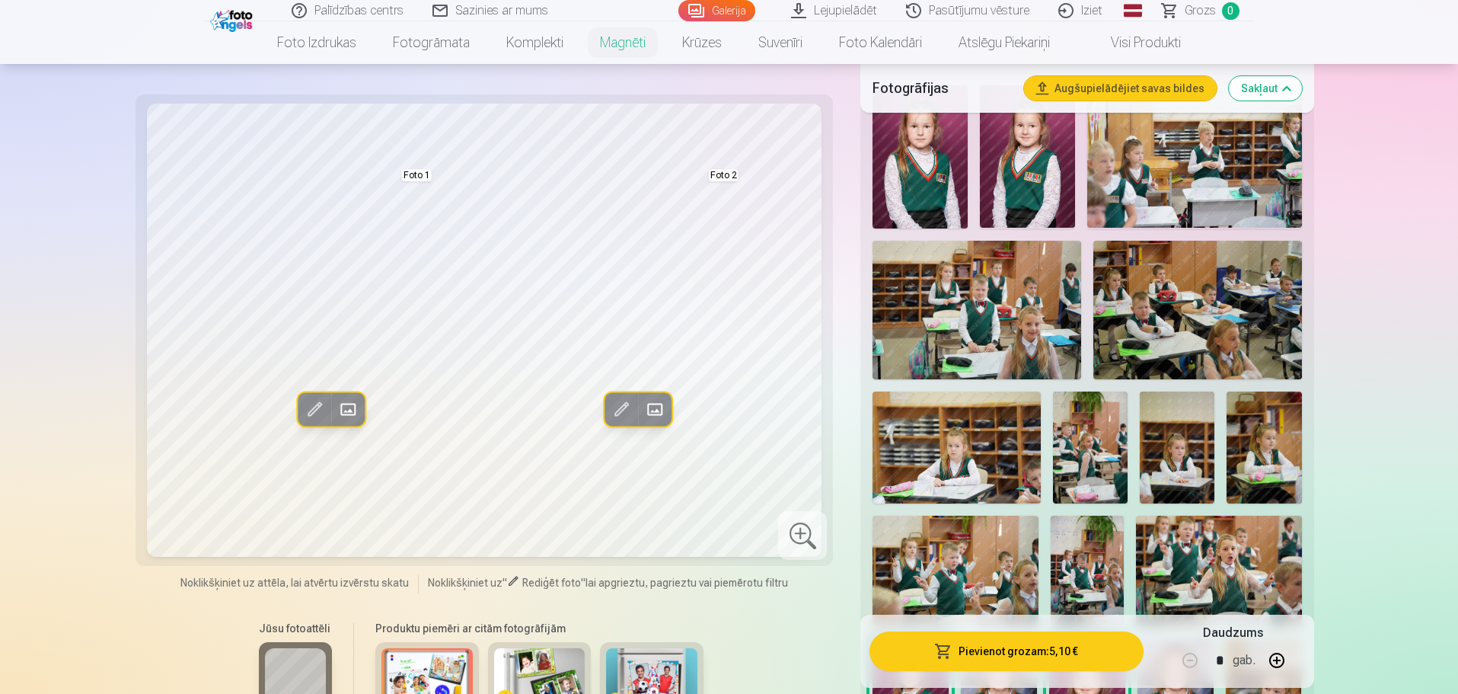
click at [1169, 401] on img at bounding box center [1177, 447] width 75 height 112
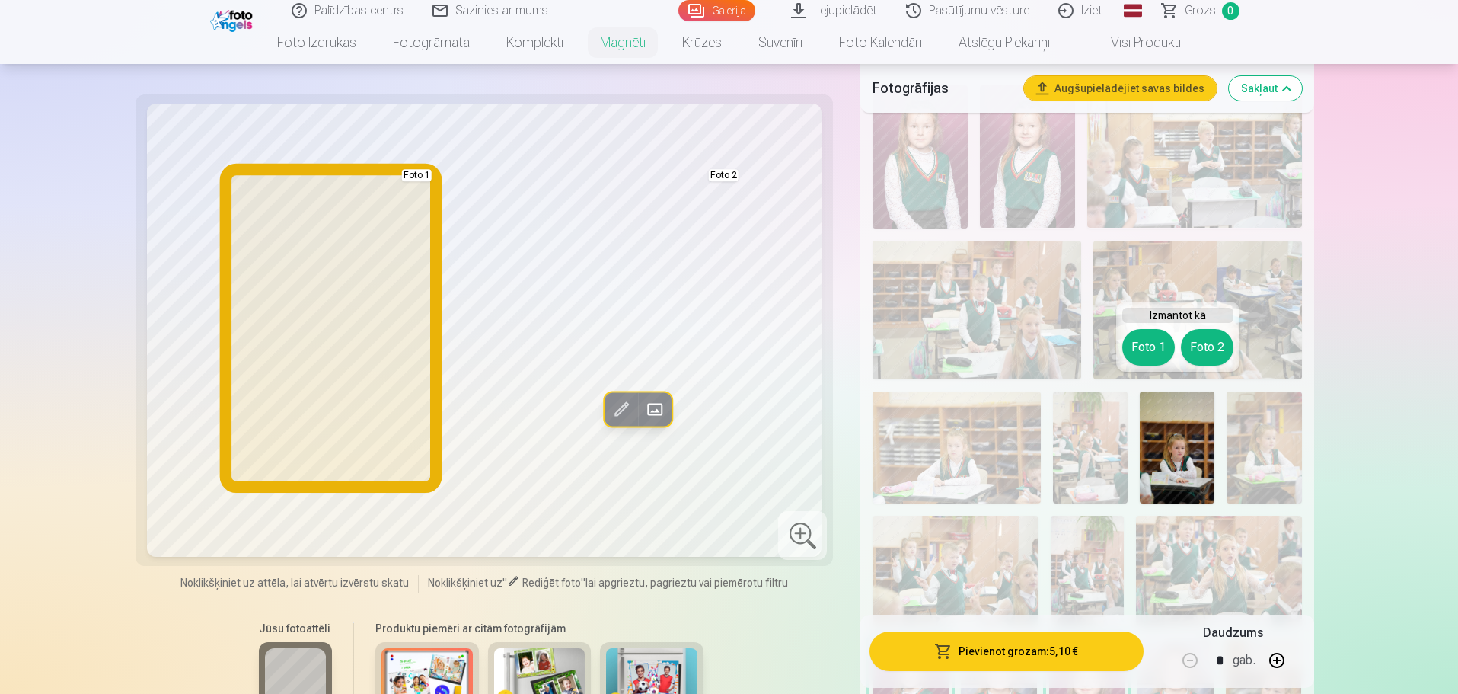
click at [1143, 342] on button "Foto 1" at bounding box center [1148, 347] width 53 height 37
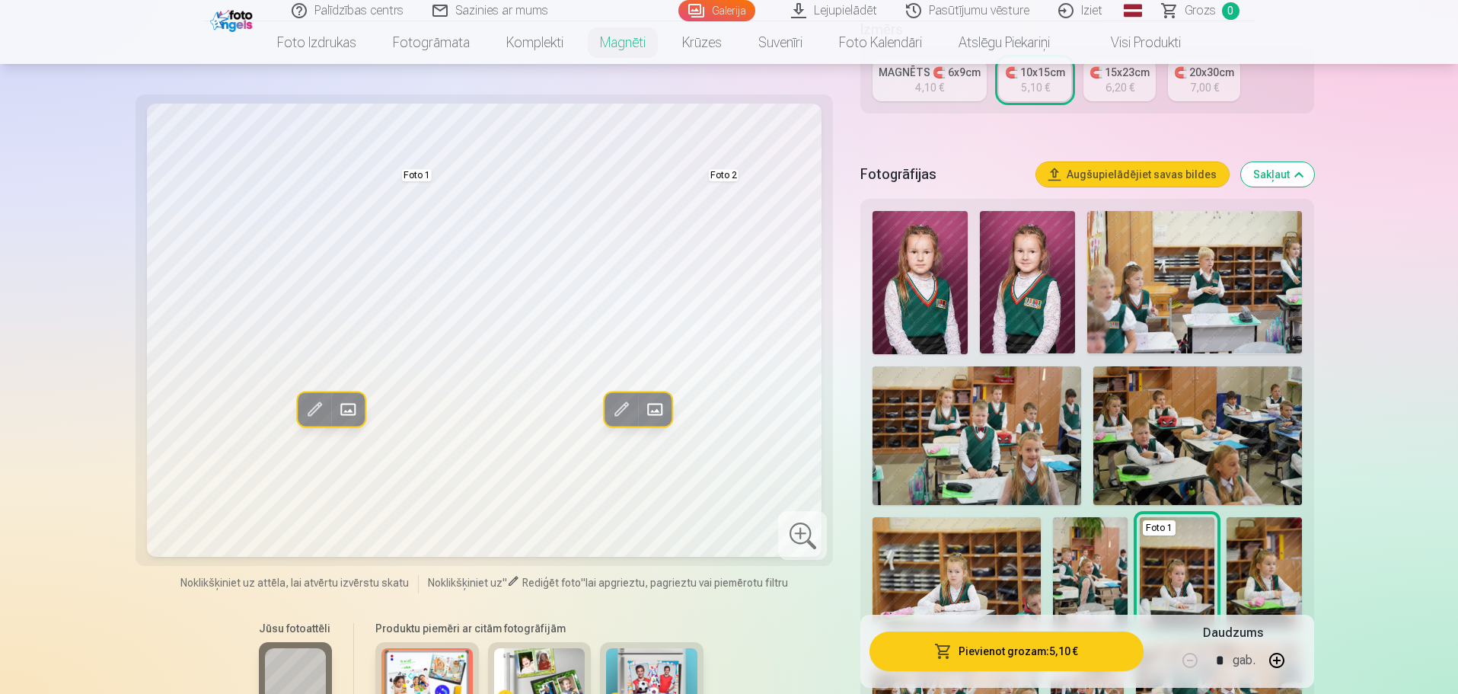
scroll to position [228, 0]
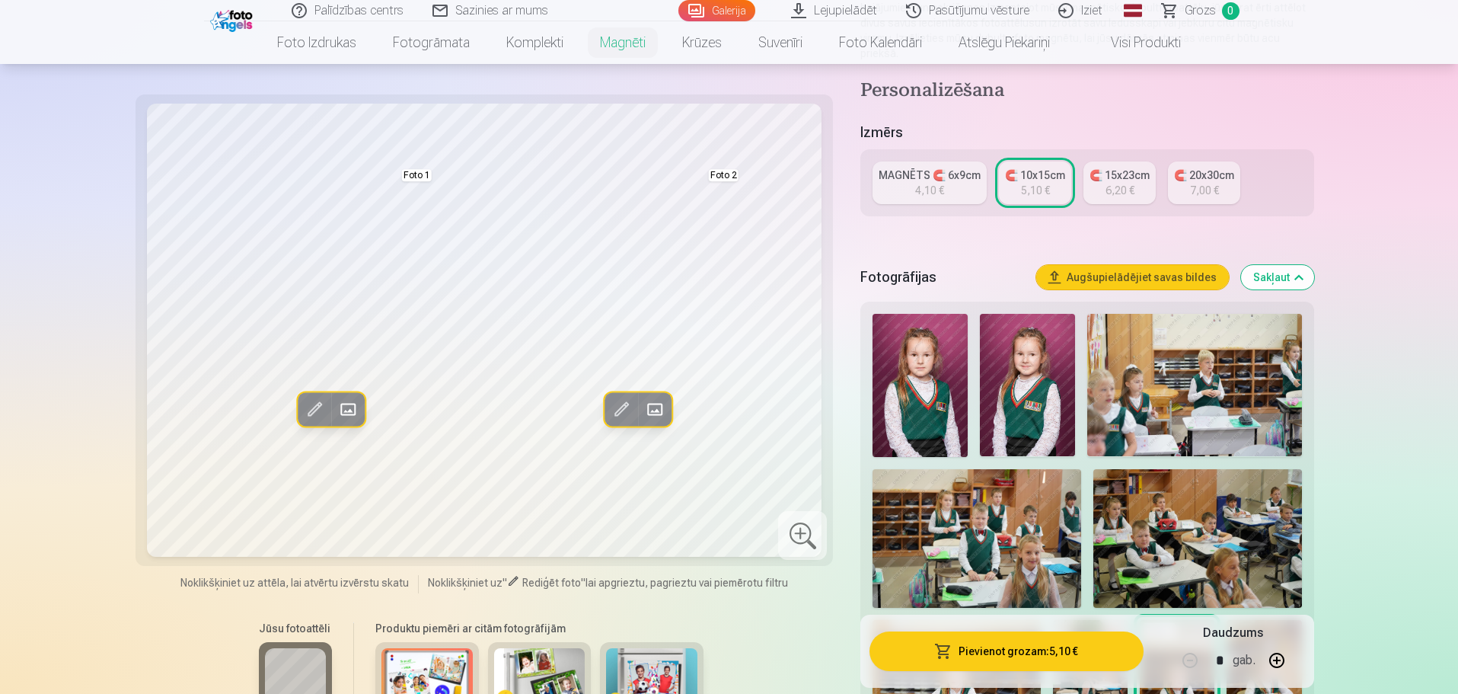
click at [911, 392] on img at bounding box center [920, 385] width 95 height 143
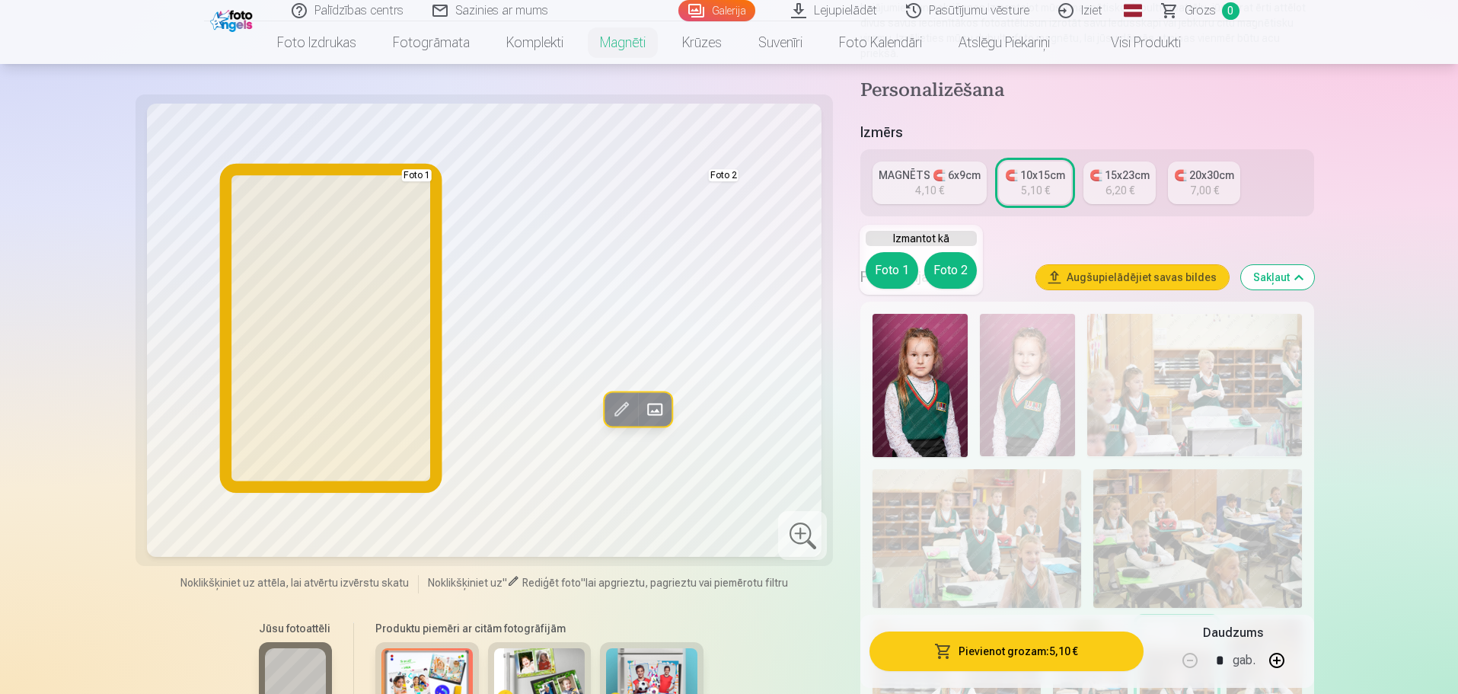
click at [893, 261] on button "Foto 1" at bounding box center [892, 270] width 53 height 37
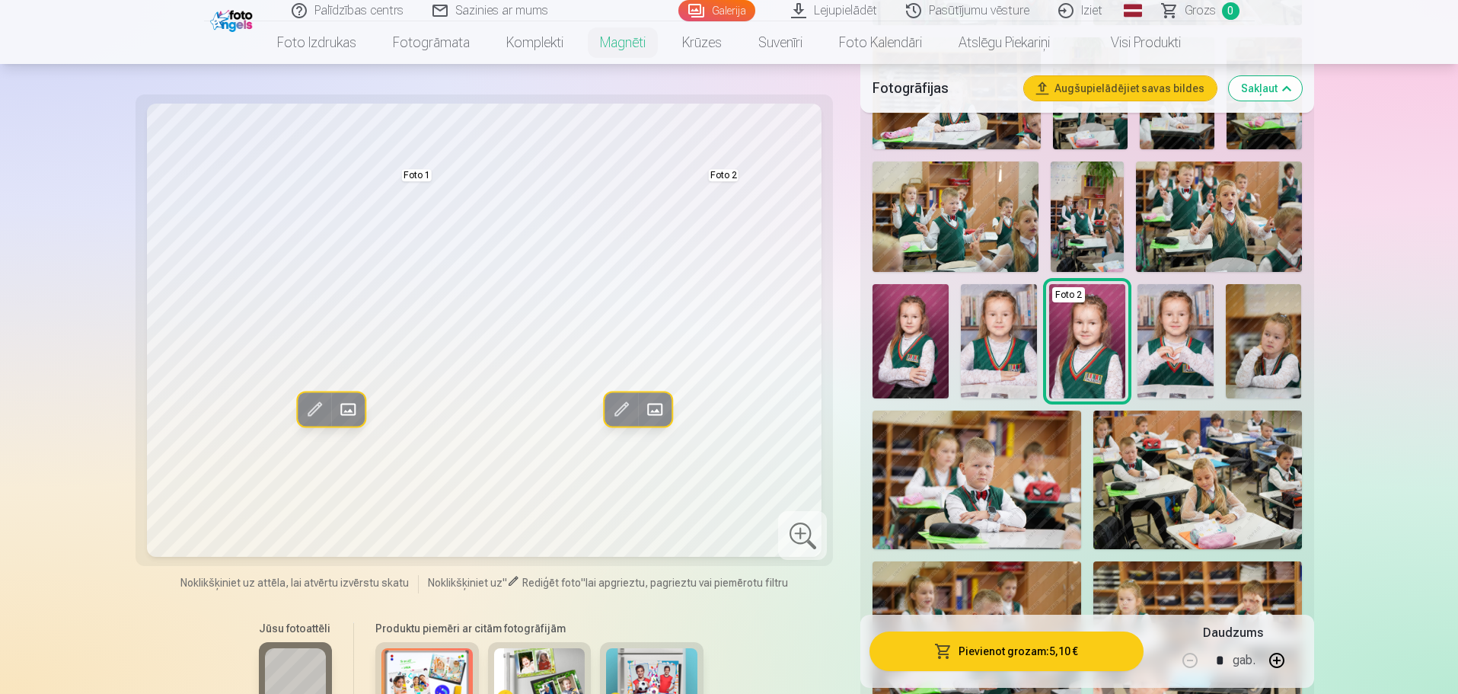
scroll to position [838, 0]
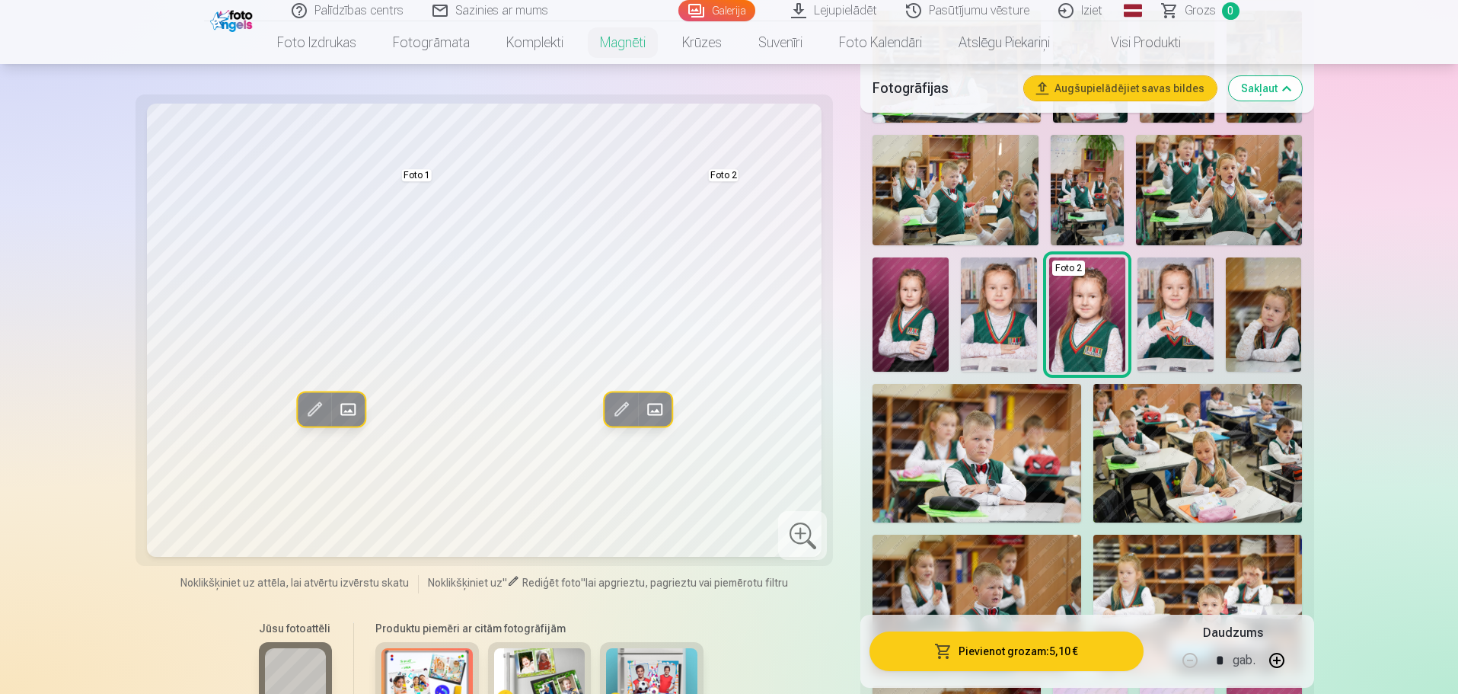
click at [1006, 289] on img at bounding box center [999, 314] width 76 height 114
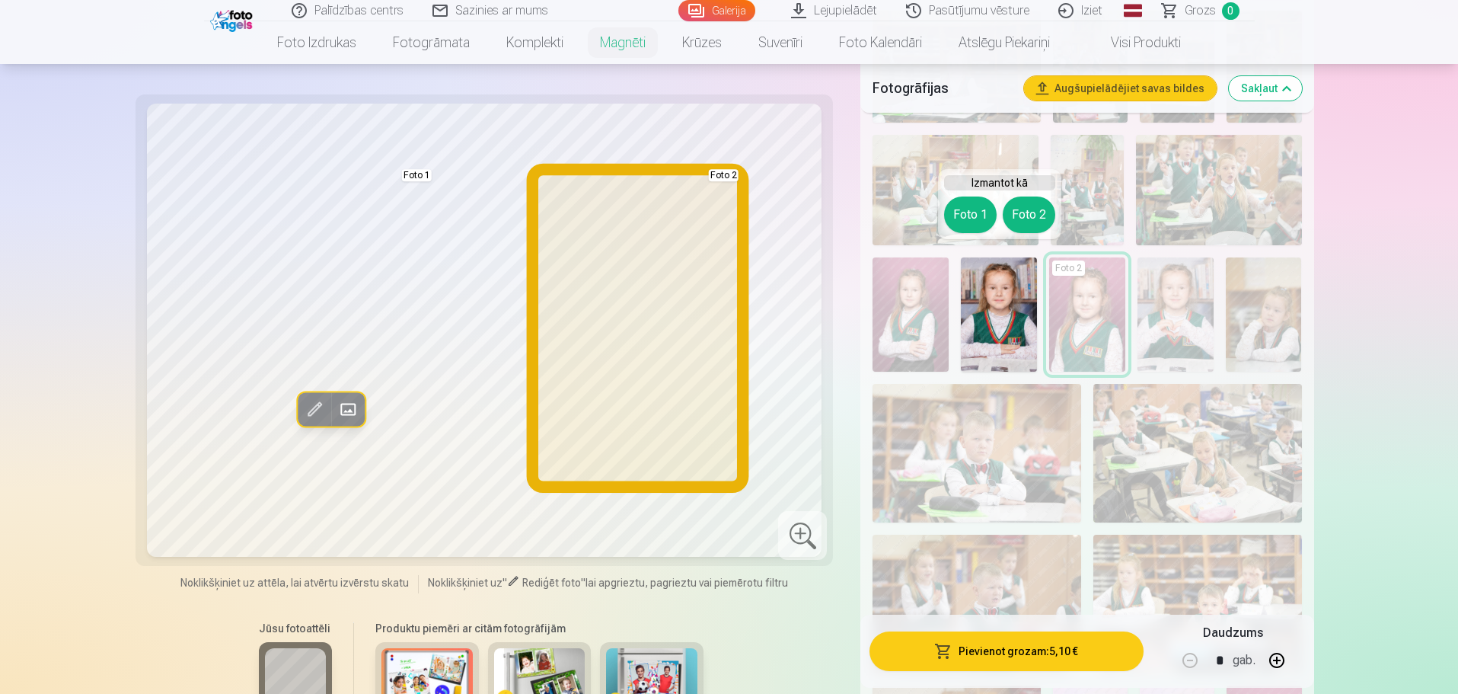
click at [1028, 212] on button "Foto 2" at bounding box center [1029, 214] width 53 height 37
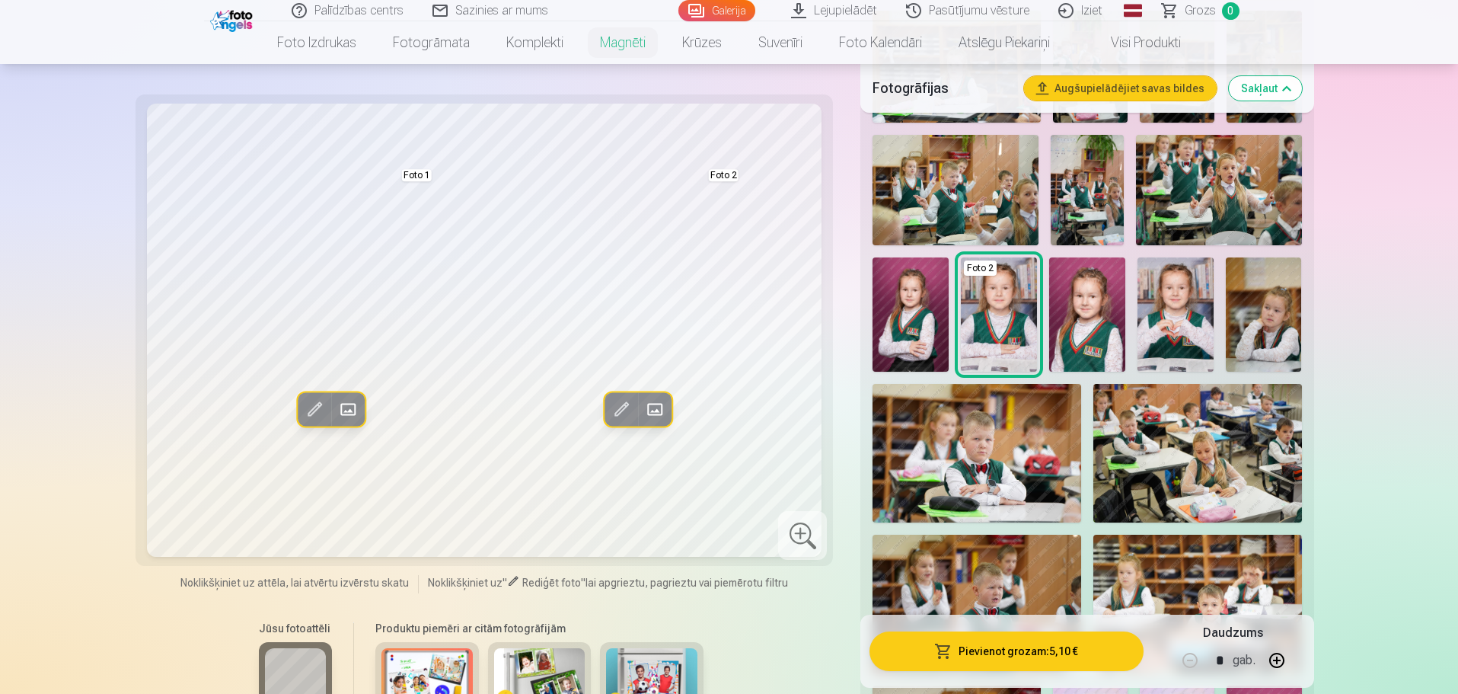
click at [1094, 310] on img at bounding box center [1087, 314] width 76 height 114
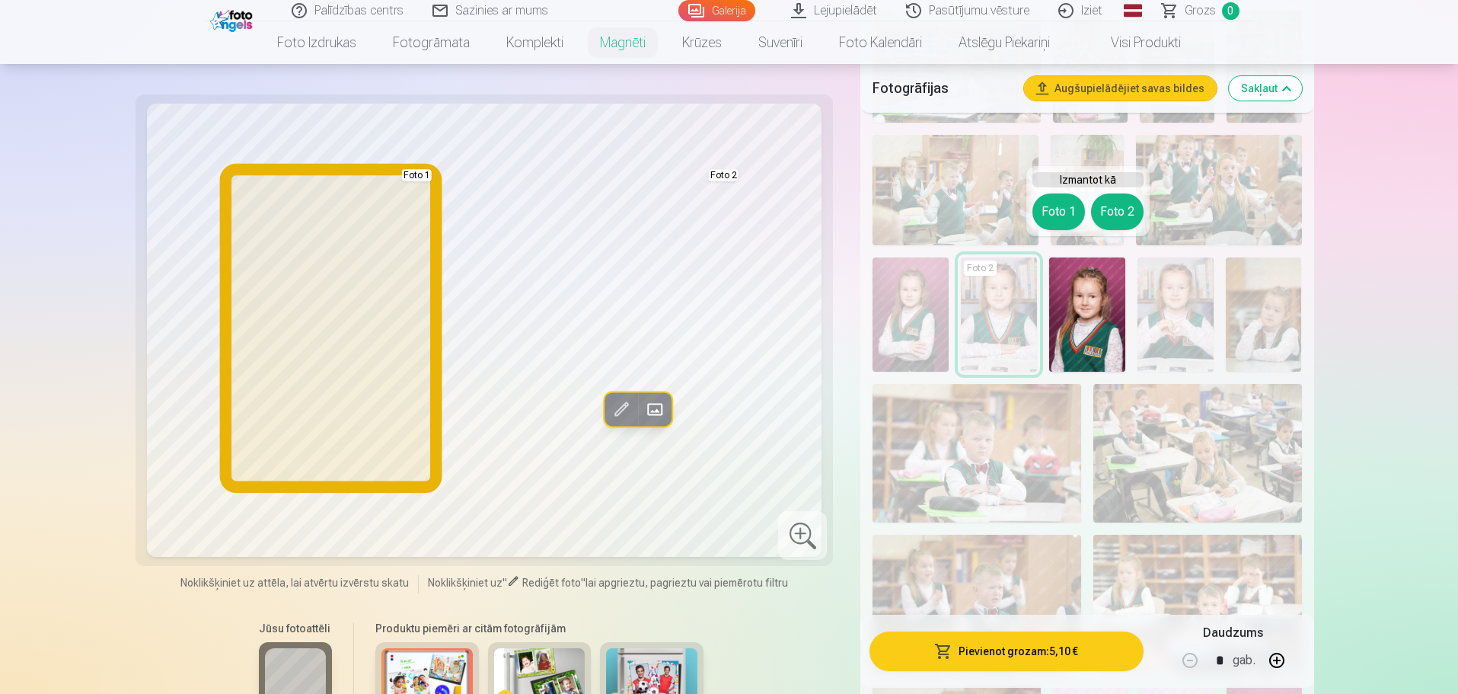
click at [1054, 215] on button "Foto 1" at bounding box center [1059, 211] width 53 height 37
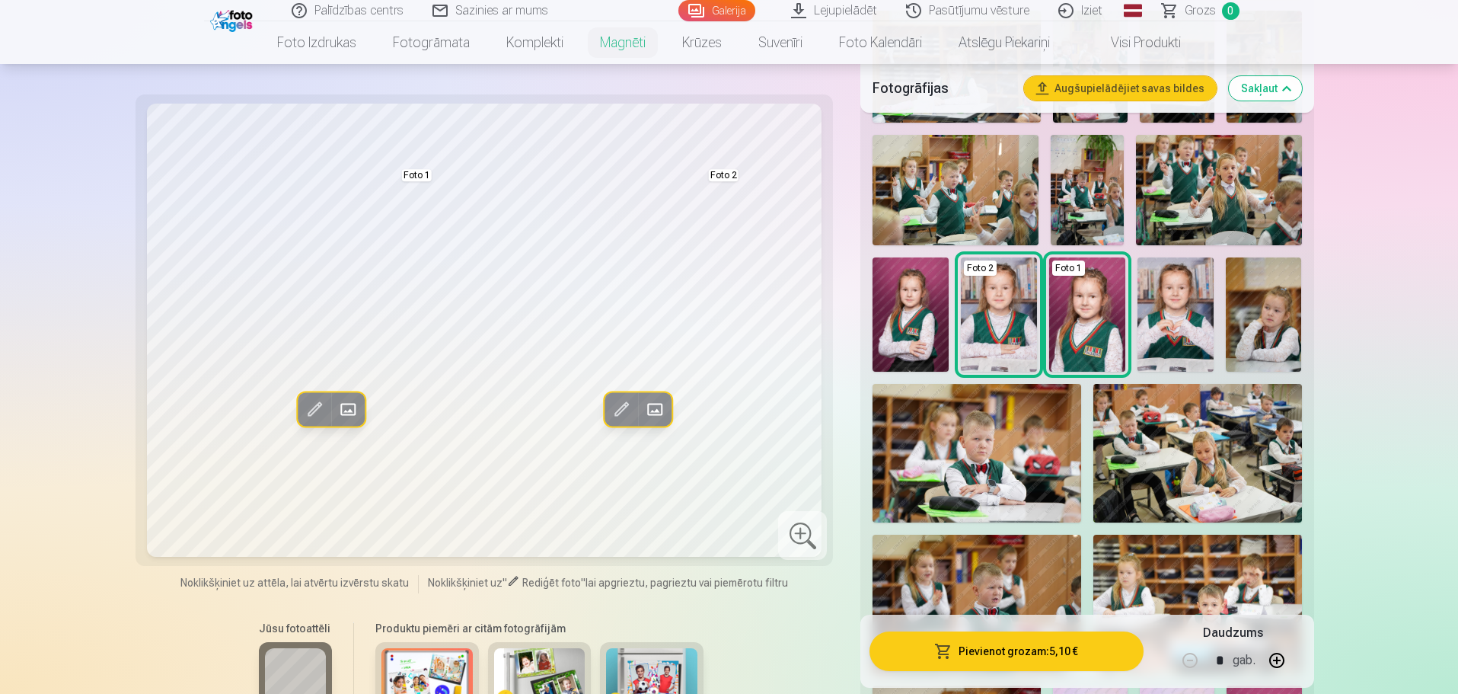
click at [1190, 315] on img at bounding box center [1176, 314] width 76 height 114
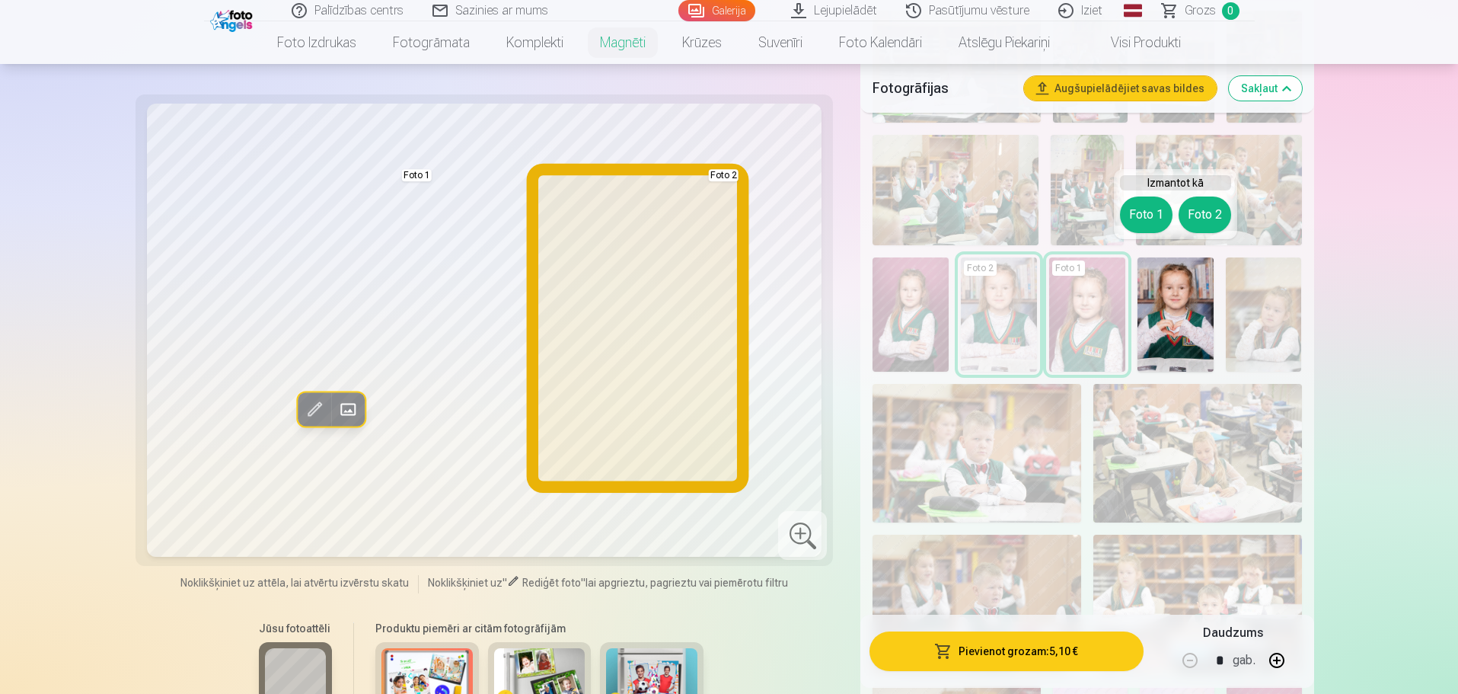
click at [1204, 218] on button "Foto 2" at bounding box center [1205, 214] width 53 height 37
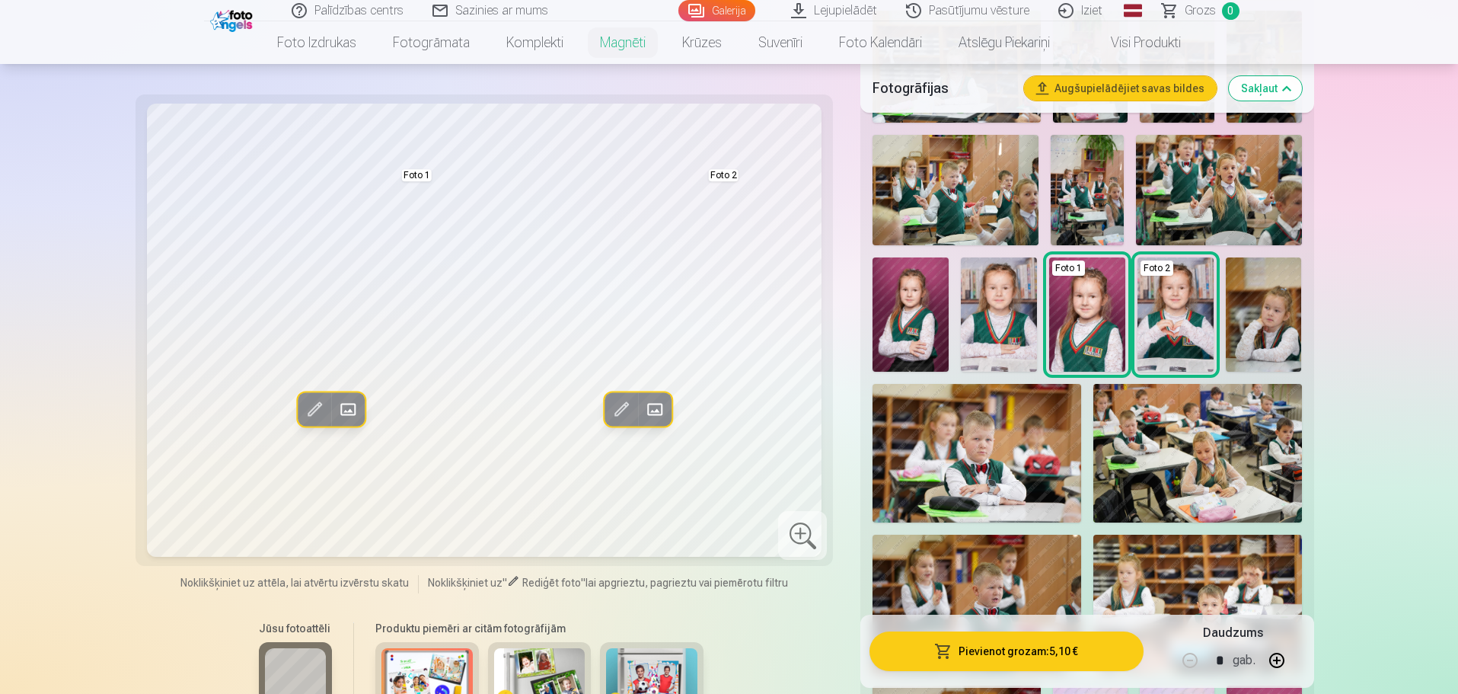
click at [1269, 301] on img at bounding box center [1264, 314] width 76 height 114
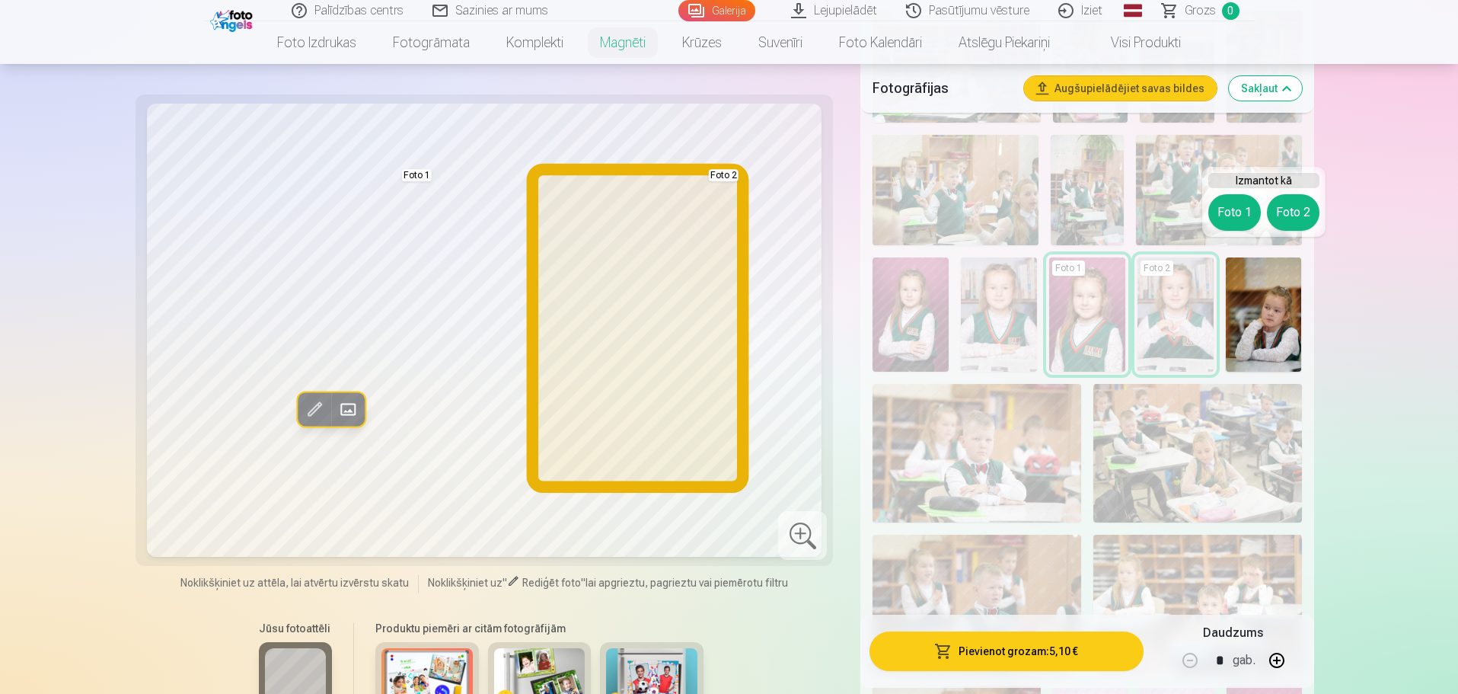
click at [1295, 214] on button "Foto 2" at bounding box center [1293, 212] width 53 height 37
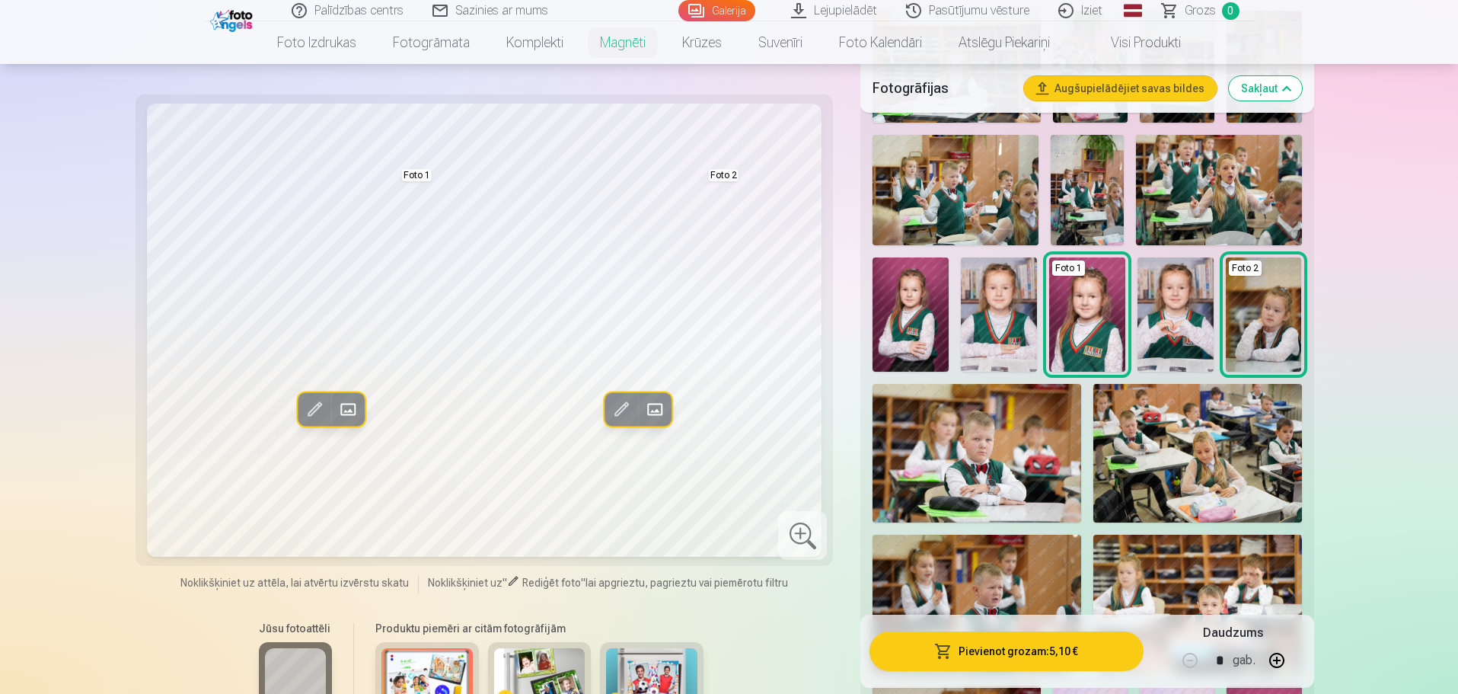
click at [1192, 288] on img at bounding box center [1176, 314] width 76 height 114
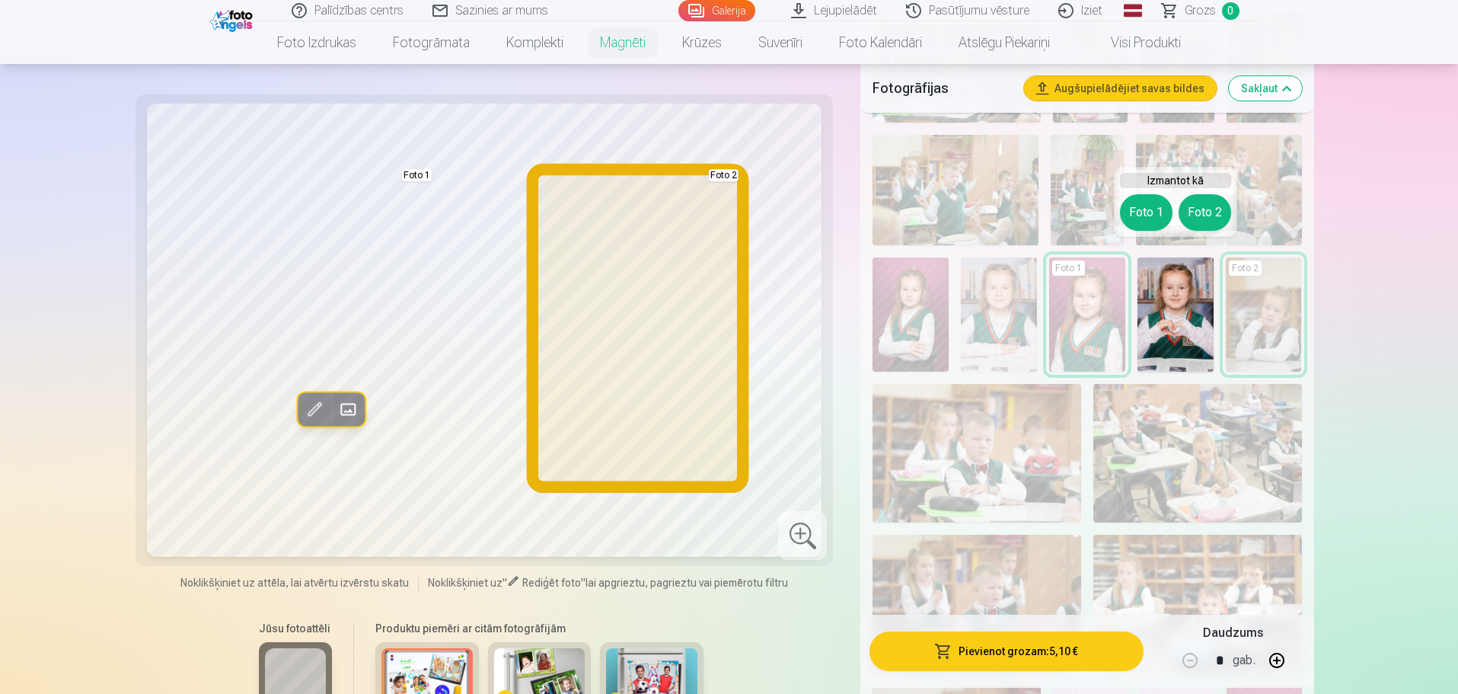
click at [1208, 215] on button "Foto 2" at bounding box center [1205, 212] width 53 height 37
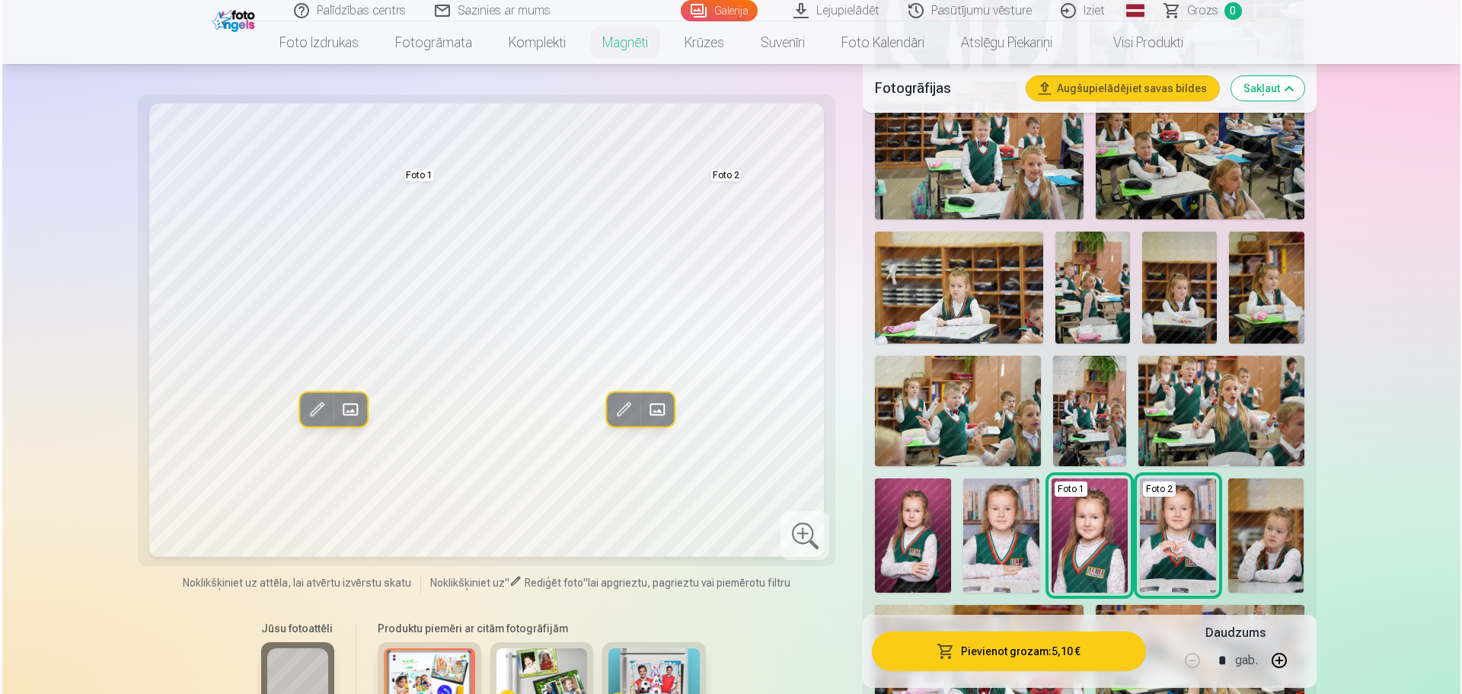
scroll to position [609, 0]
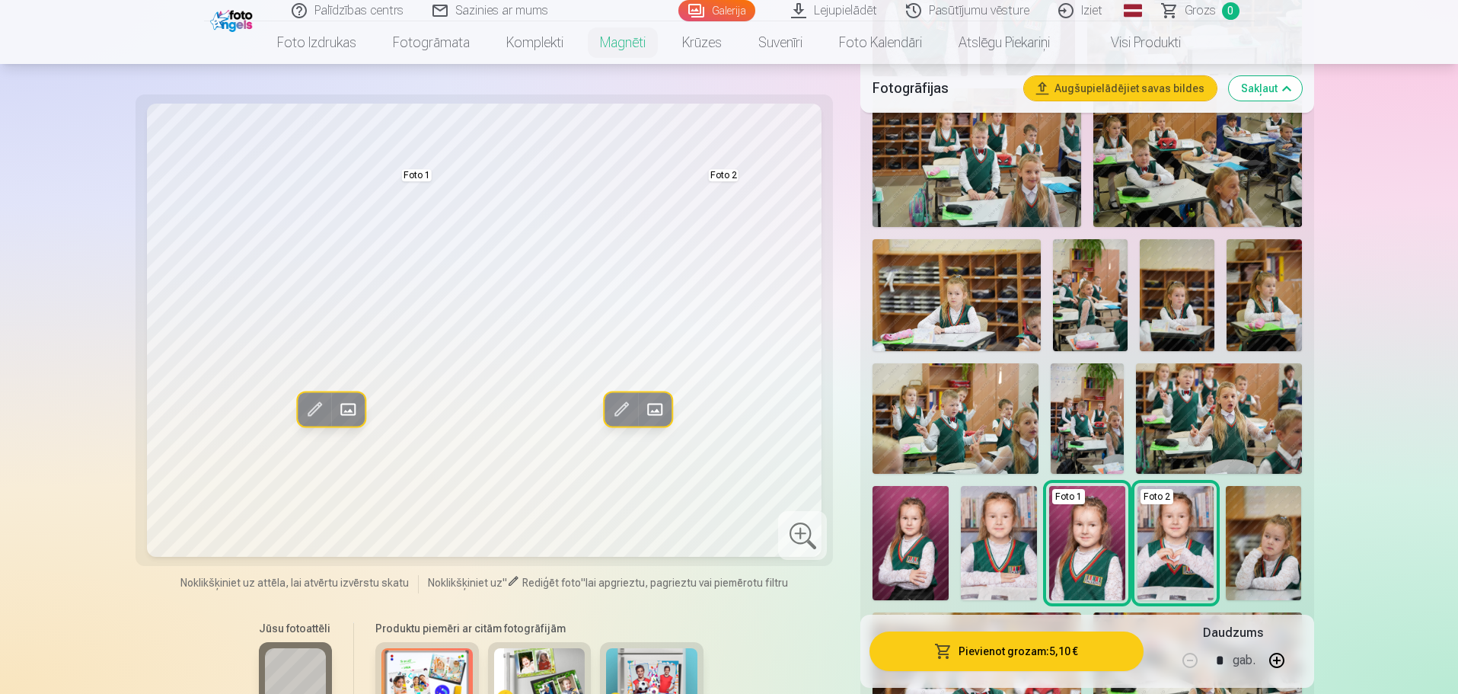
click at [1020, 651] on button "Pievienot grozam : 5,10 €" at bounding box center [1006, 651] width 273 height 40
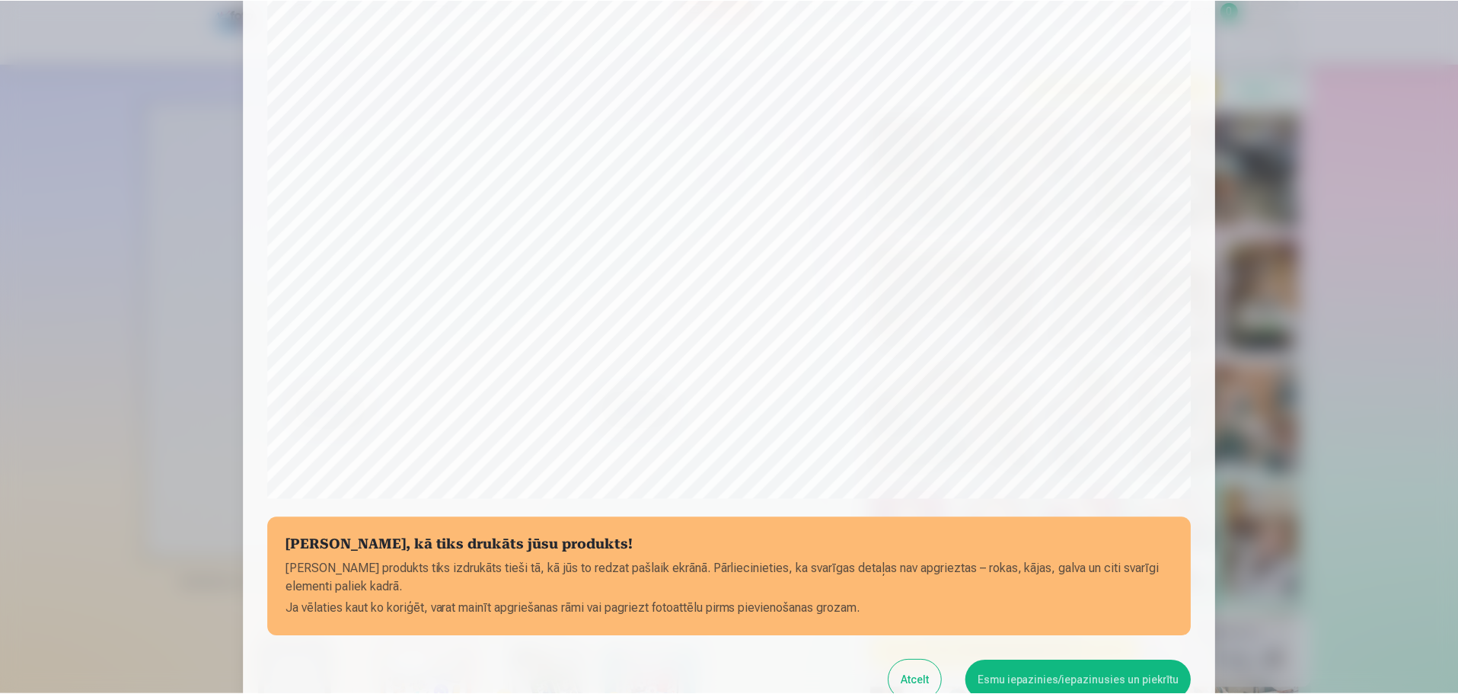
scroll to position [327, 0]
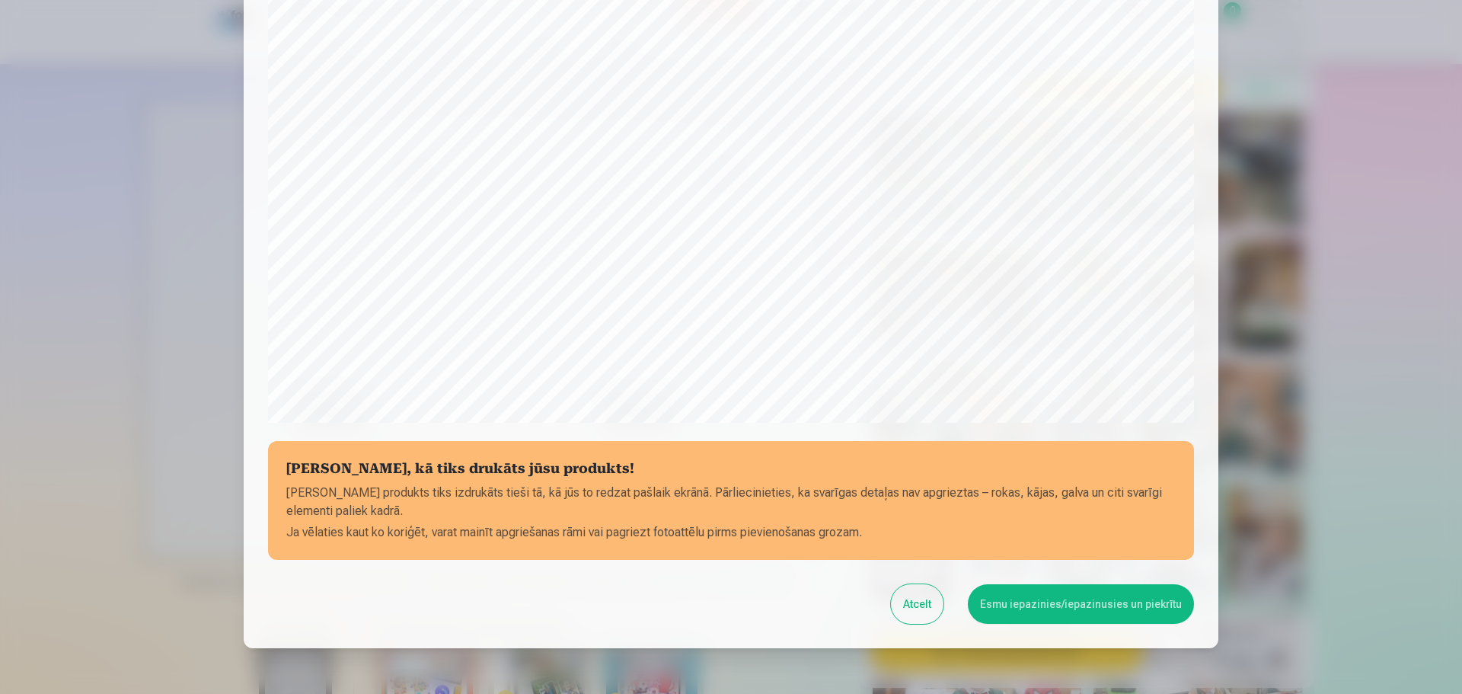
click at [924, 600] on button "Atcelt" at bounding box center [917, 604] width 53 height 40
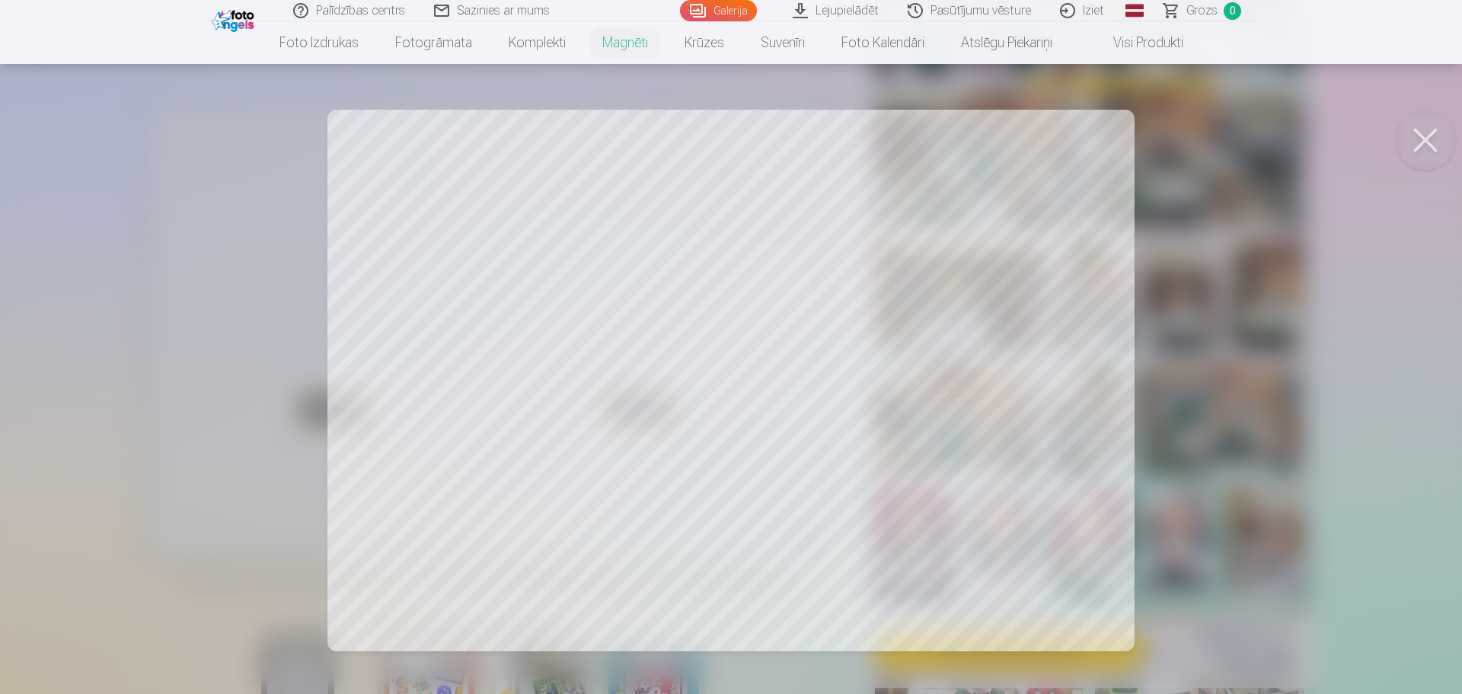
click at [776, 136] on div at bounding box center [731, 347] width 1462 height 694
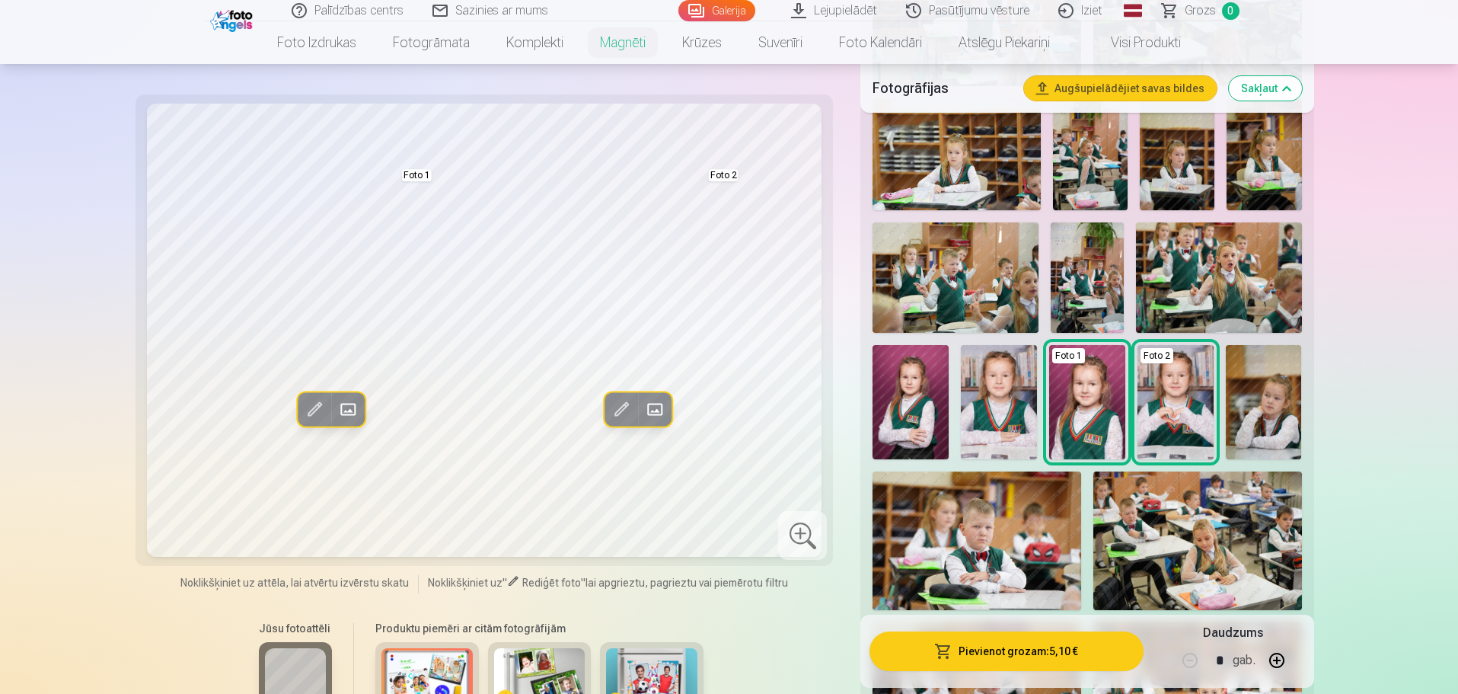
scroll to position [838, 0]
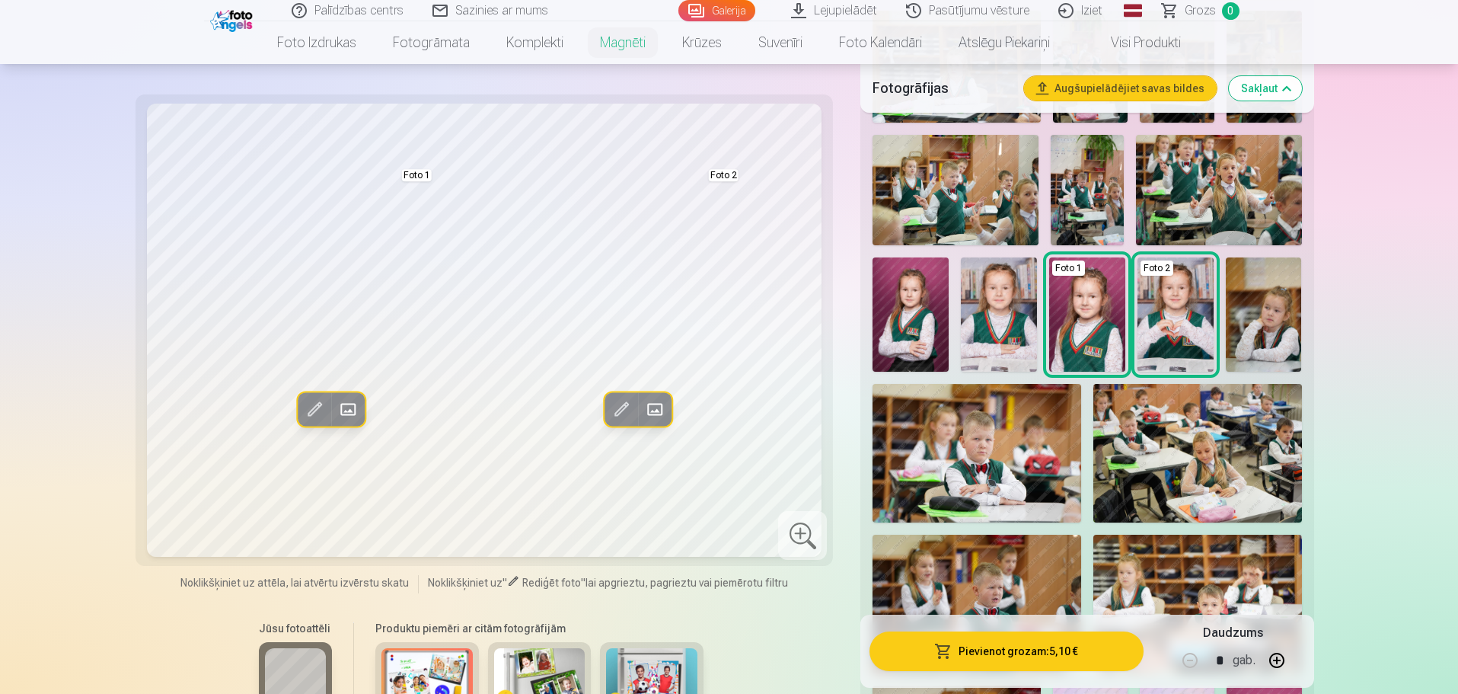
click at [771, 626] on div "Jūsu fotoattēli Produktu piemēri ar citām fotogrāfijām" at bounding box center [485, 675] width 680 height 128
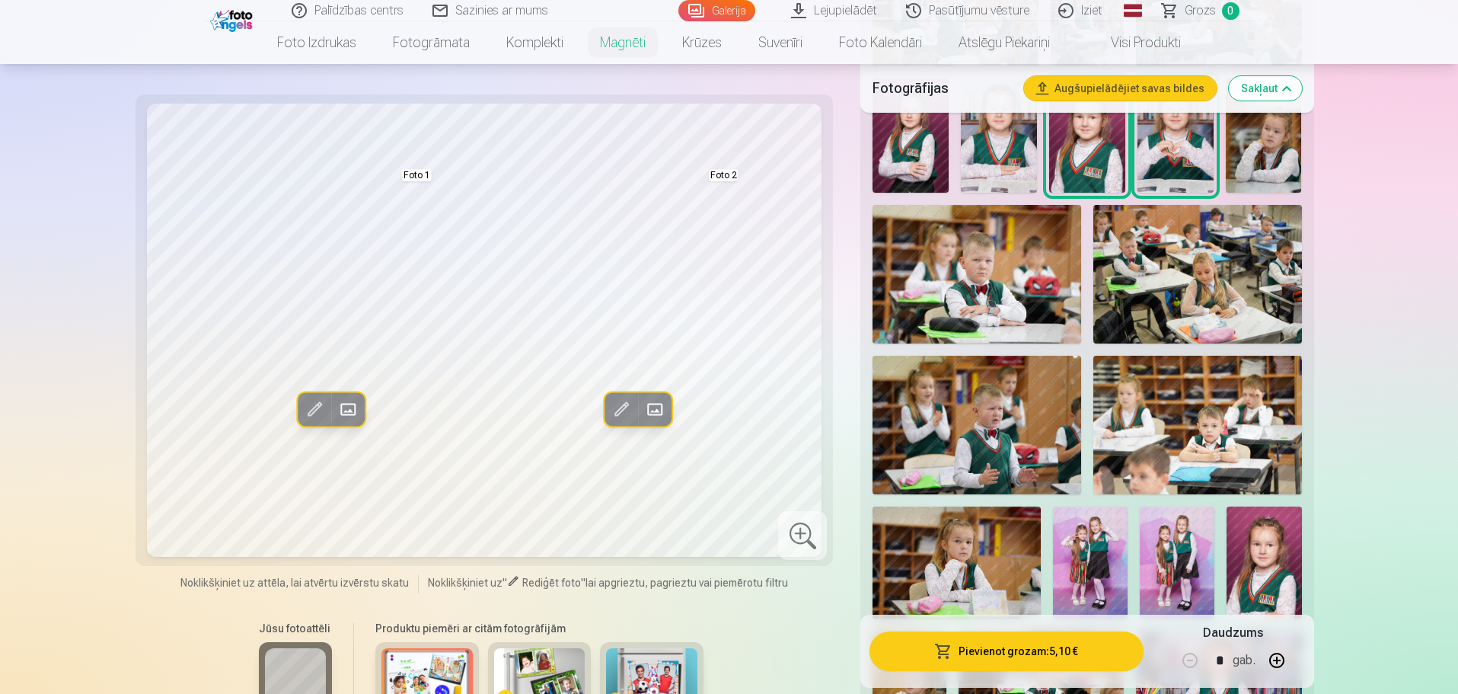
scroll to position [990, 0]
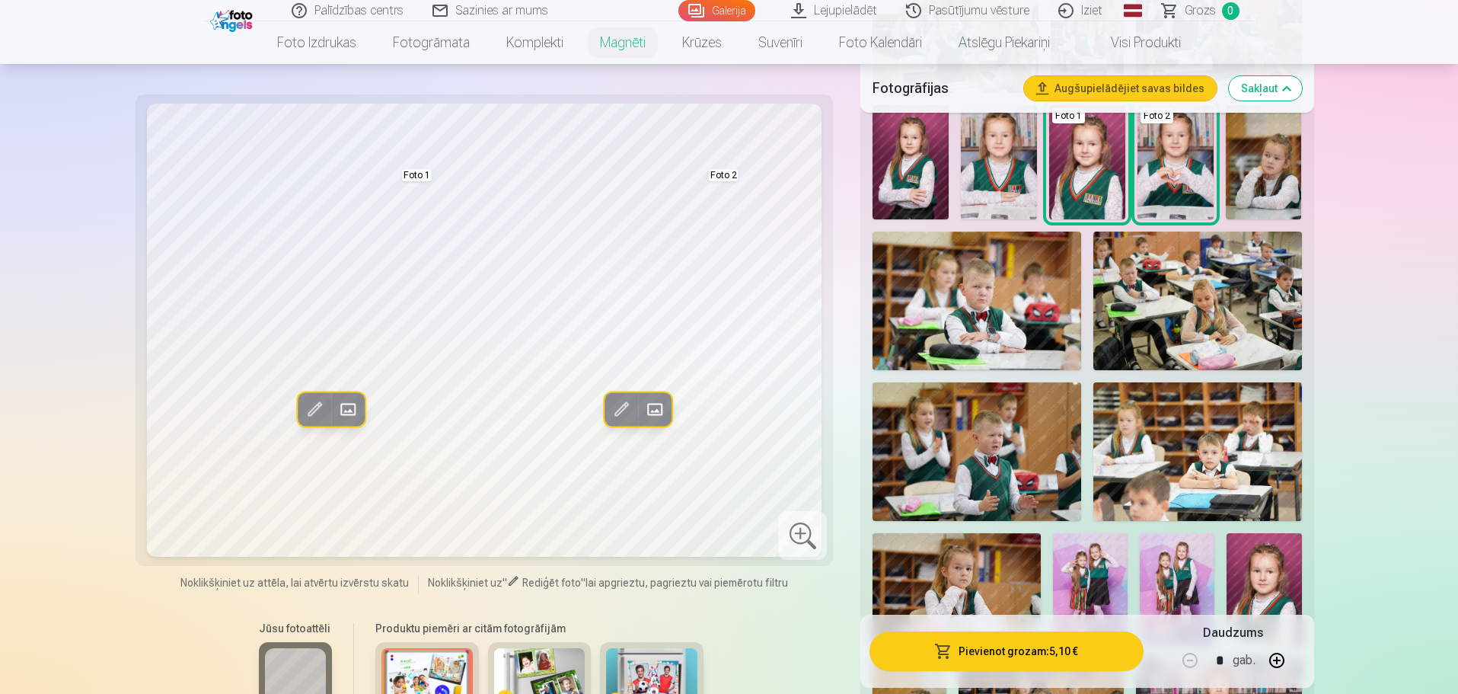
click at [752, 611] on div "Rediģēt foto Aizstāt Foto 1 Rediģēt foto Aizstāt Foto 2 Noklikšķiniet uz attēla…" at bounding box center [485, 493] width 680 height 779
click at [423, 627] on h6 "Produktu piemēri ar citām fotogrāfijām" at bounding box center [539, 628] width 340 height 15
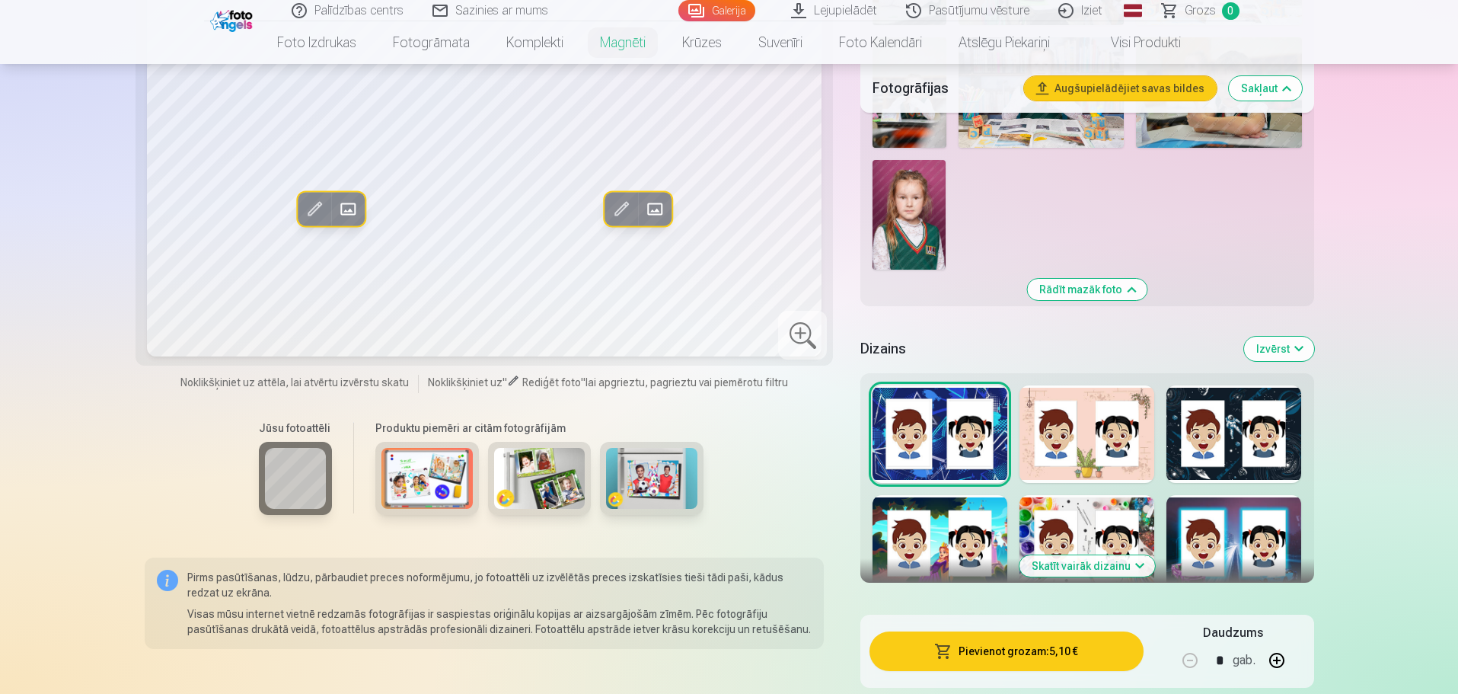
scroll to position [1697, 0]
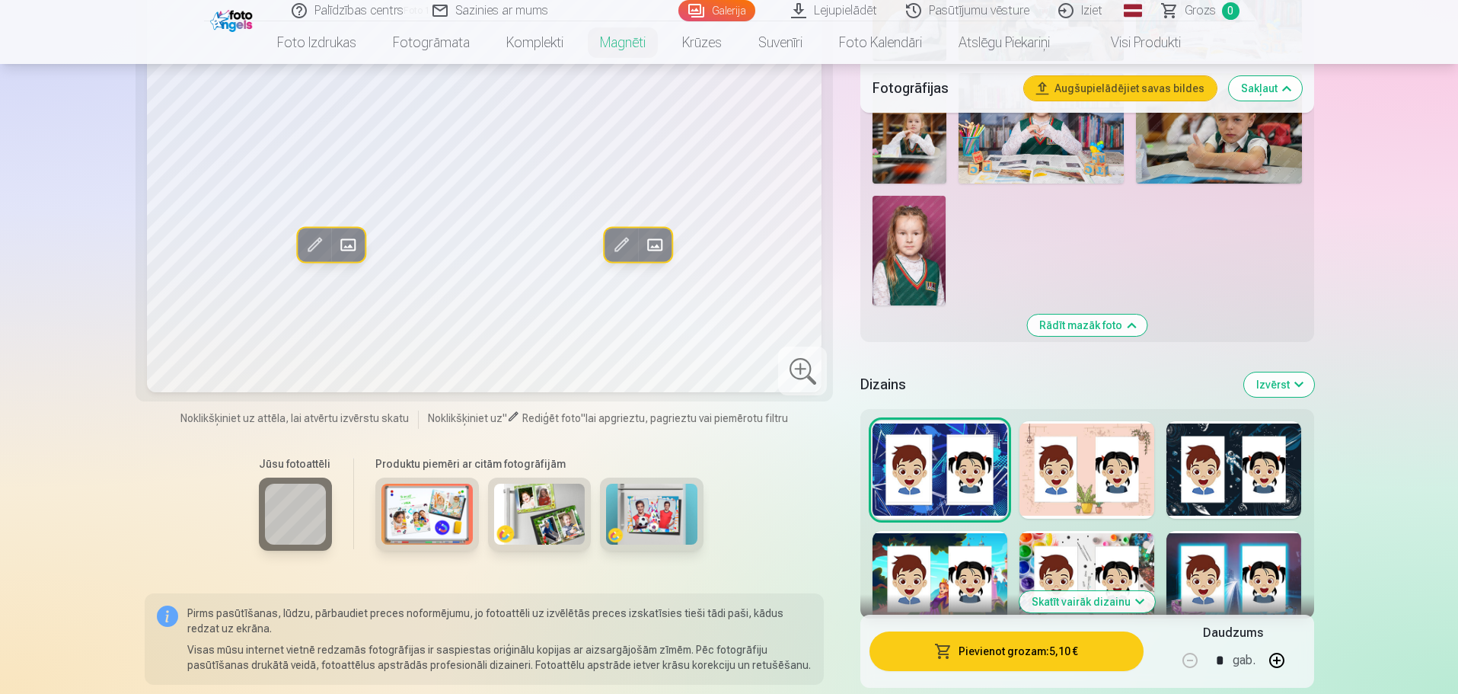
click at [1081, 439] on div at bounding box center [1087, 469] width 135 height 97
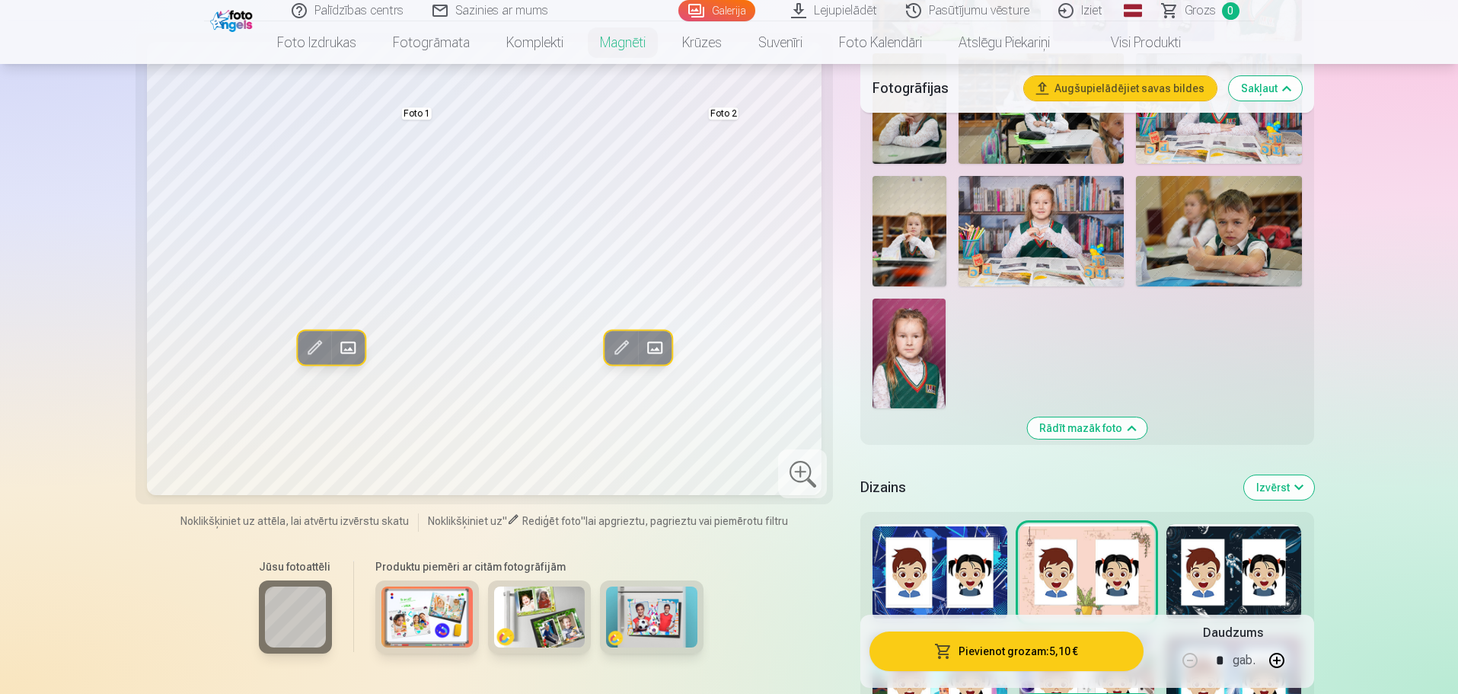
scroll to position [1621, 0]
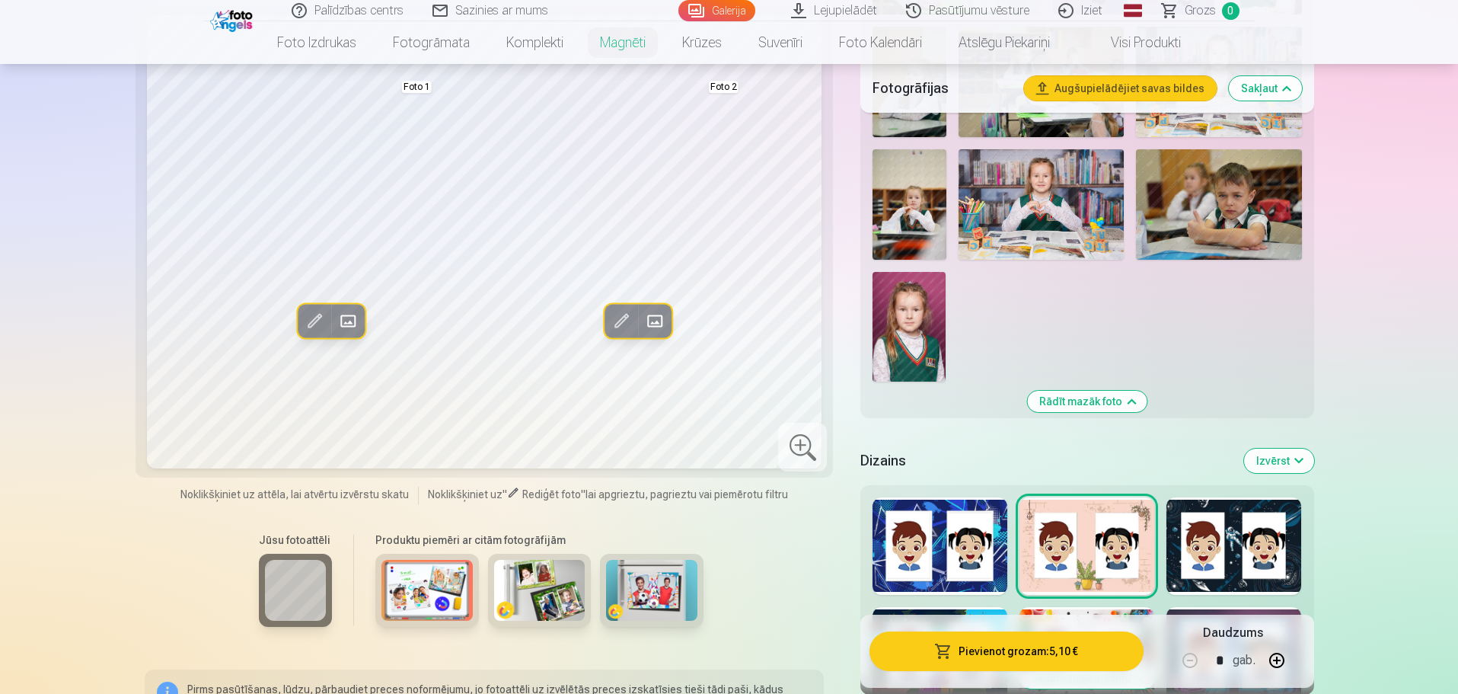
click at [1240, 547] on div at bounding box center [1234, 545] width 135 height 97
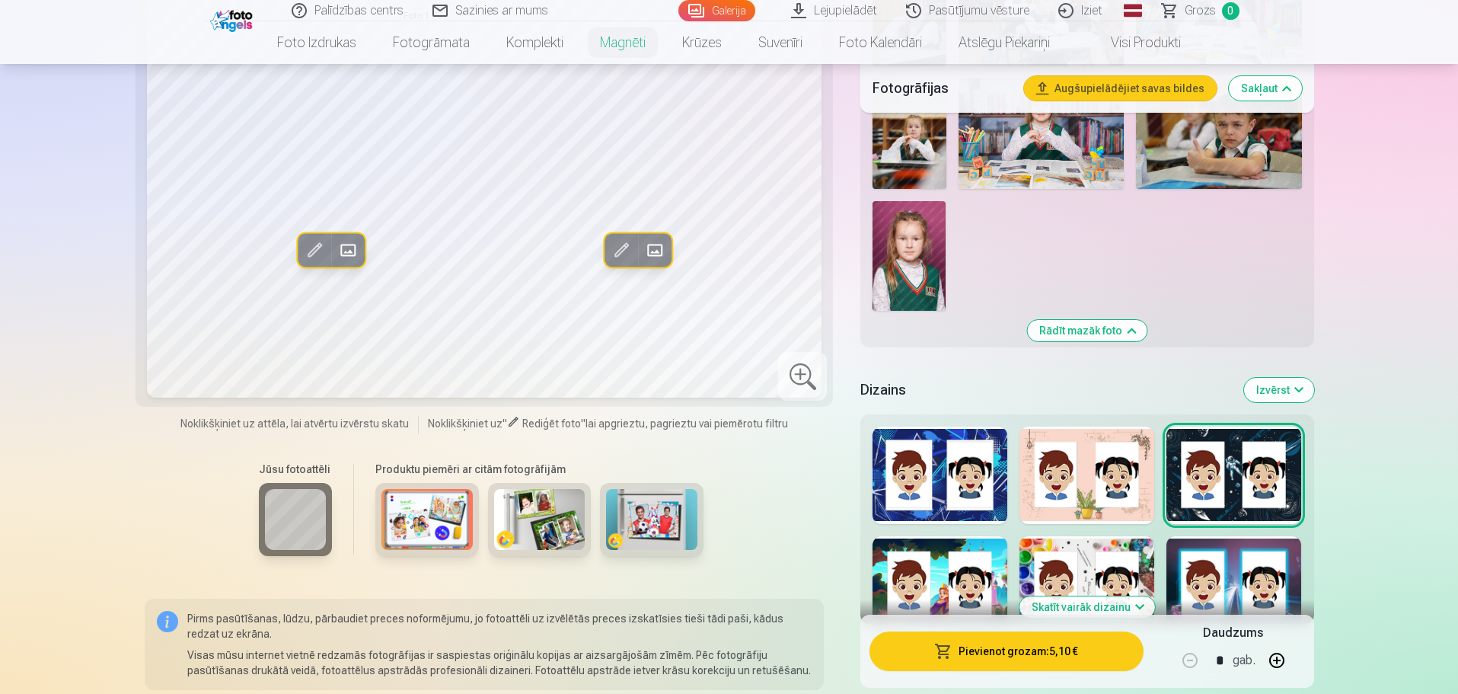
scroll to position [1773, 0]
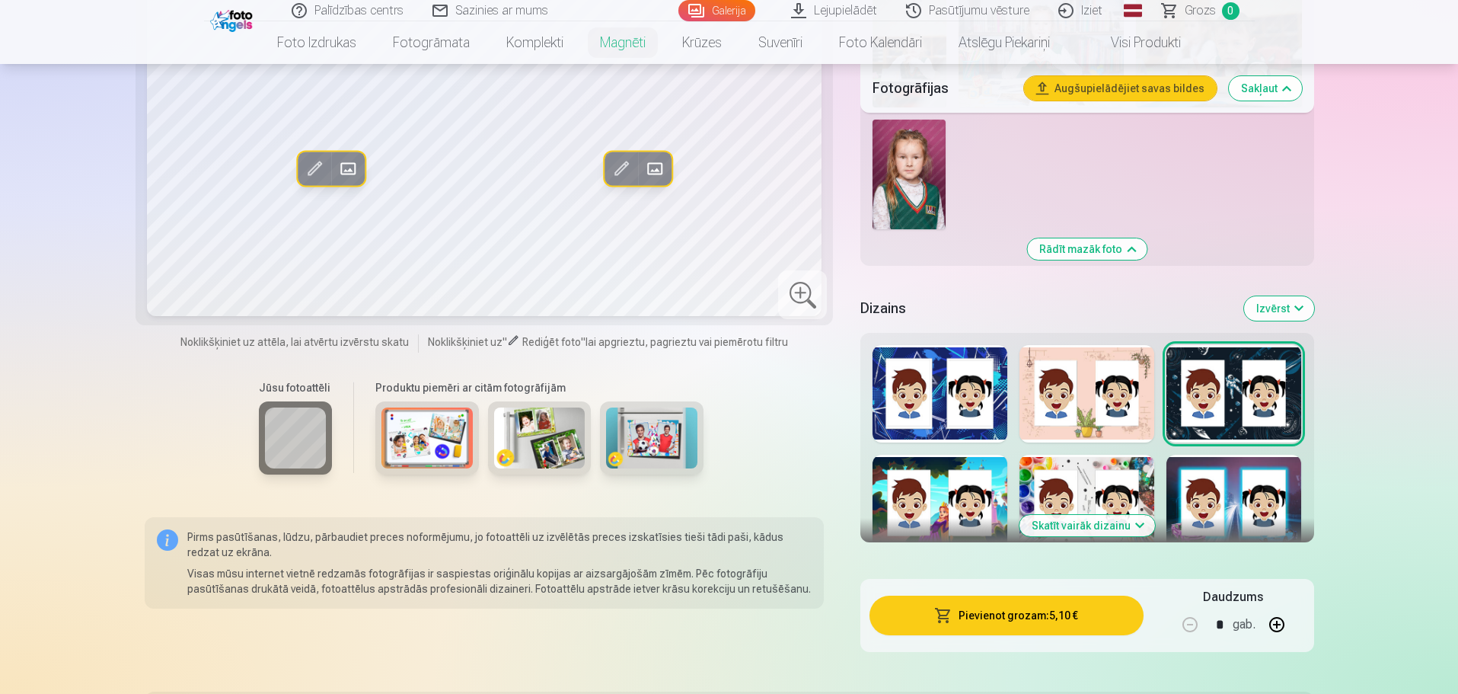
click at [984, 464] on div at bounding box center [940, 503] width 135 height 97
click at [1081, 515] on button "Skatīt vairāk dizainu" at bounding box center [1088, 525] width 136 height 21
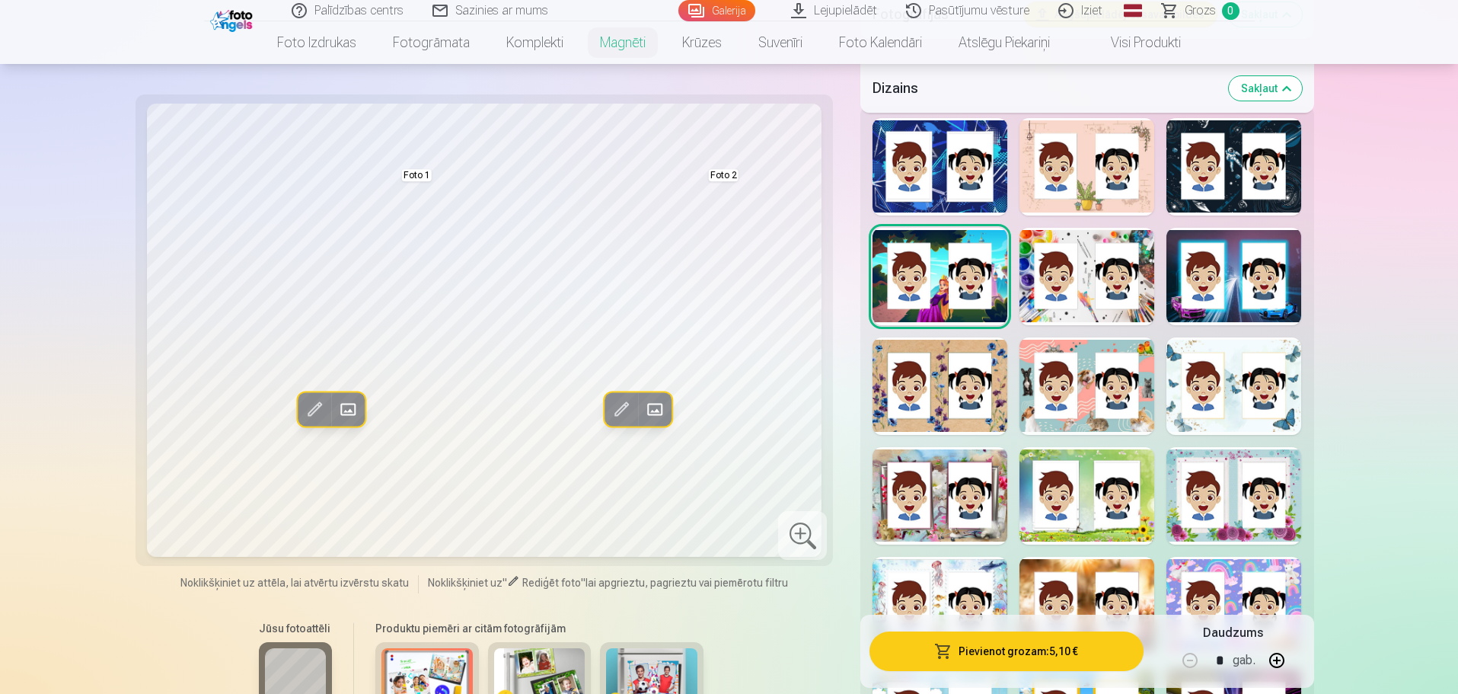
scroll to position [2002, 0]
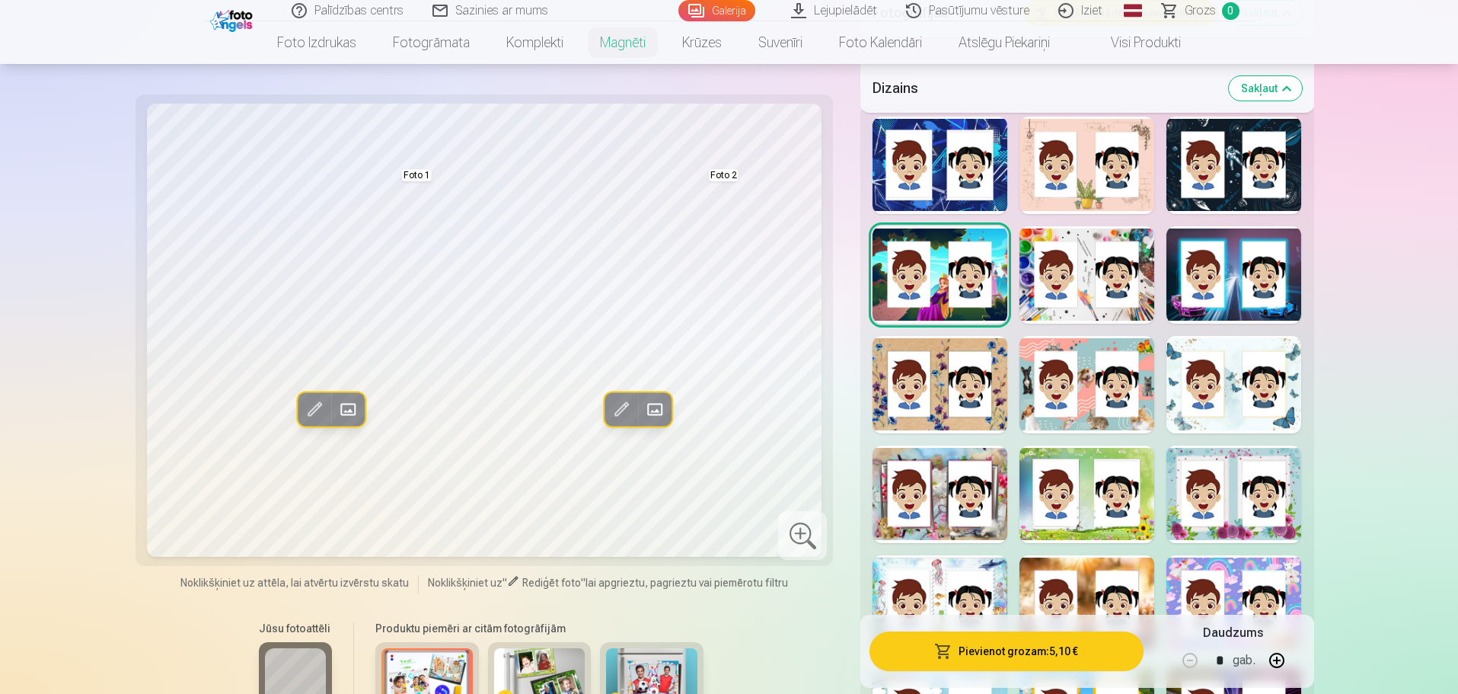
click at [1096, 247] on div at bounding box center [1087, 274] width 135 height 97
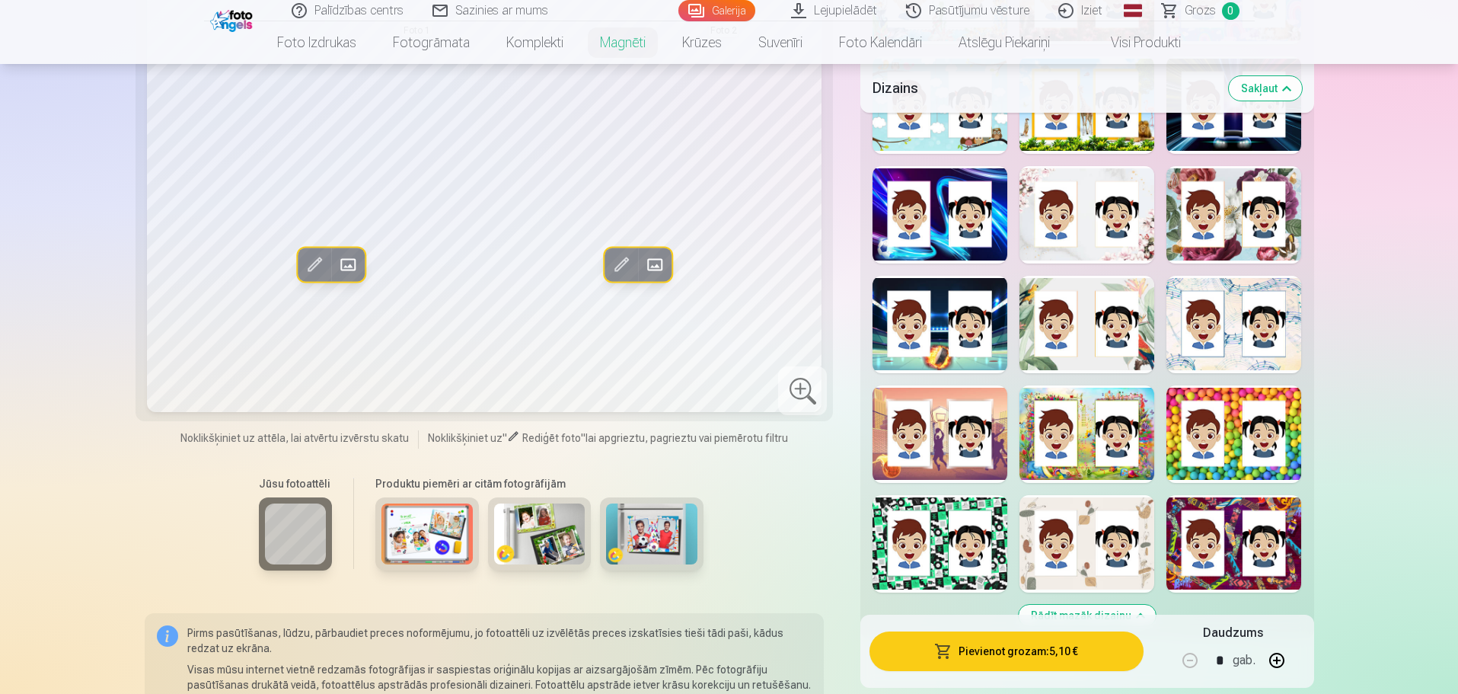
scroll to position [2611, 0]
click at [1226, 436] on div at bounding box center [1234, 433] width 135 height 97
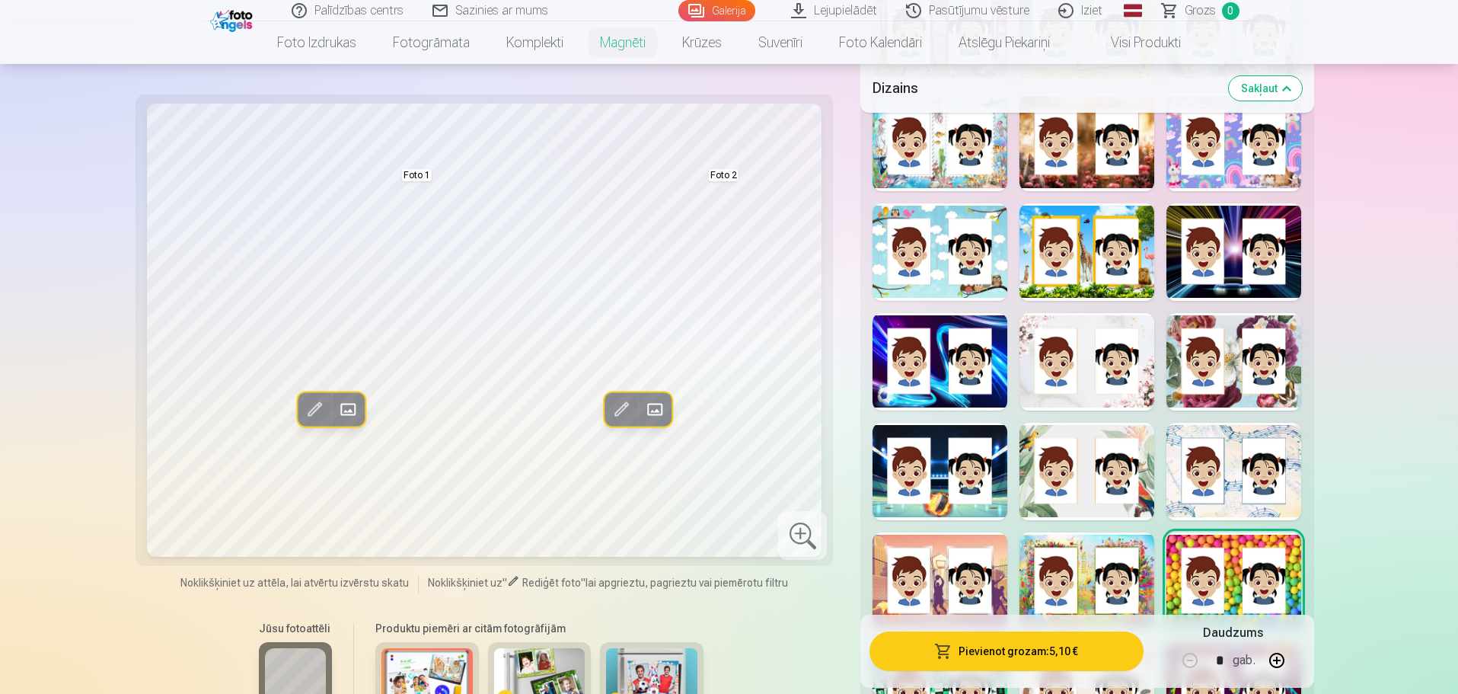
scroll to position [2535, 0]
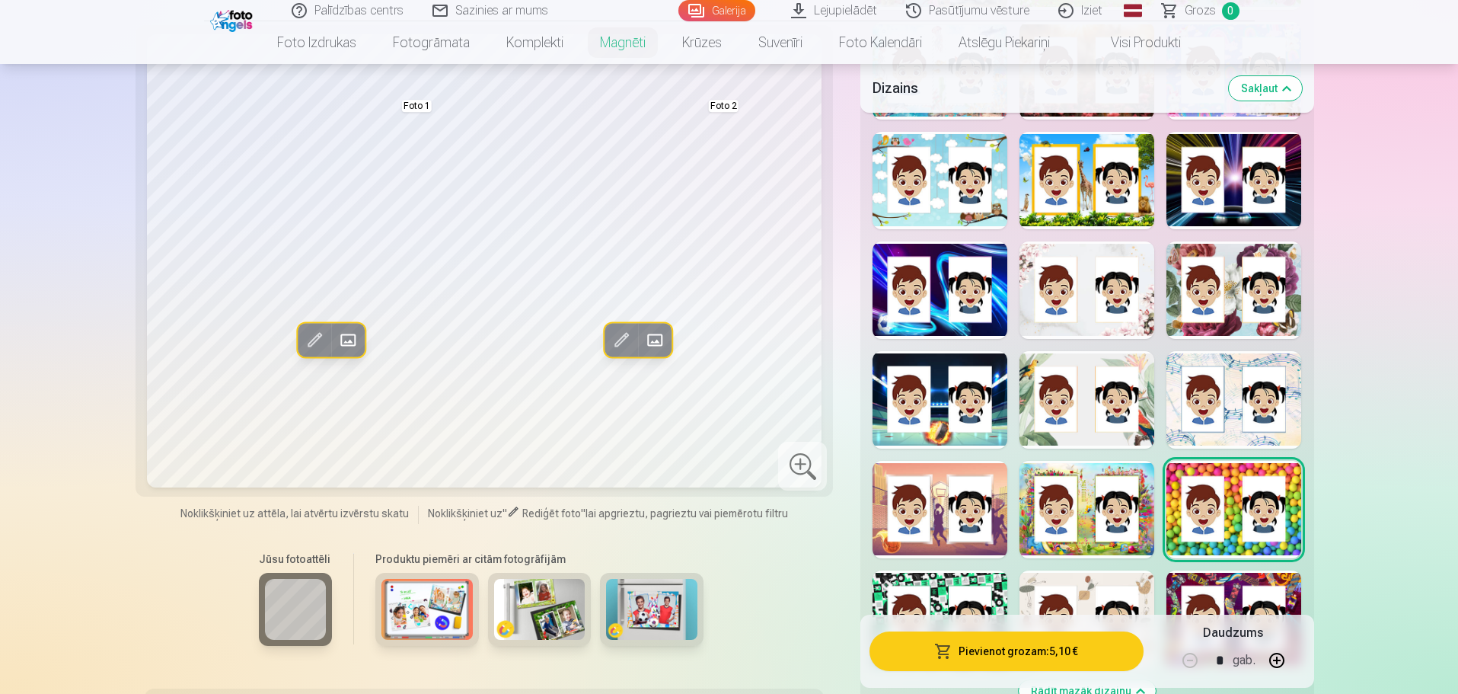
click at [1084, 473] on div at bounding box center [1087, 509] width 135 height 97
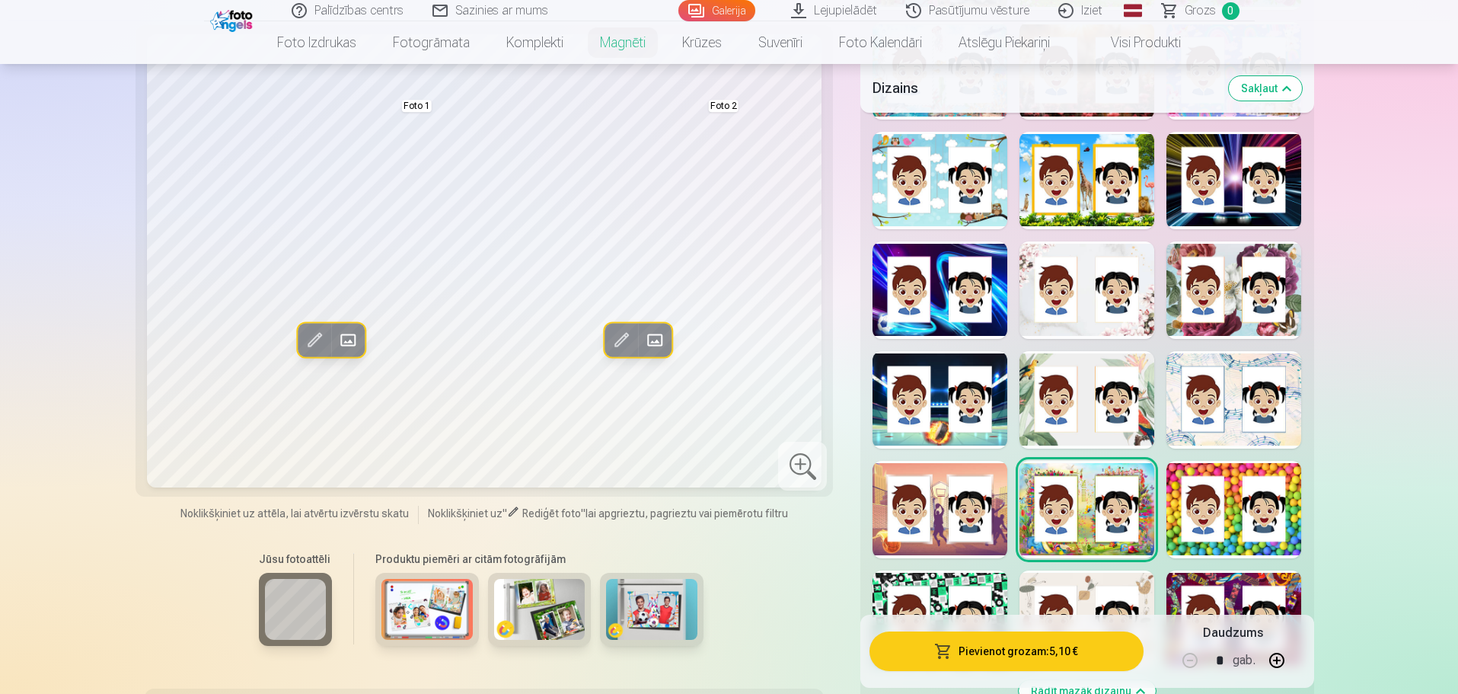
click at [1115, 390] on div at bounding box center [1087, 399] width 135 height 97
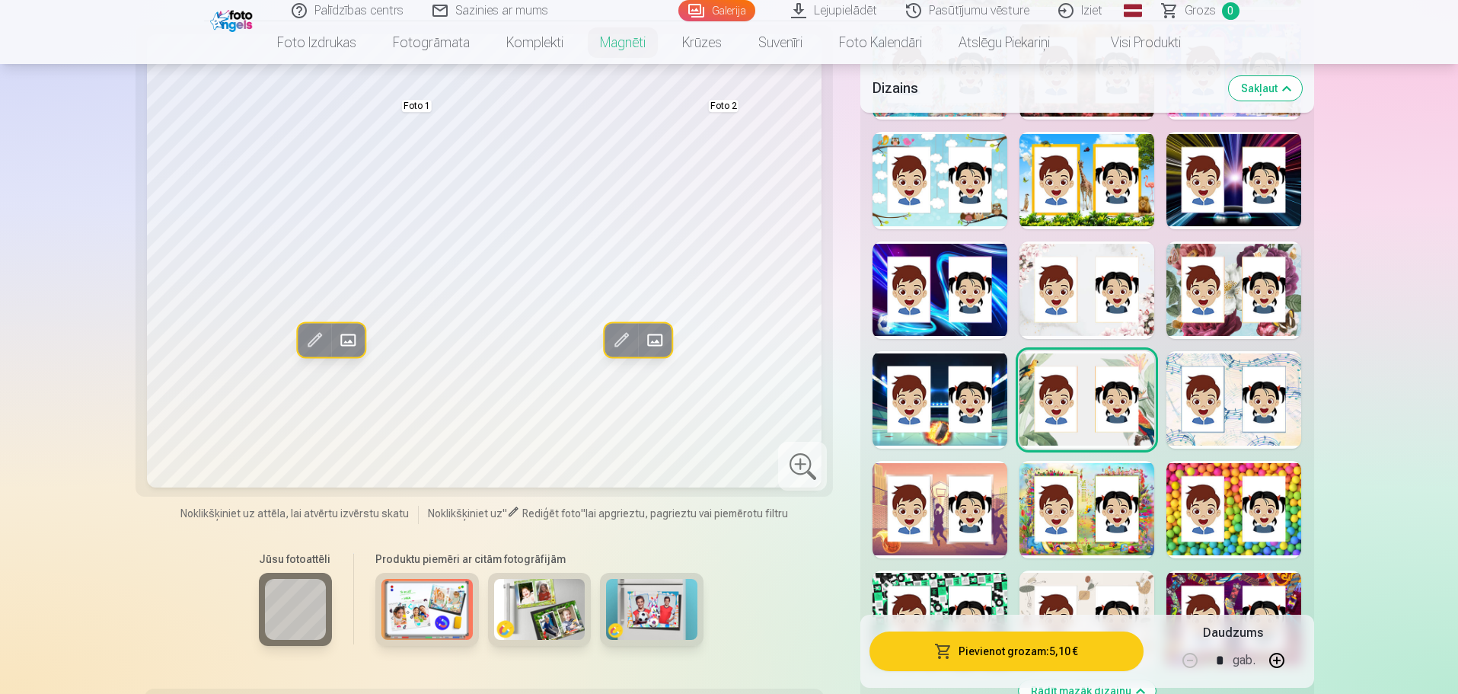
click at [1298, 379] on div at bounding box center [1234, 399] width 135 height 97
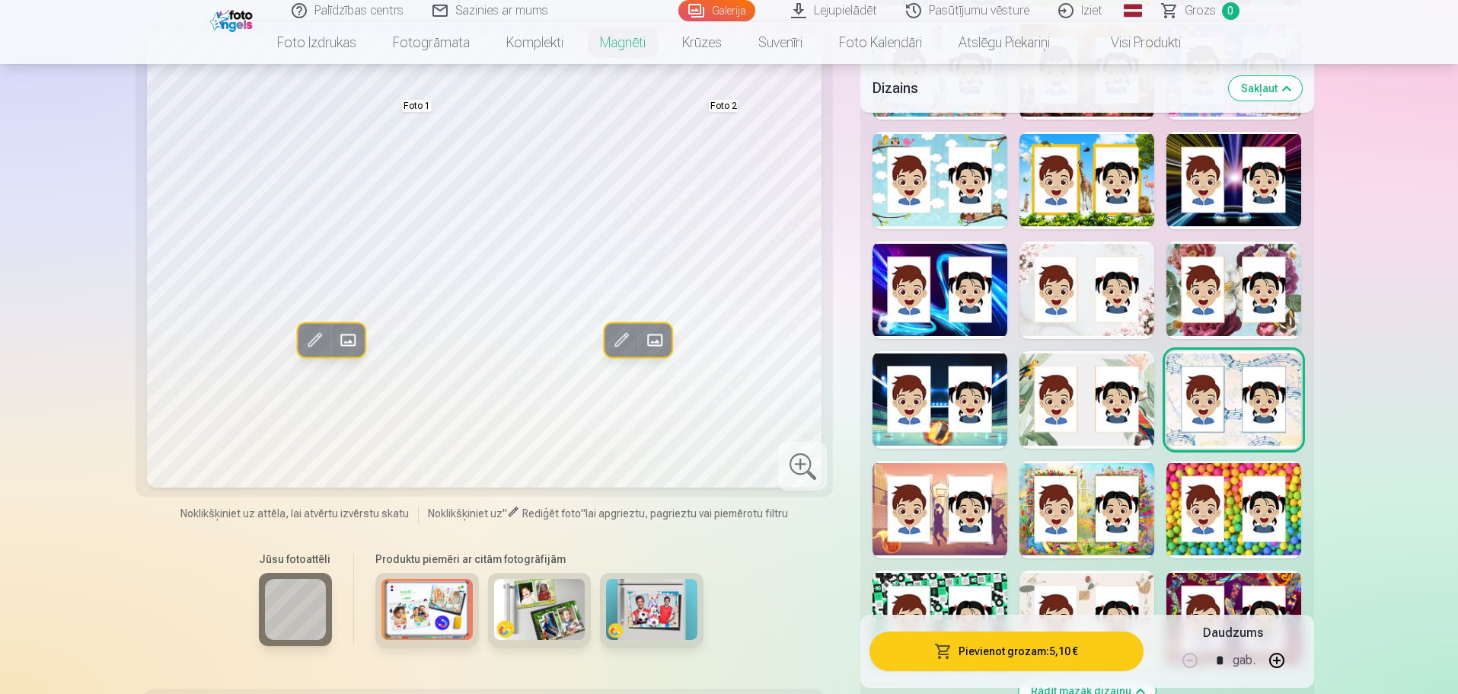
click at [1243, 267] on div at bounding box center [1234, 289] width 135 height 97
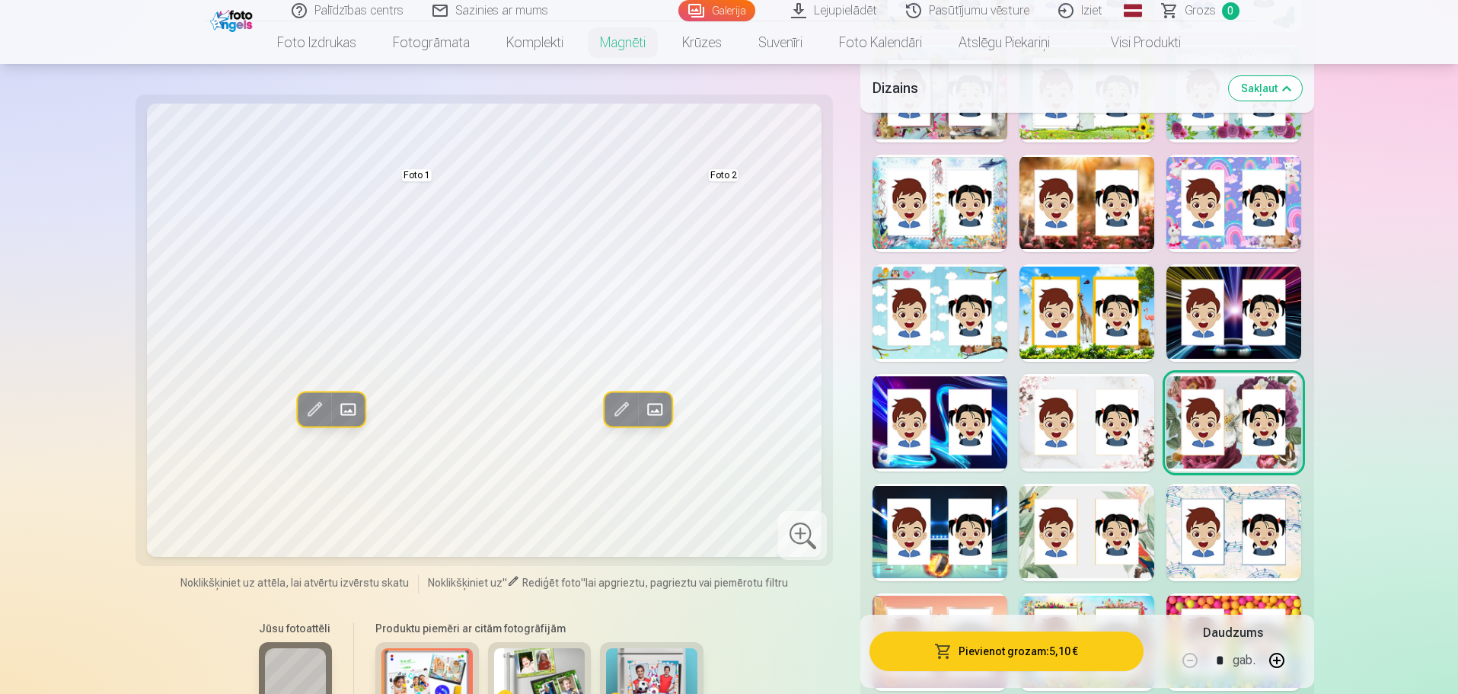
scroll to position [2383, 0]
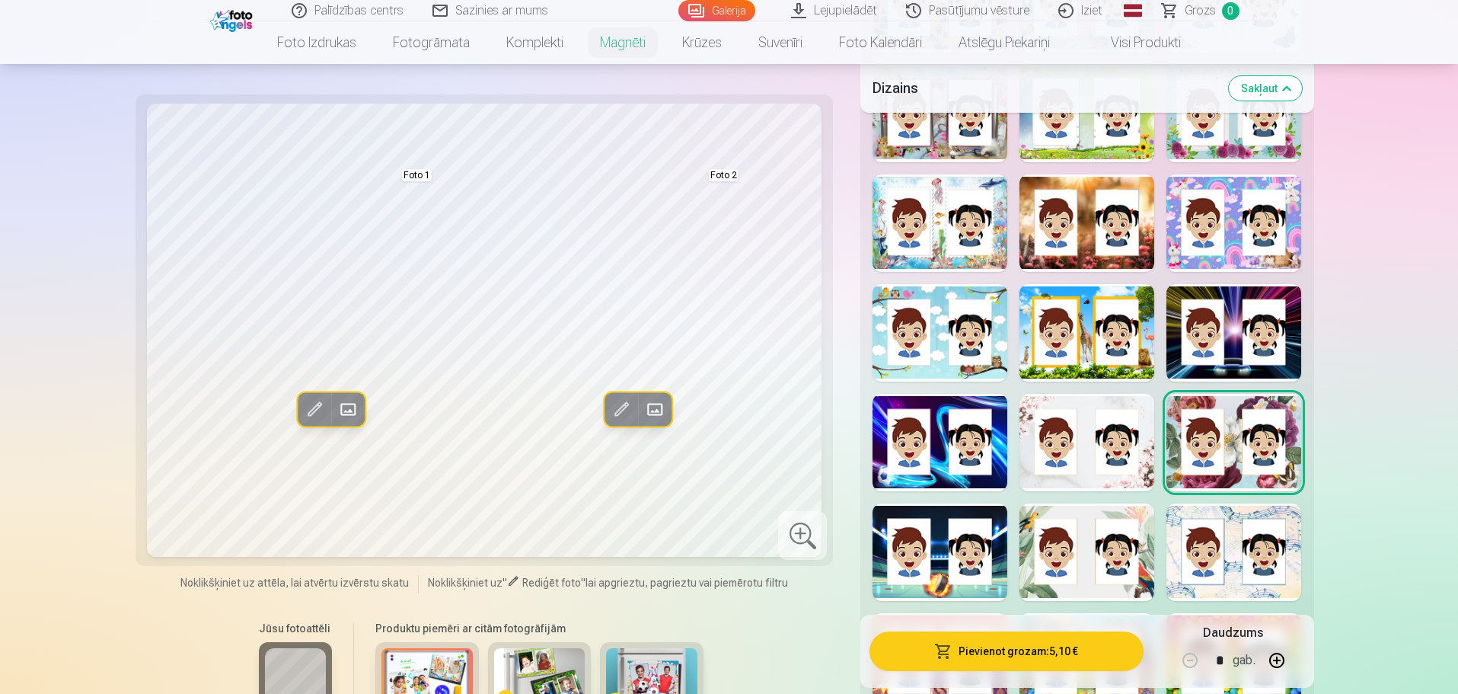
click at [1227, 225] on div at bounding box center [1234, 222] width 135 height 97
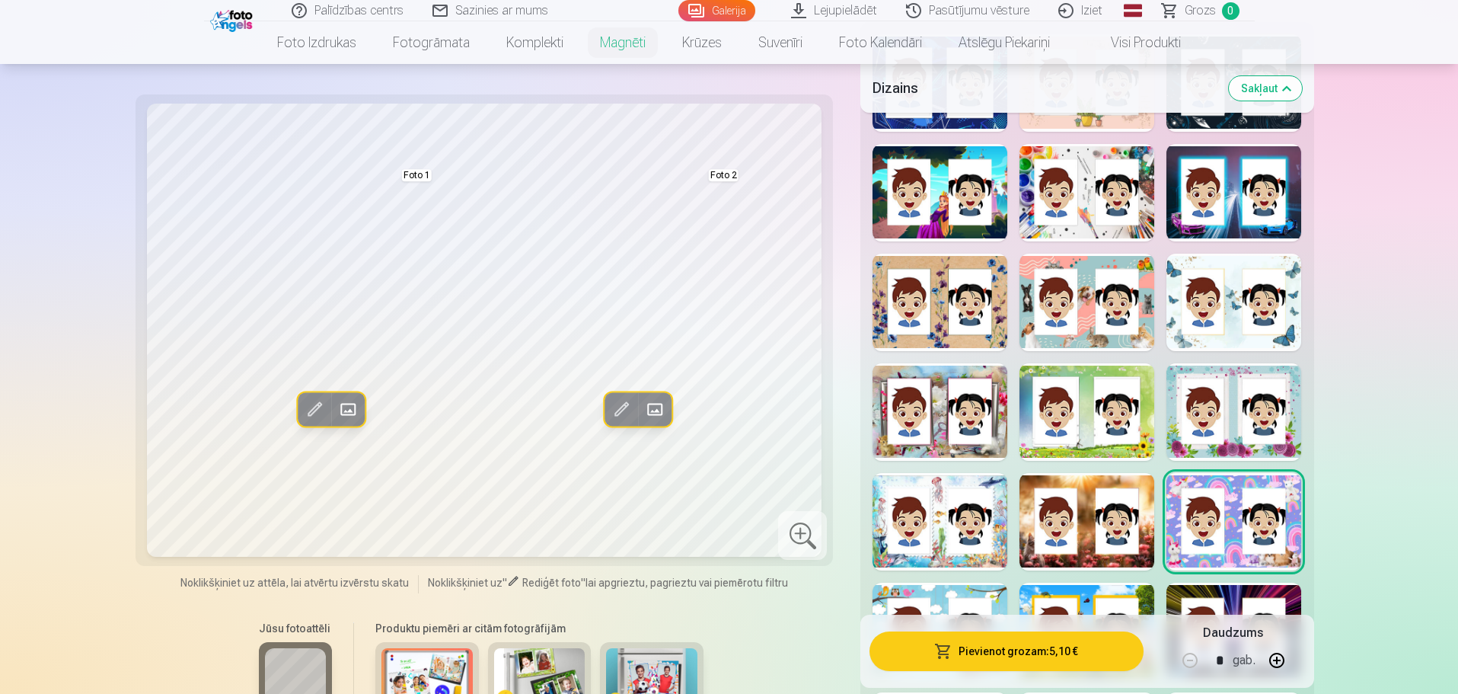
scroll to position [2078, 0]
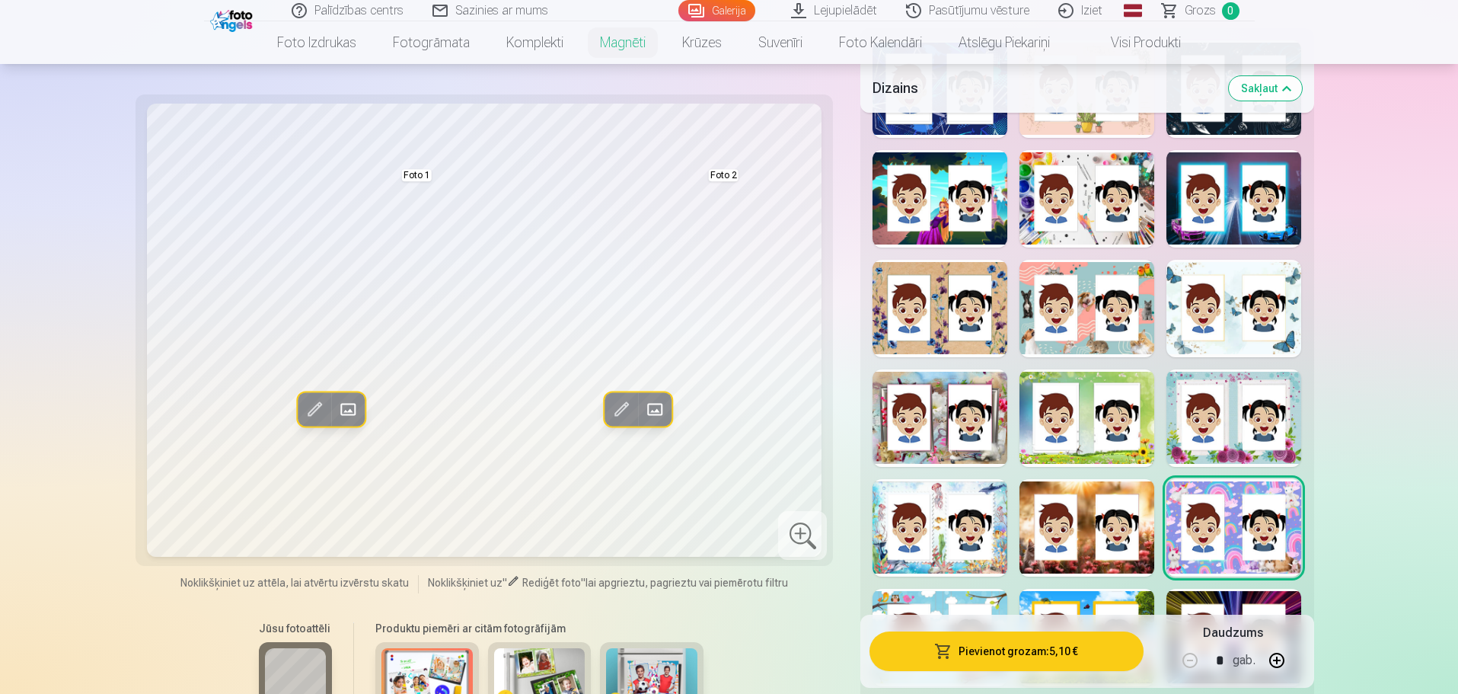
click at [1078, 300] on div at bounding box center [1087, 308] width 135 height 97
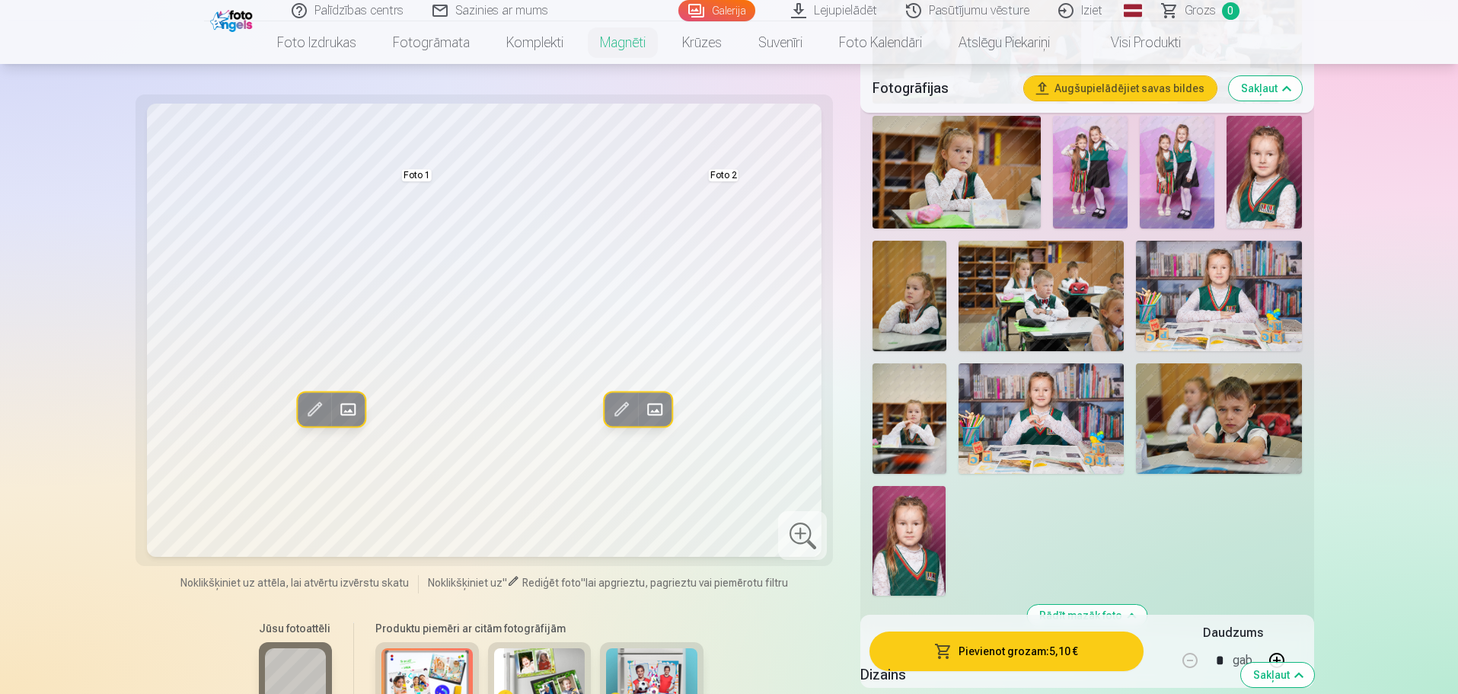
scroll to position [1393, 0]
